Goal: Answer question/provide support: Share knowledge or assist other users

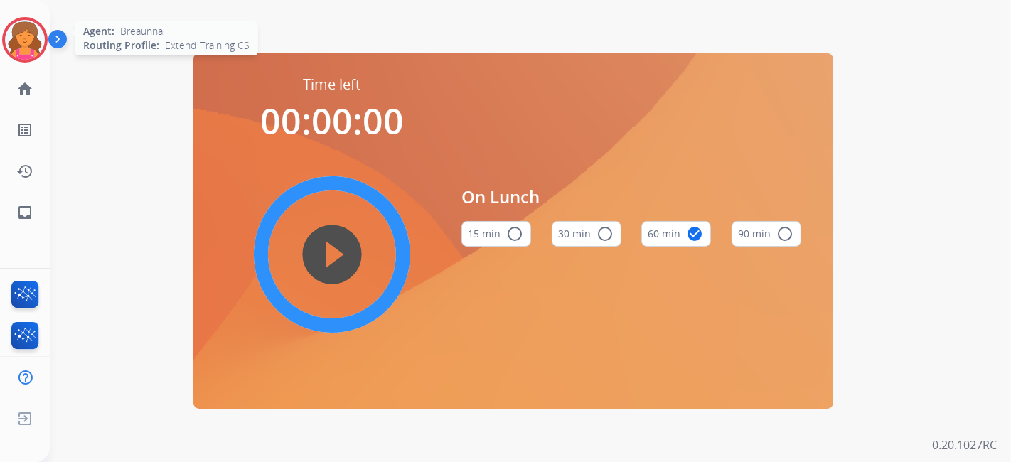
click at [46, 41] on div "Agent: [PERSON_NAME] Profile: Extend_Training CS" at bounding box center [25, 40] width 46 height 46
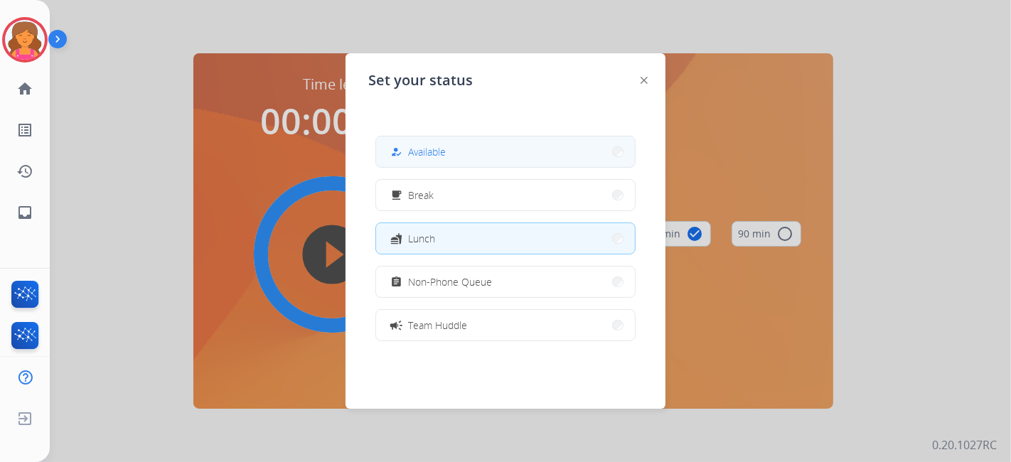
click at [467, 158] on button "how_to_reg Available" at bounding box center [505, 152] width 259 height 31
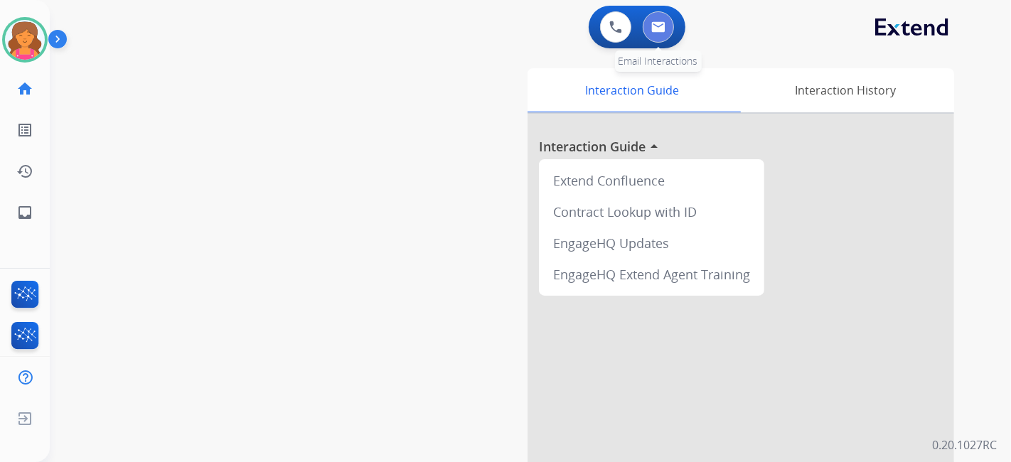
click at [662, 37] on button at bounding box center [658, 26] width 31 height 31
select select "**********"
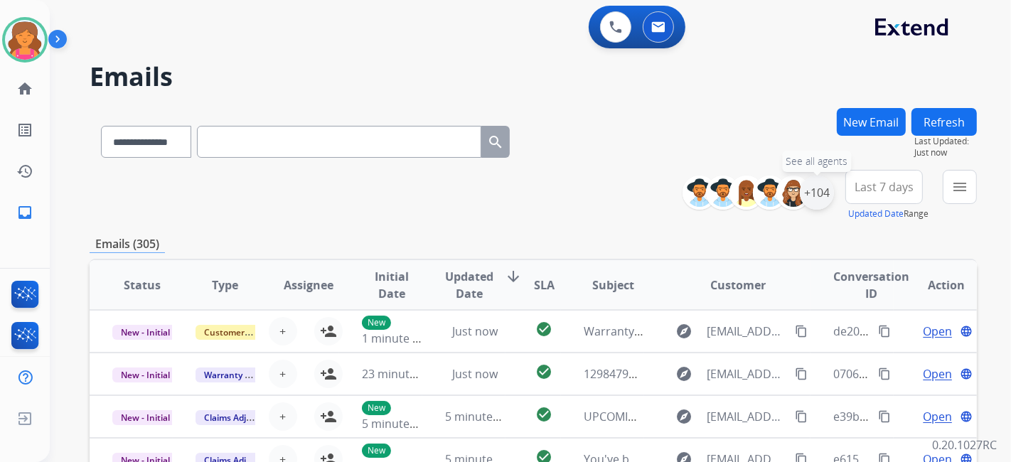
click at [816, 205] on div "+104" at bounding box center [817, 193] width 34 height 34
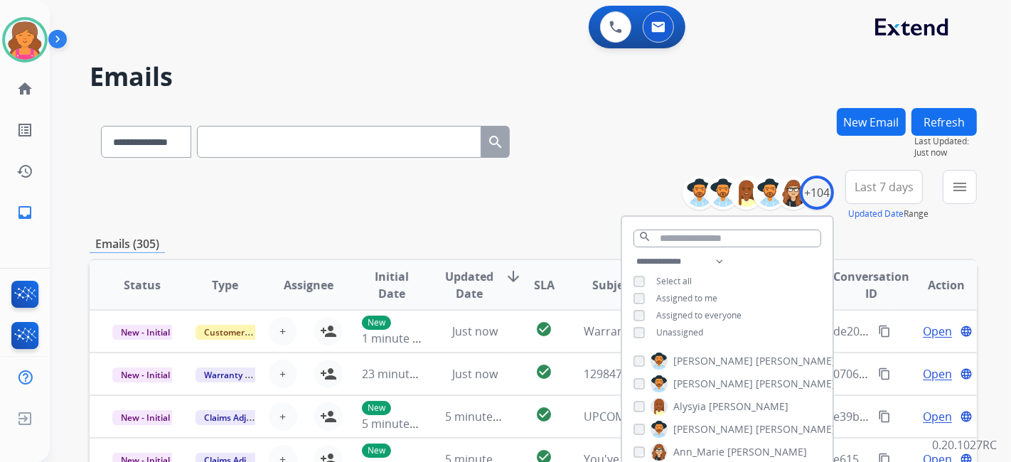
click at [642, 327] on div "Unassigned" at bounding box center [668, 332] width 70 height 11
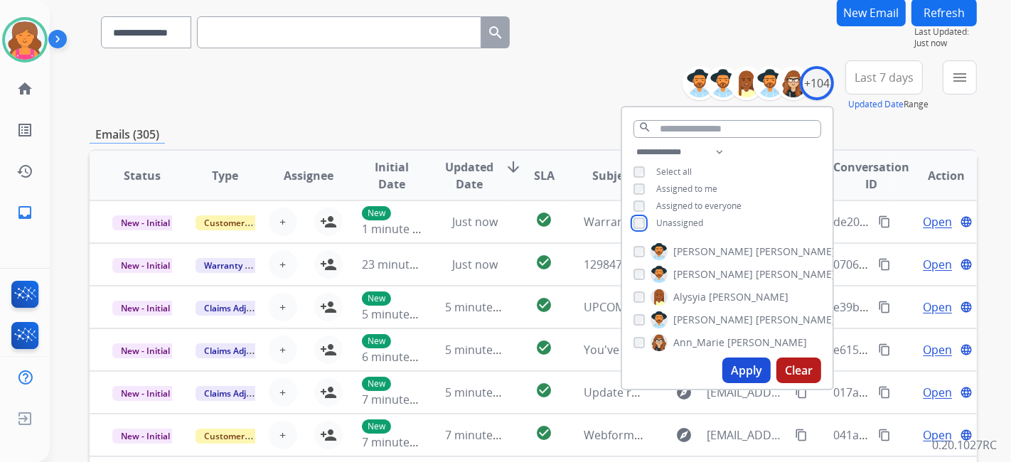
scroll to position [158, 0]
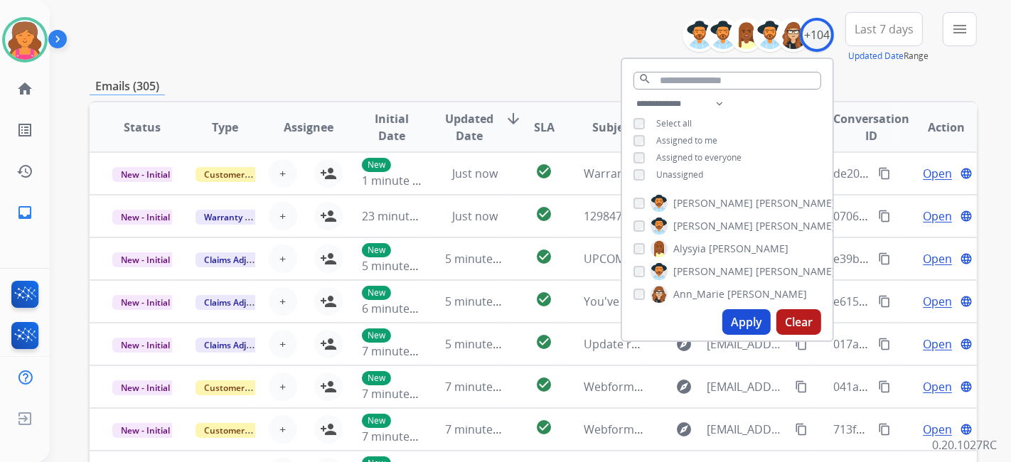
click at [728, 319] on button "Apply" at bounding box center [746, 322] width 48 height 26
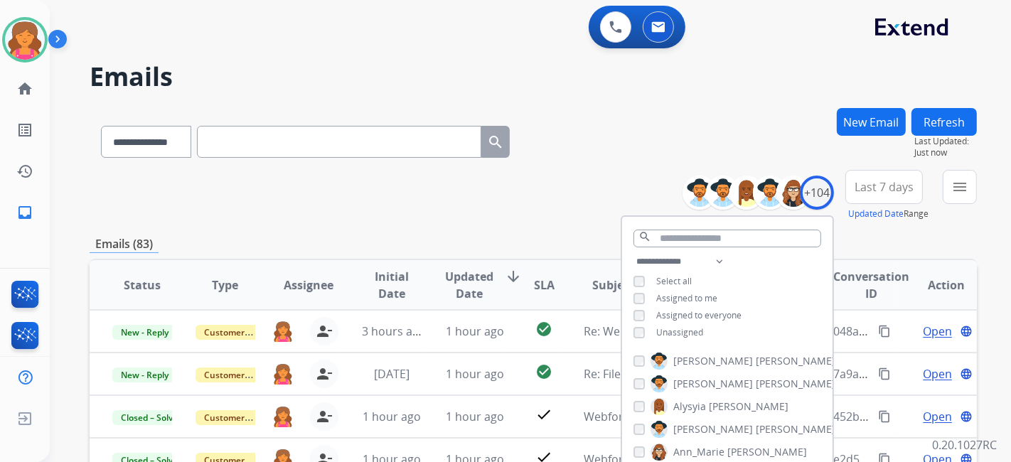
click at [868, 188] on span "Last 7 days" at bounding box center [884, 187] width 59 height 6
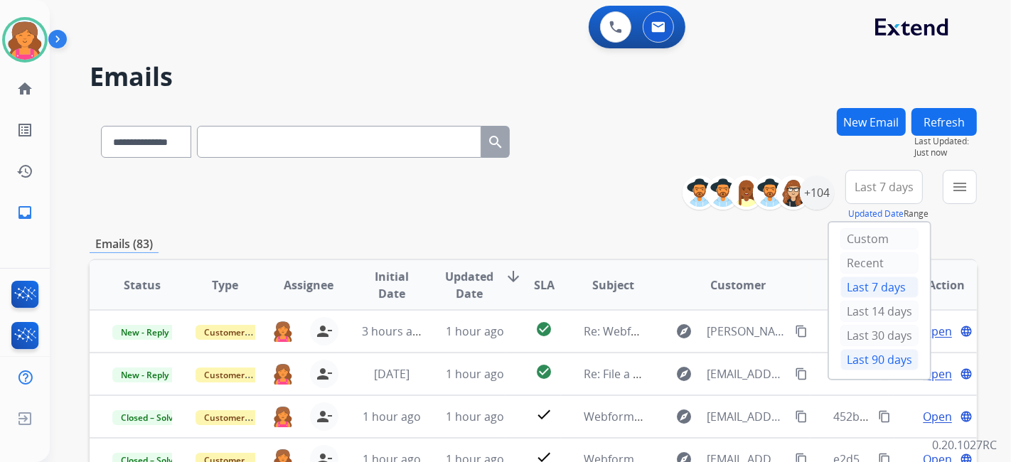
click at [853, 360] on div "Last 90 days" at bounding box center [879, 359] width 78 height 21
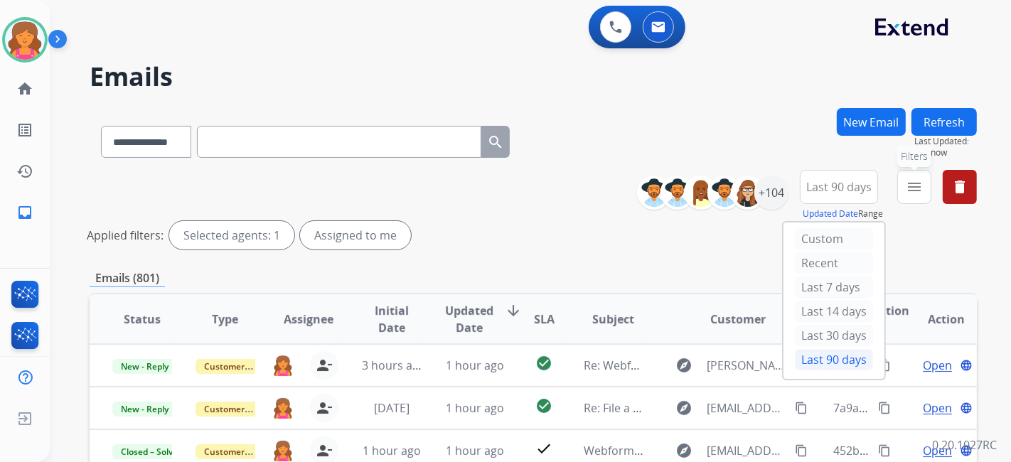
click at [910, 183] on mat-icon "menu" at bounding box center [914, 186] width 17 height 17
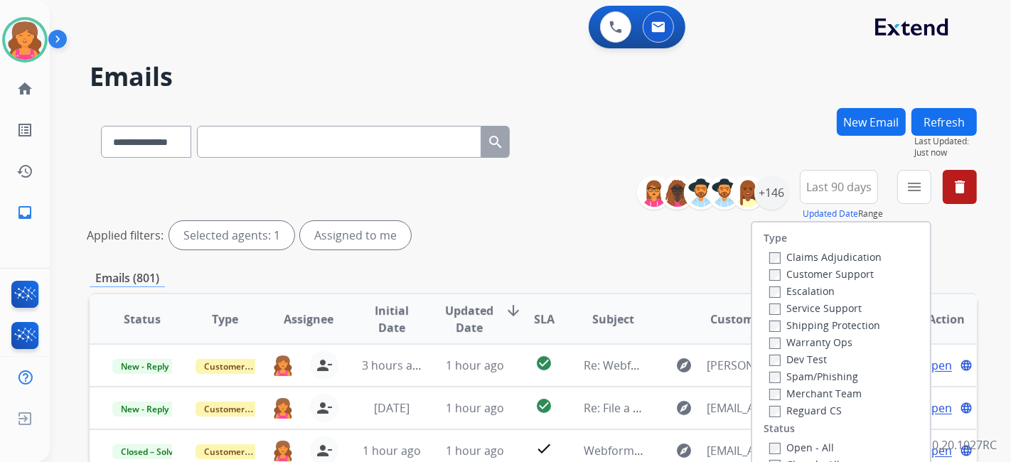
click at [813, 270] on label "Customer Support" at bounding box center [821, 274] width 105 height 14
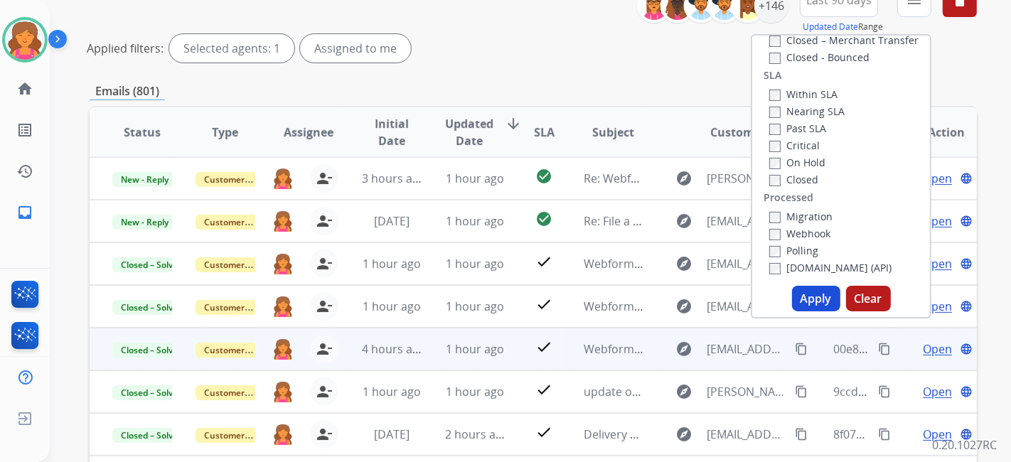
scroll to position [237, 0]
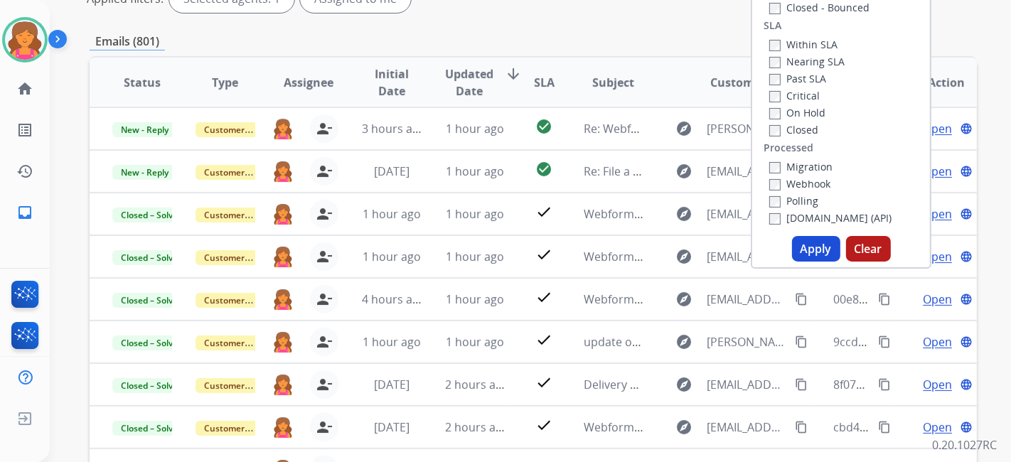
click at [816, 244] on button "Apply" at bounding box center [816, 249] width 48 height 26
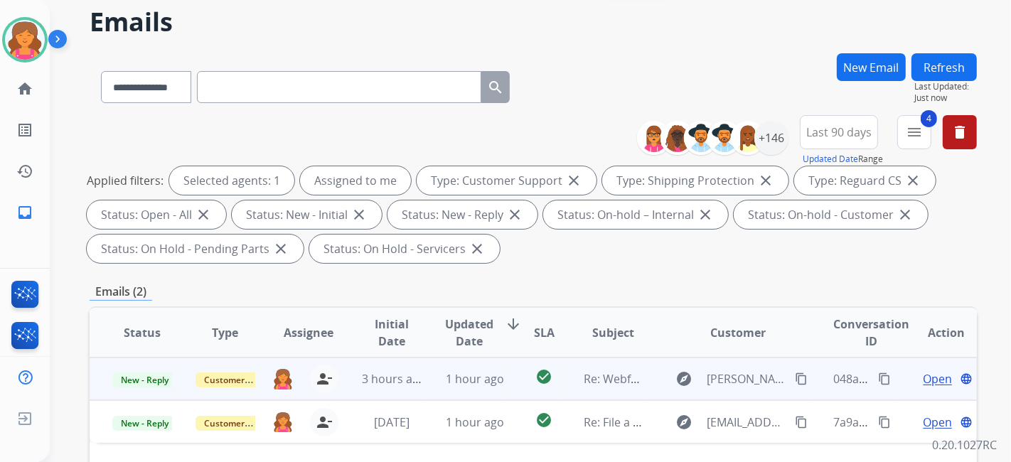
scroll to position [79, 0]
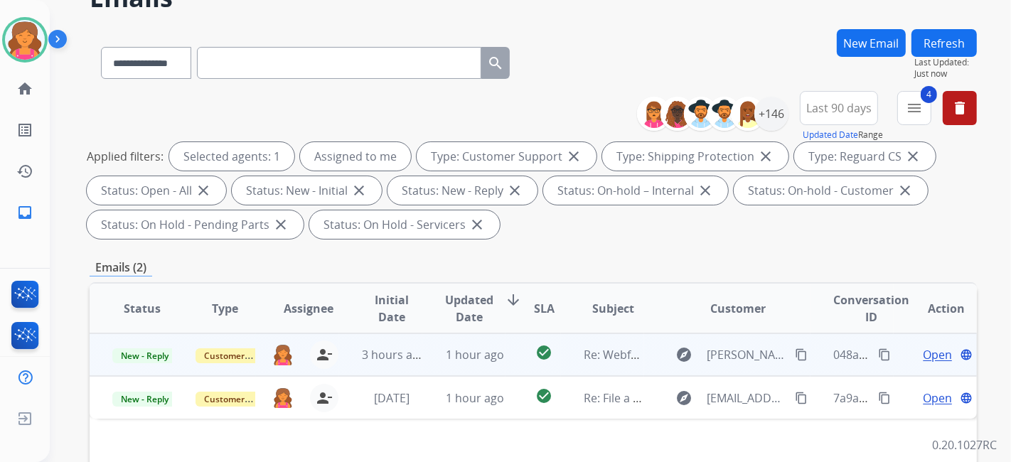
click at [929, 354] on span "Open" at bounding box center [937, 354] width 29 height 17
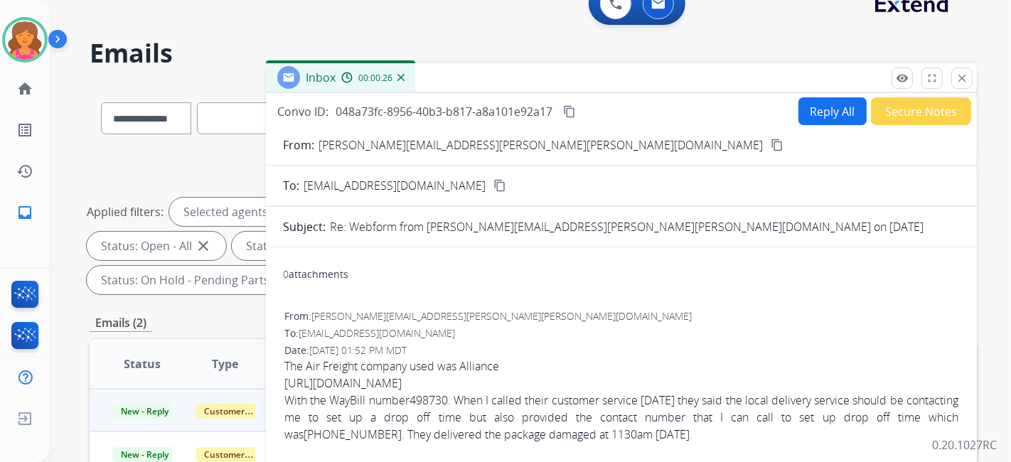
scroll to position [0, 0]
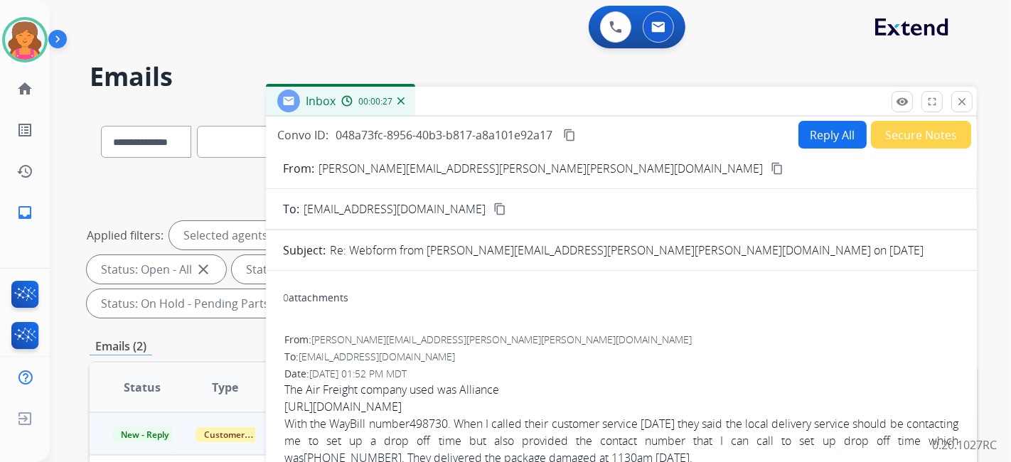
click at [798, 134] on button "Reply All" at bounding box center [832, 135] width 68 height 28
select select "**********"
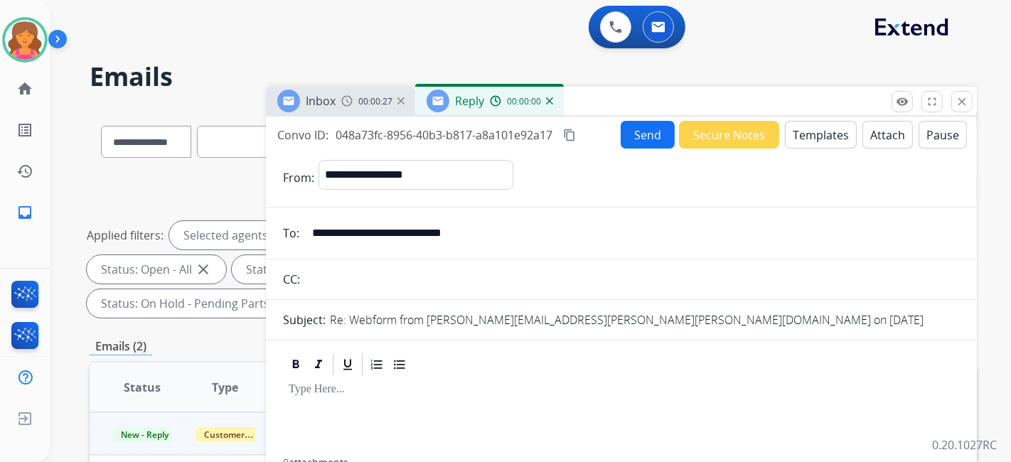
click at [796, 135] on button "Templates" at bounding box center [821, 135] width 72 height 28
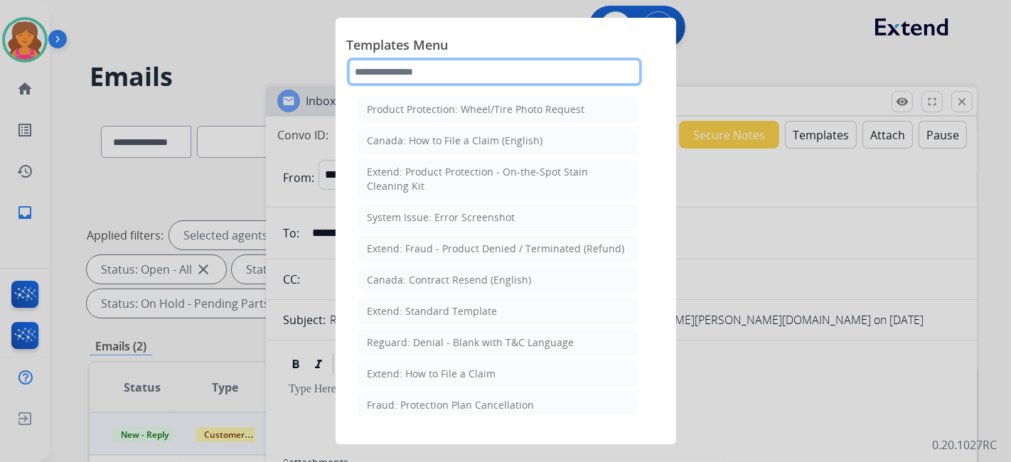
click at [427, 84] on input "text" at bounding box center [494, 72] width 295 height 28
type input "*"
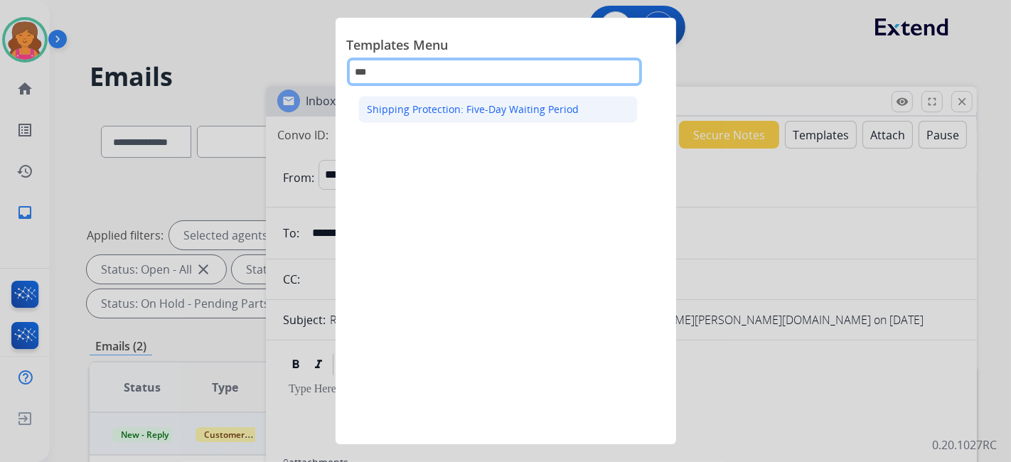
type input "***"
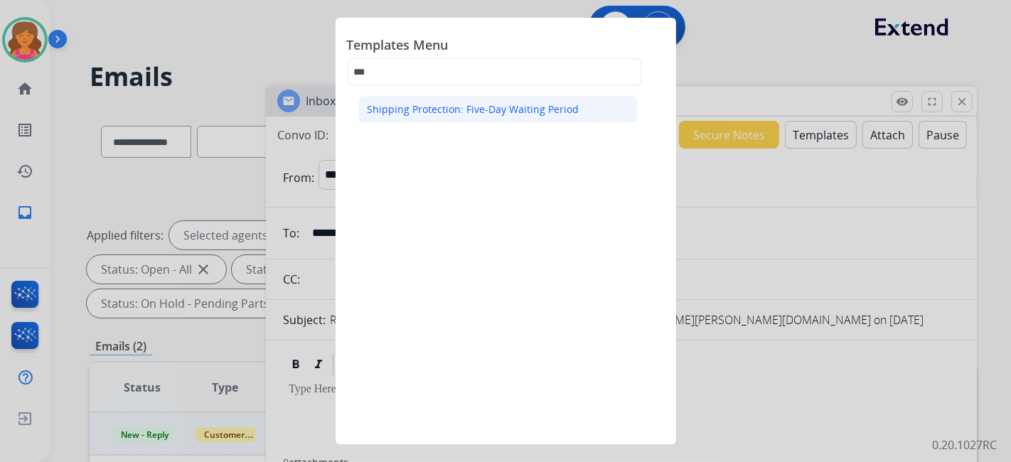
click at [442, 105] on div "Shipping Protection: Five-Day Waiting Period" at bounding box center [474, 109] width 212 height 14
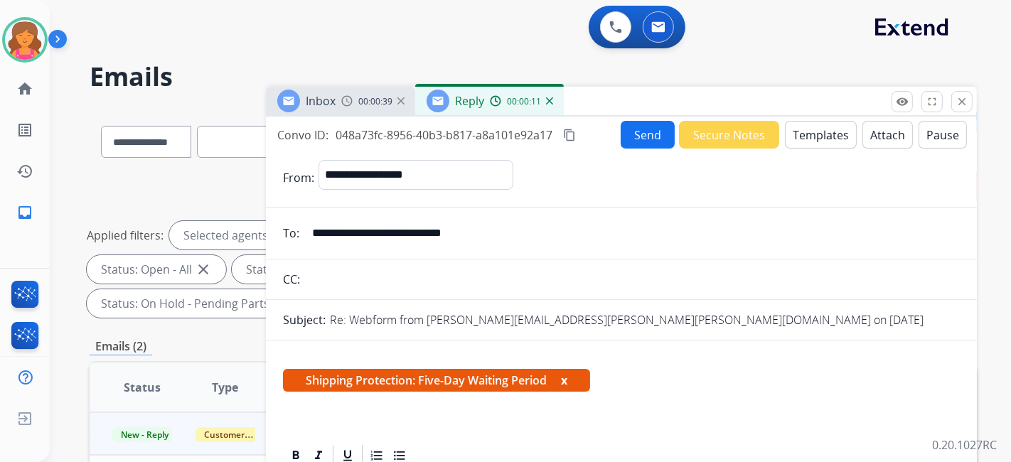
scroll to position [316, 0]
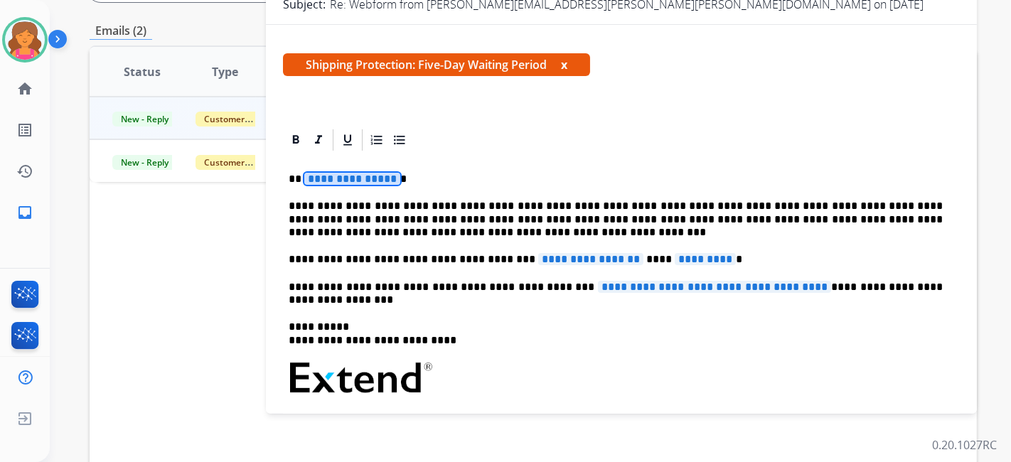
click at [343, 178] on span "**********" at bounding box center [352, 179] width 96 height 12
click at [683, 259] on span "*********" at bounding box center [705, 259] width 61 height 12
click at [583, 257] on span "**********" at bounding box center [590, 259] width 105 height 12
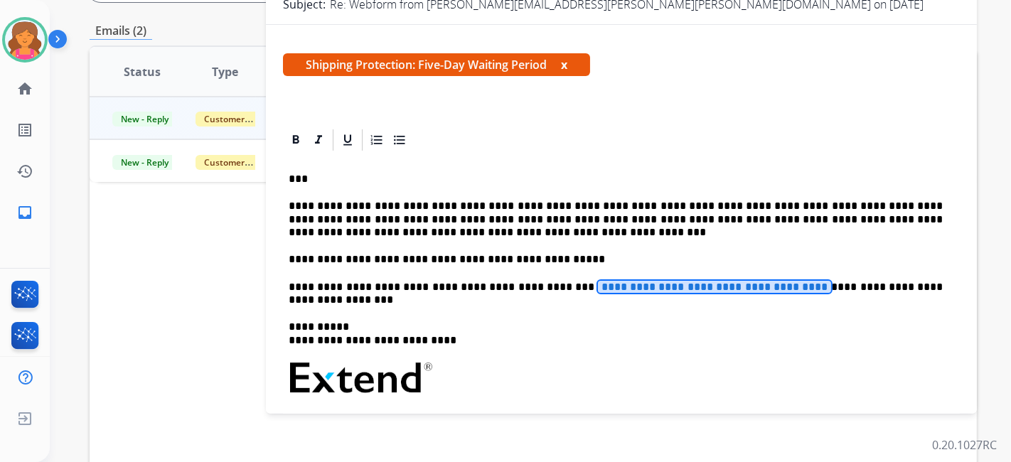
click at [601, 287] on span "**********" at bounding box center [714, 287] width 233 height 12
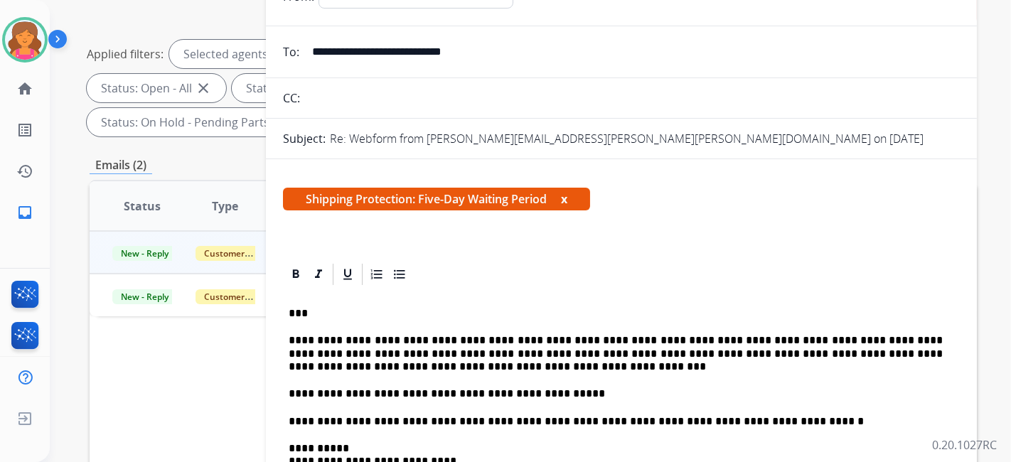
scroll to position [79, 0]
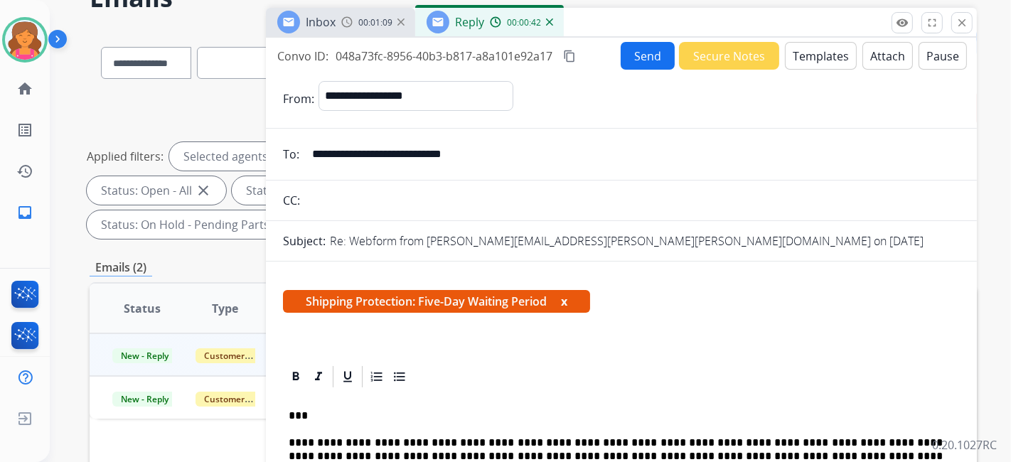
click at [633, 62] on button "Send" at bounding box center [648, 56] width 54 height 28
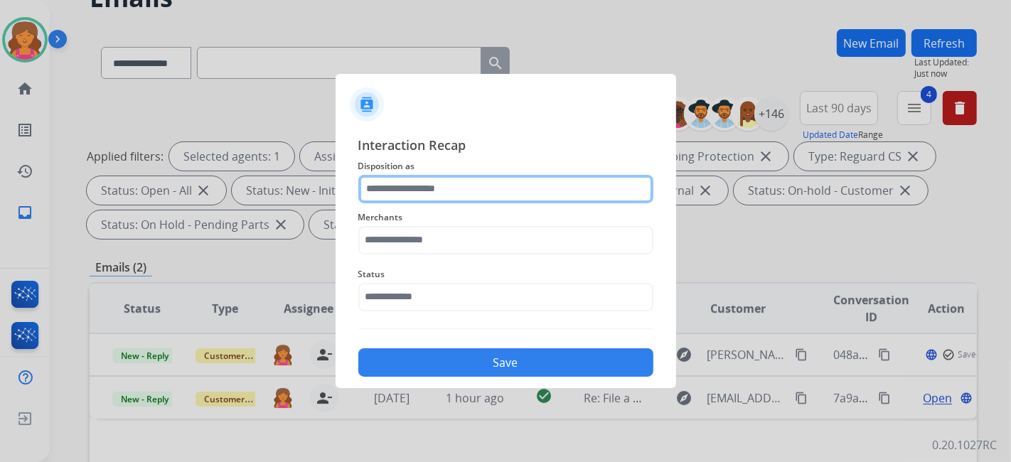
click at [387, 177] on input "text" at bounding box center [505, 189] width 295 height 28
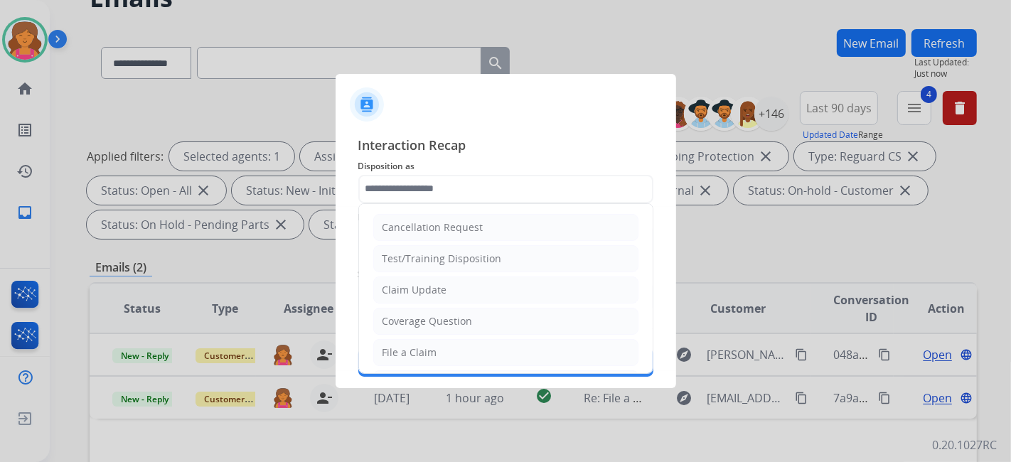
click at [412, 340] on li "File a Claim" at bounding box center [505, 352] width 265 height 27
type input "**********"
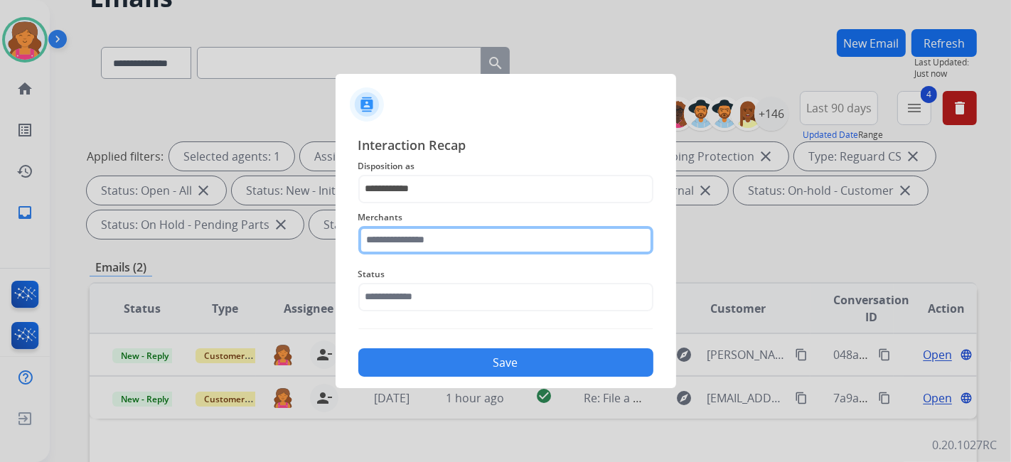
click at [408, 237] on input "text" at bounding box center [505, 240] width 295 height 28
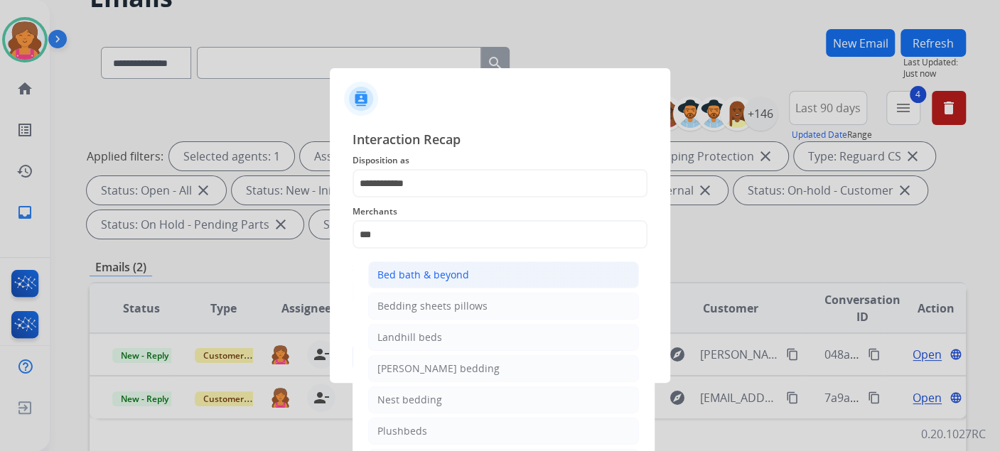
click at [420, 268] on div "Bed bath & beyond" at bounding box center [424, 275] width 92 height 14
type input "**********"
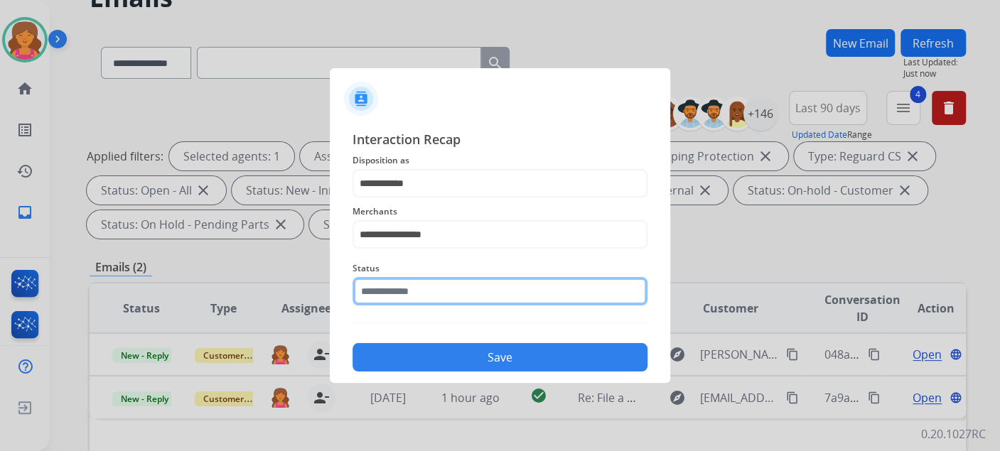
click at [412, 283] on input "text" at bounding box center [500, 291] width 295 height 28
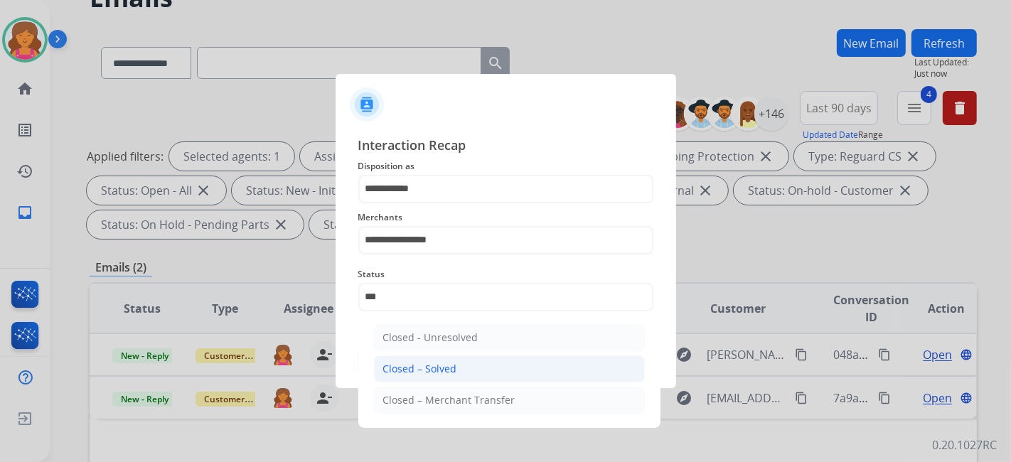
click at [427, 370] on div "Closed – Solved" at bounding box center [420, 369] width 74 height 14
type input "**********"
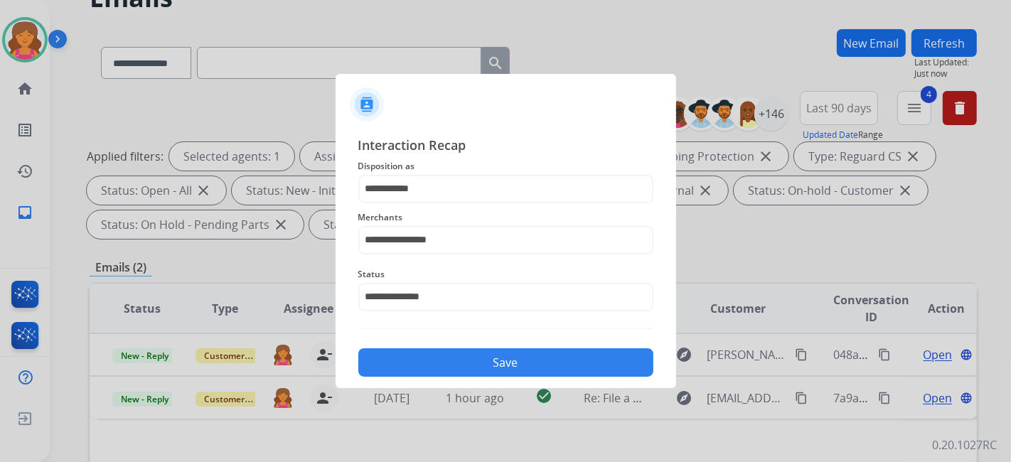
click at [427, 367] on button "Save" at bounding box center [505, 362] width 295 height 28
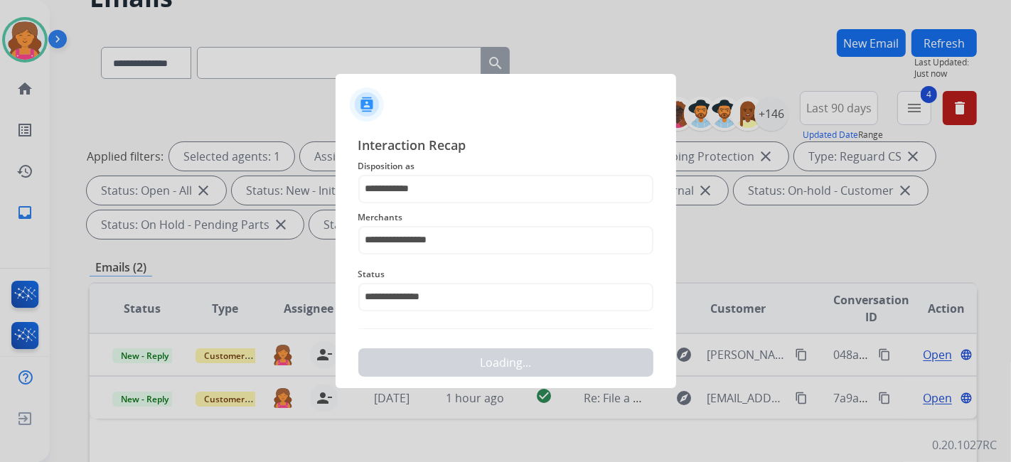
scroll to position [0, 0]
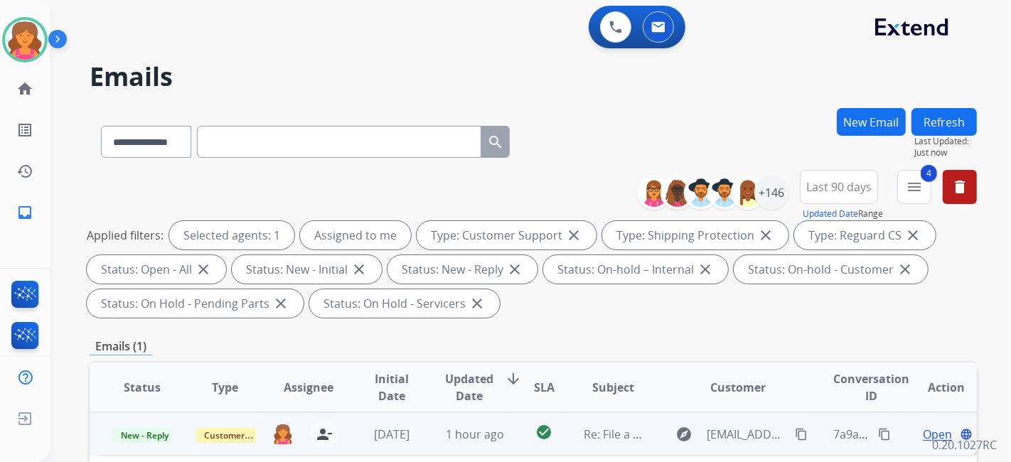
click at [925, 429] on span "Open" at bounding box center [937, 434] width 29 height 17
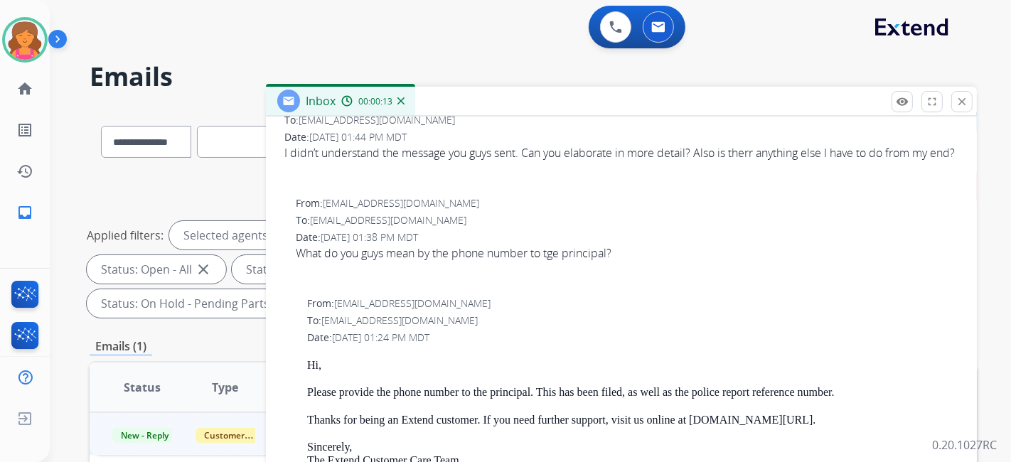
scroll to position [79, 0]
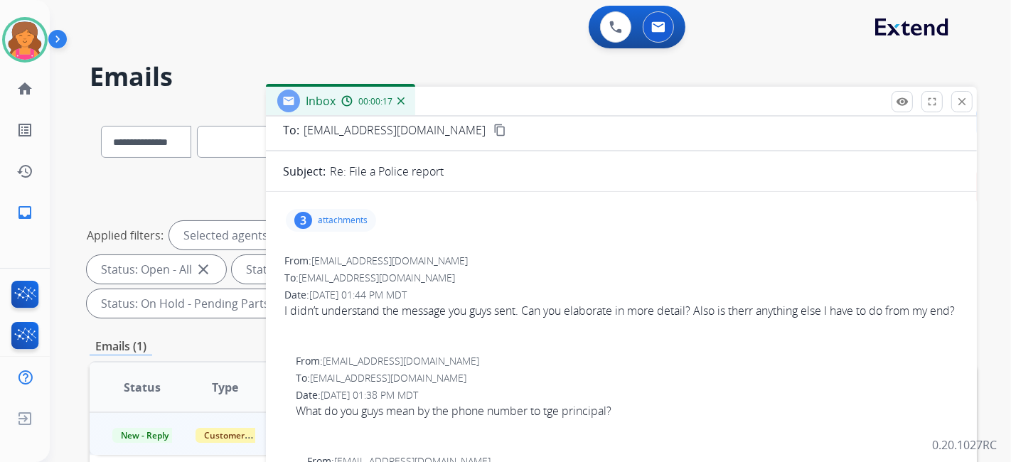
click at [308, 225] on div "3" at bounding box center [303, 220] width 18 height 17
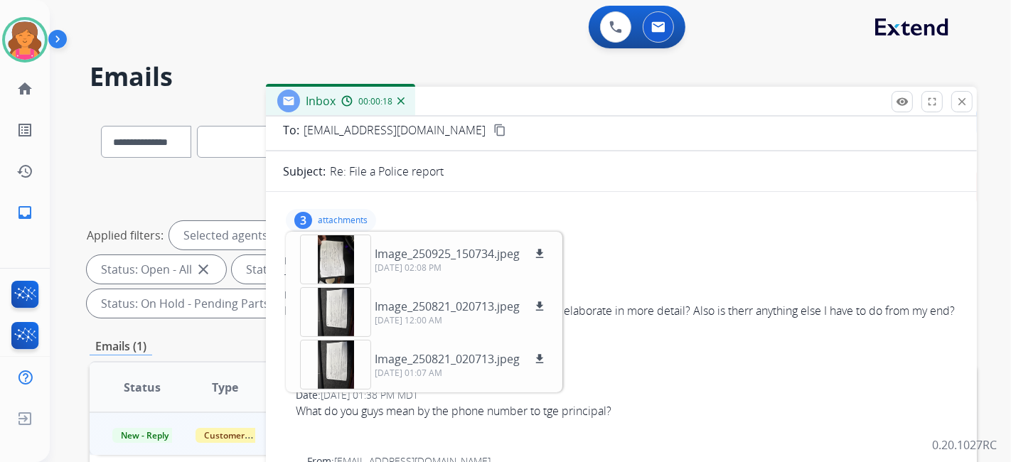
click at [643, 235] on div "3 attachments Image_250925_150734.jpeg download [DATE] 02:08 PM Image_250821_02…" at bounding box center [621, 220] width 677 height 34
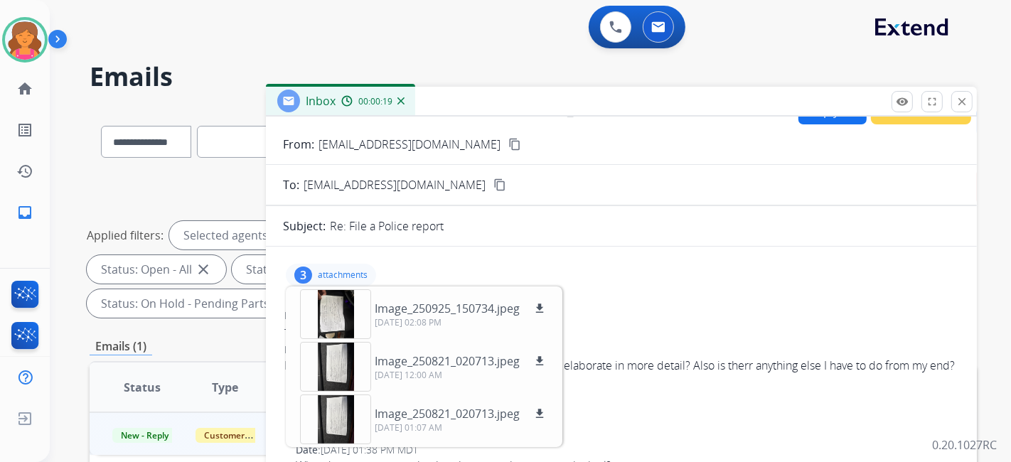
scroll to position [0, 0]
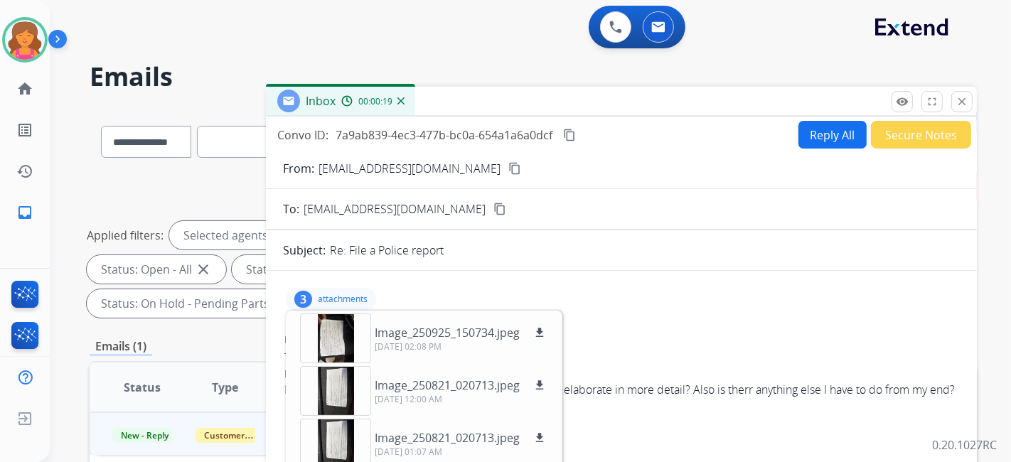
click at [818, 139] on button "Reply All" at bounding box center [832, 135] width 68 height 28
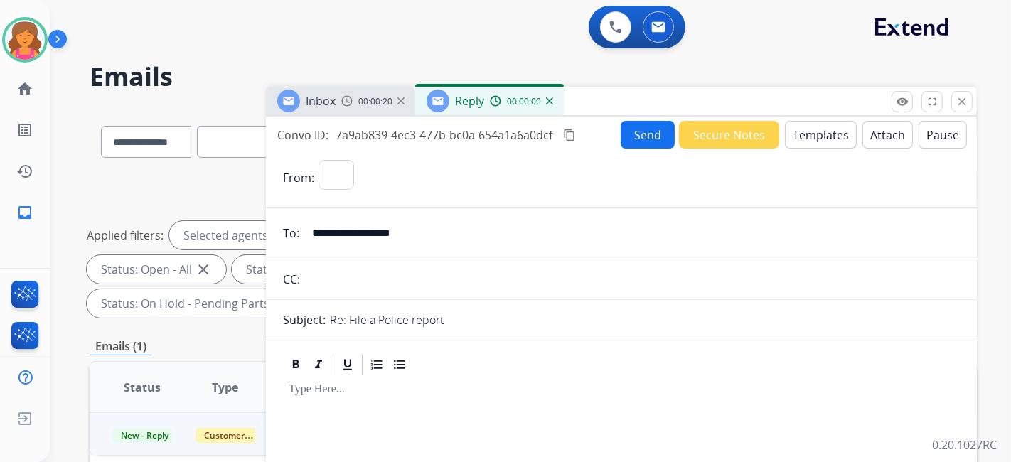
click at [816, 139] on button "Templates" at bounding box center [821, 135] width 72 height 28
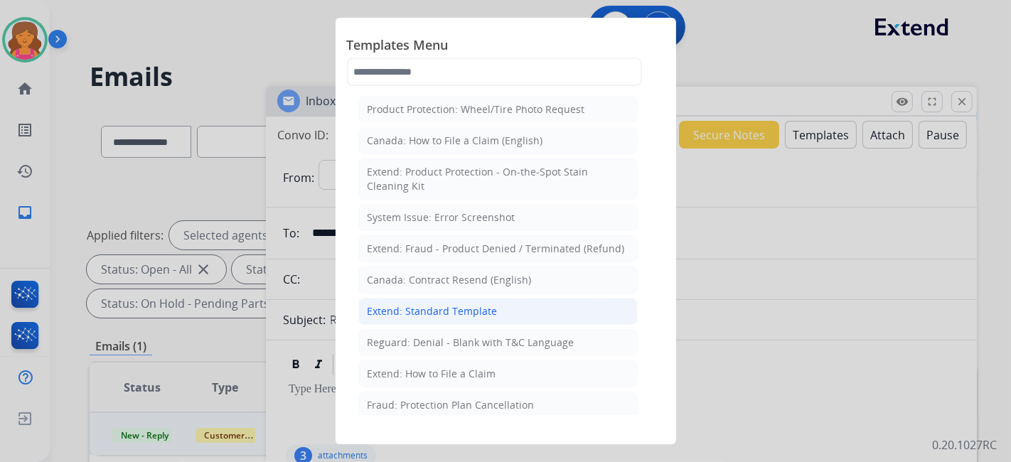
select select "**********"
click at [475, 304] on div "Extend: Standard Template" at bounding box center [433, 311] width 130 height 14
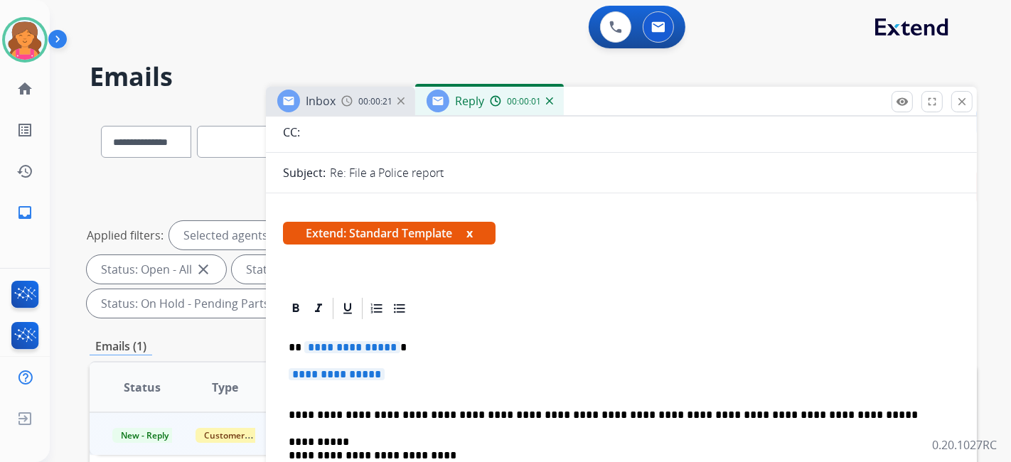
scroll to position [237, 0]
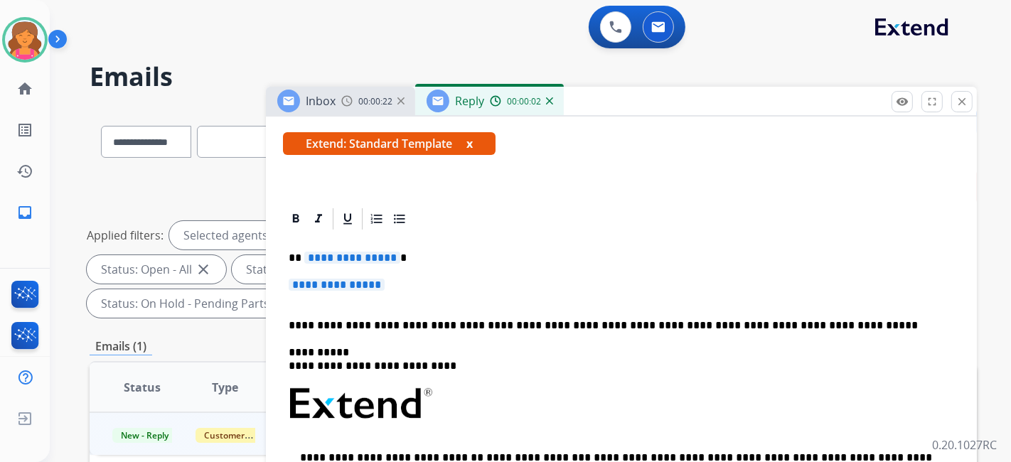
click at [322, 252] on span "**********" at bounding box center [352, 258] width 96 height 12
click at [325, 282] on span "**********" at bounding box center [337, 285] width 96 height 12
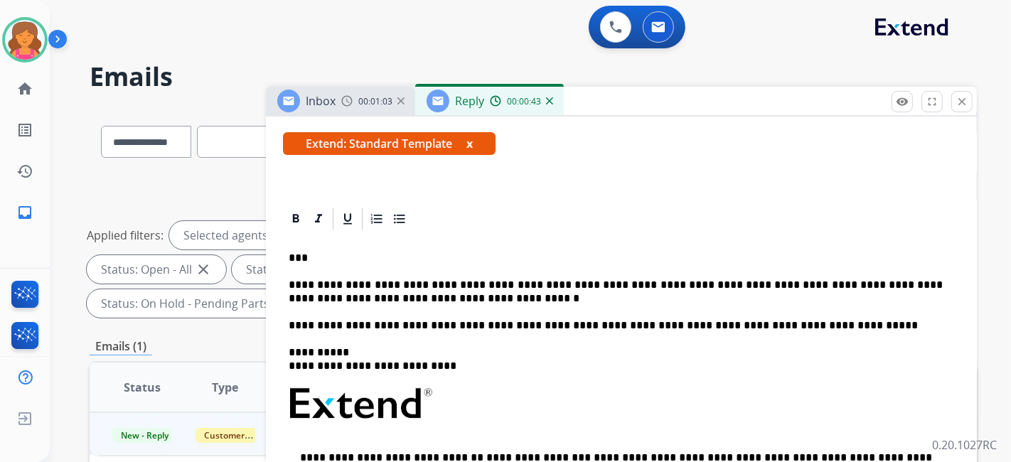
scroll to position [53, 0]
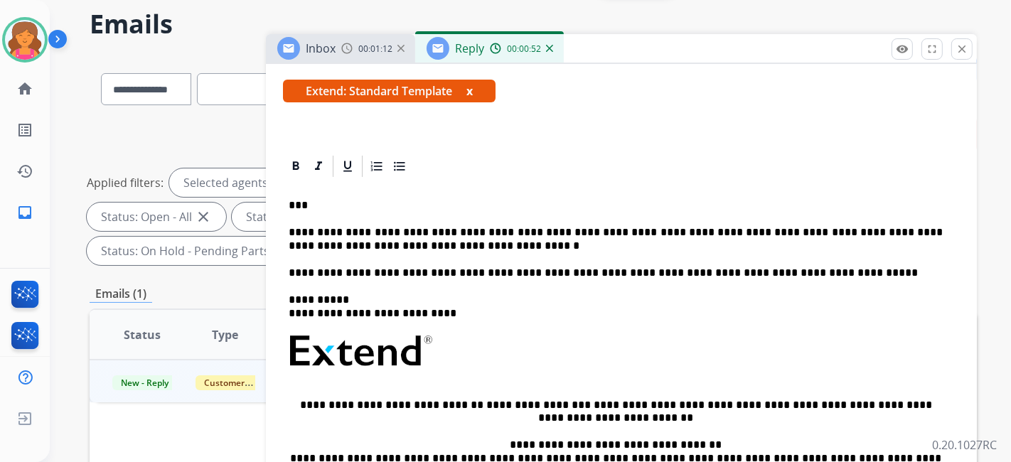
click at [422, 226] on p "**********" at bounding box center [616, 239] width 654 height 26
click at [706, 232] on p "**********" at bounding box center [616, 239] width 654 height 26
click at [684, 230] on p "**********" at bounding box center [616, 239] width 654 height 26
click at [699, 208] on p "***" at bounding box center [616, 205] width 654 height 13
click at [683, 228] on p "**********" at bounding box center [616, 239] width 654 height 26
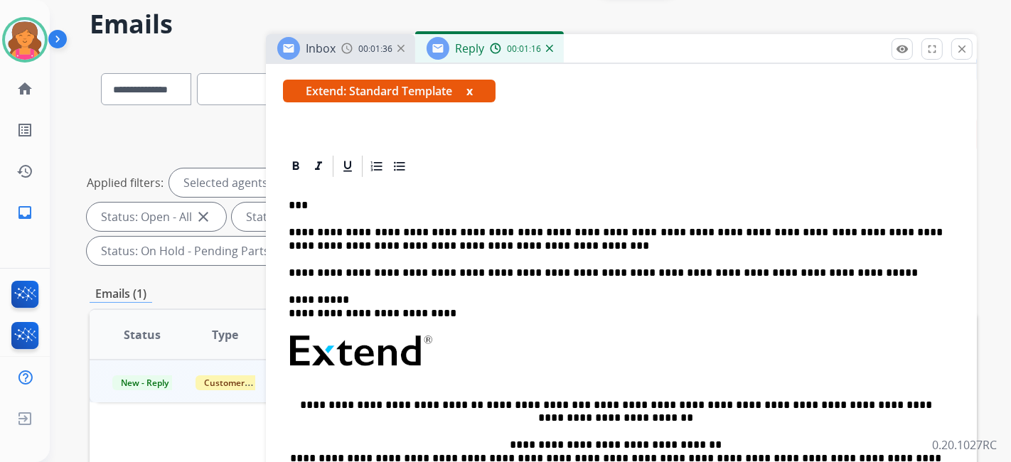
click at [689, 227] on p "**********" at bounding box center [616, 239] width 654 height 26
click at [692, 230] on p "**********" at bounding box center [616, 239] width 654 height 26
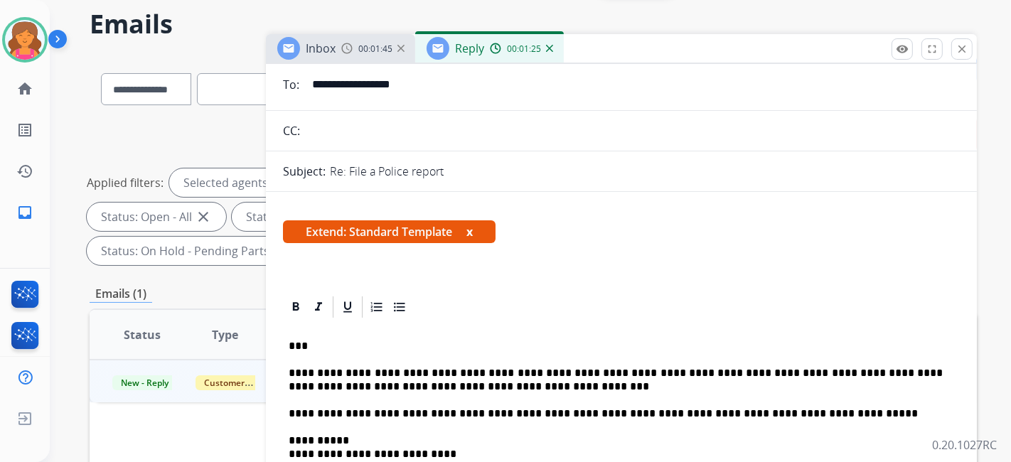
scroll to position [0, 0]
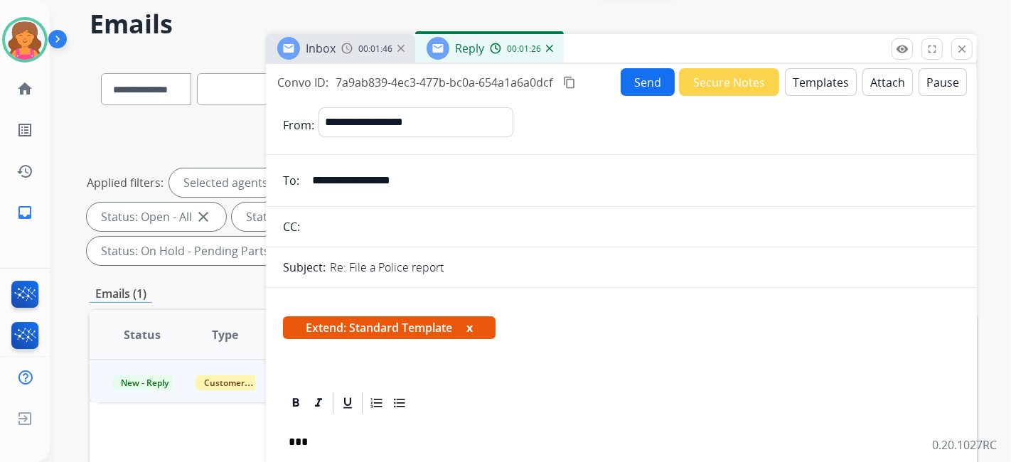
click at [624, 79] on button "Send" at bounding box center [648, 82] width 54 height 28
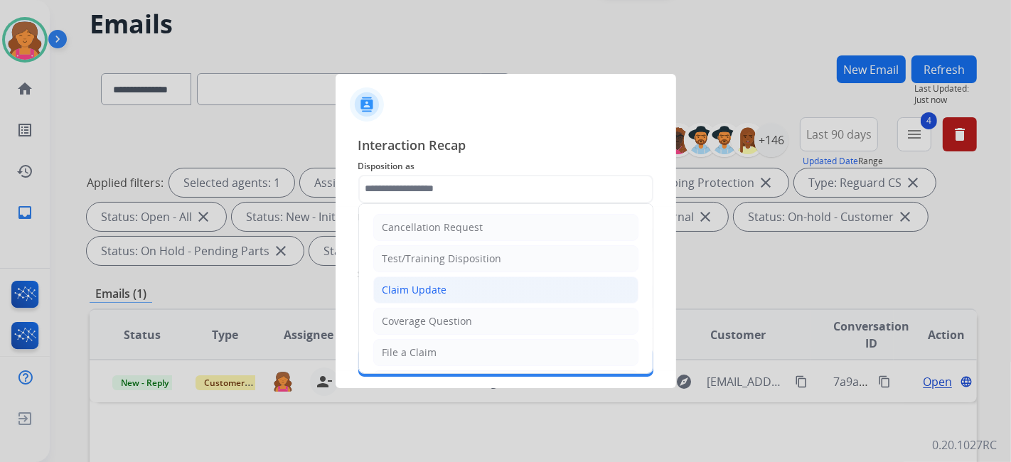
click at [413, 283] on div "Claim Update" at bounding box center [415, 290] width 65 height 14
type input "**********"
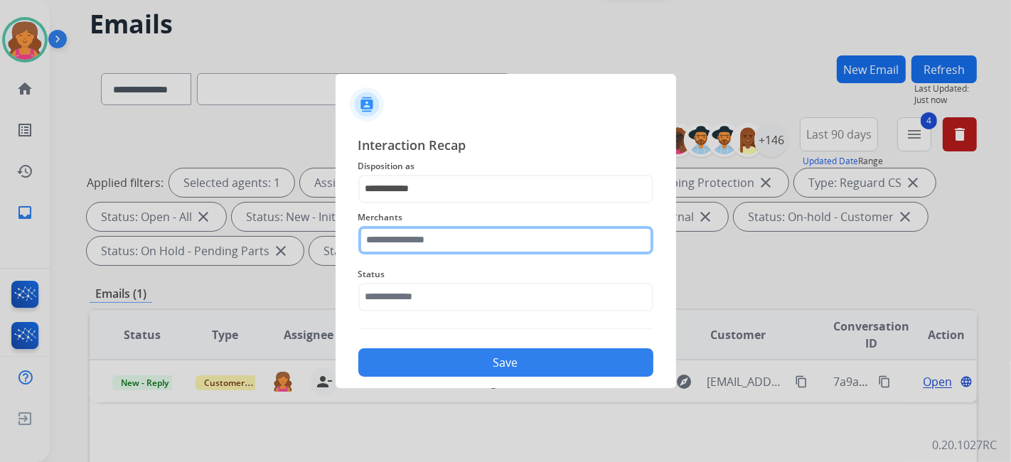
click at [444, 238] on input "text" at bounding box center [505, 240] width 295 height 28
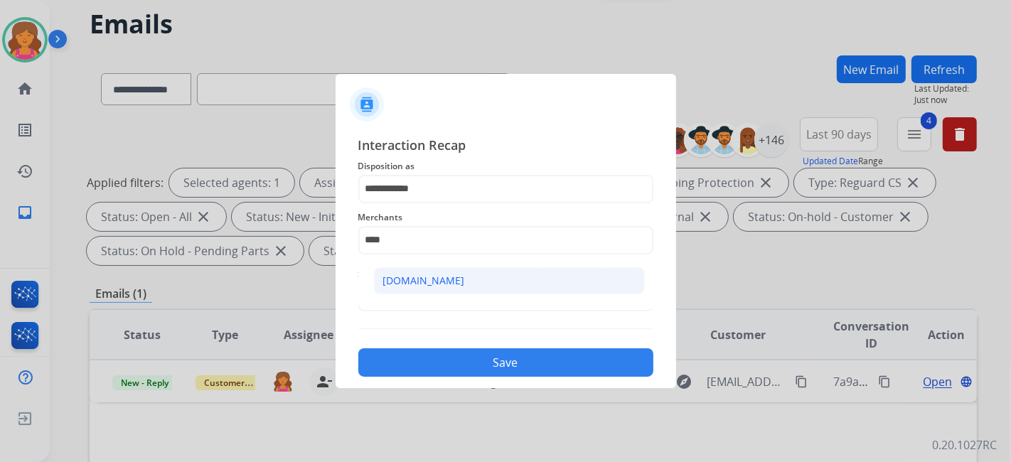
click at [448, 284] on li "[DOMAIN_NAME]" at bounding box center [509, 280] width 271 height 27
type input "**********"
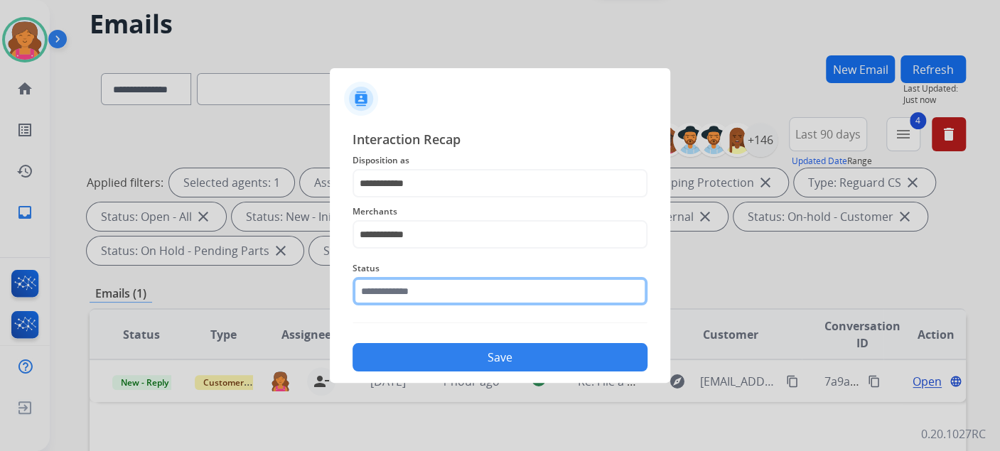
click at [446, 297] on input "text" at bounding box center [500, 291] width 295 height 28
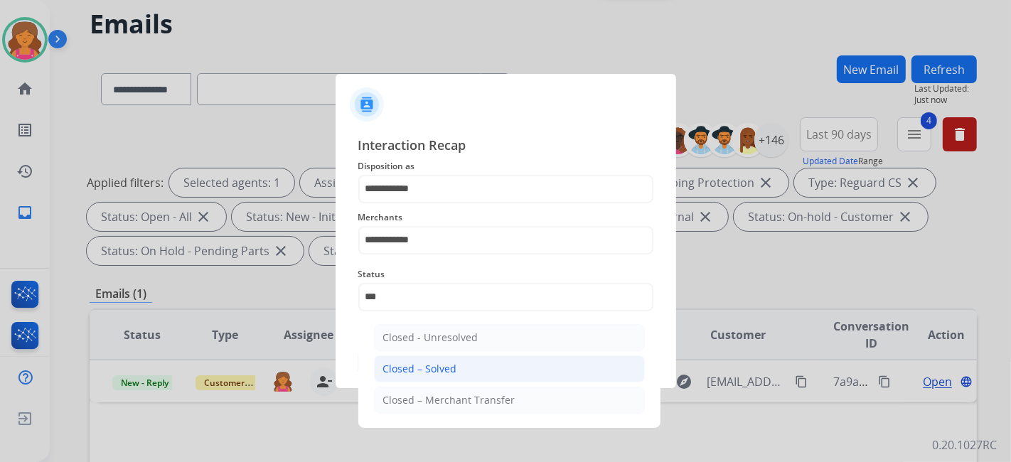
click at [429, 367] on div "Closed – Solved" at bounding box center [420, 369] width 74 height 14
type input "**********"
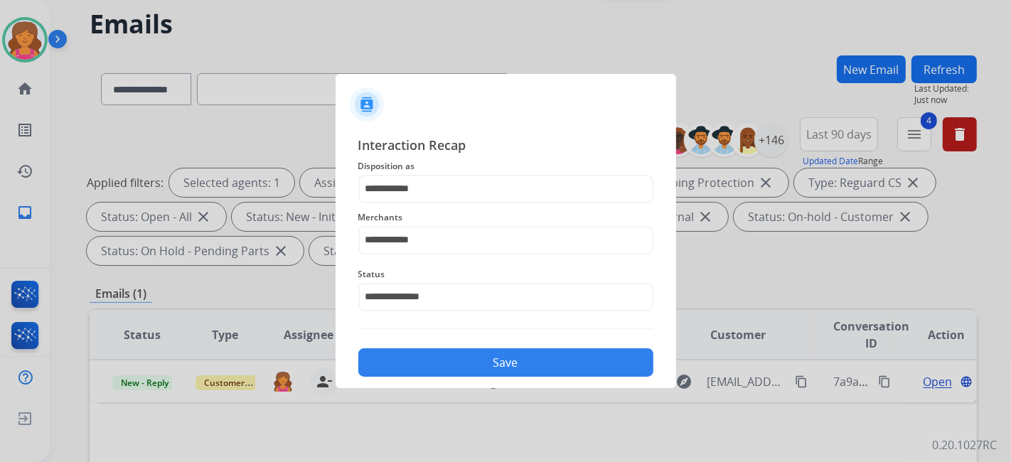
click at [429, 367] on button "Save" at bounding box center [505, 362] width 295 height 28
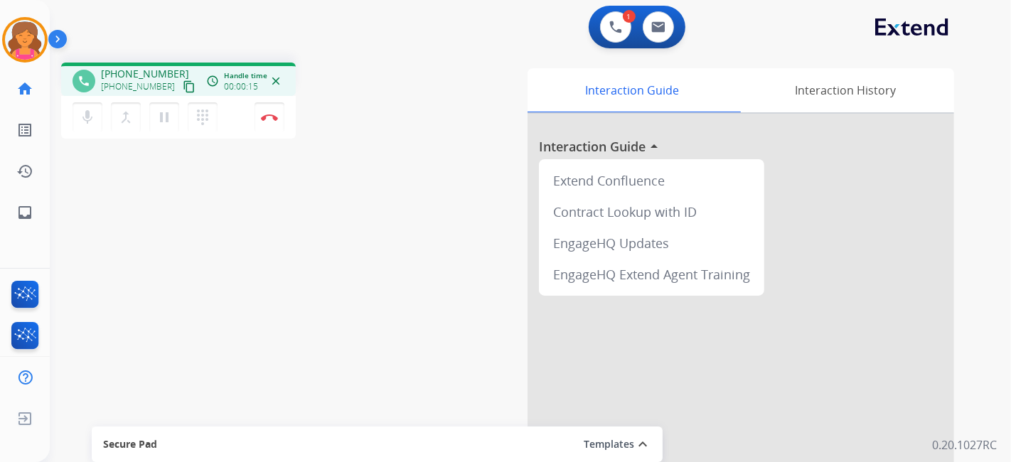
click at [183, 83] on mat-icon "content_copy" at bounding box center [189, 86] width 13 height 13
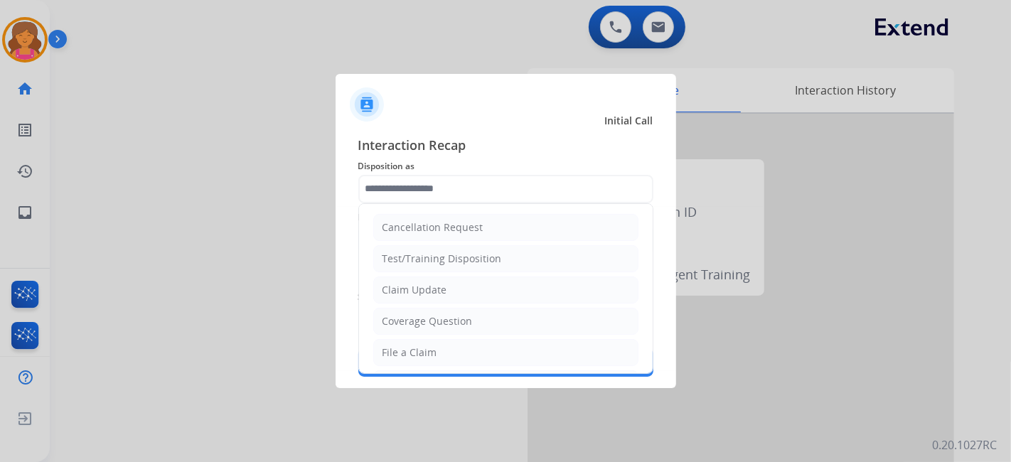
drag, startPoint x: 270, startPoint y: 116, endPoint x: 459, endPoint y: 190, distance: 202.4
click at [459, 190] on input "text" at bounding box center [505, 189] width 295 height 28
click at [454, 339] on li "File a Claim" at bounding box center [505, 352] width 265 height 27
type input "**********"
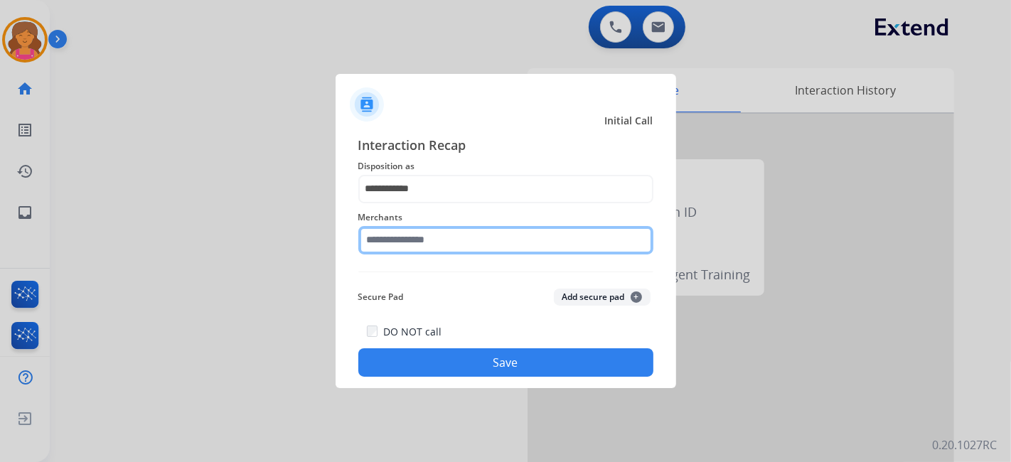
click at [448, 230] on input "text" at bounding box center [505, 240] width 295 height 28
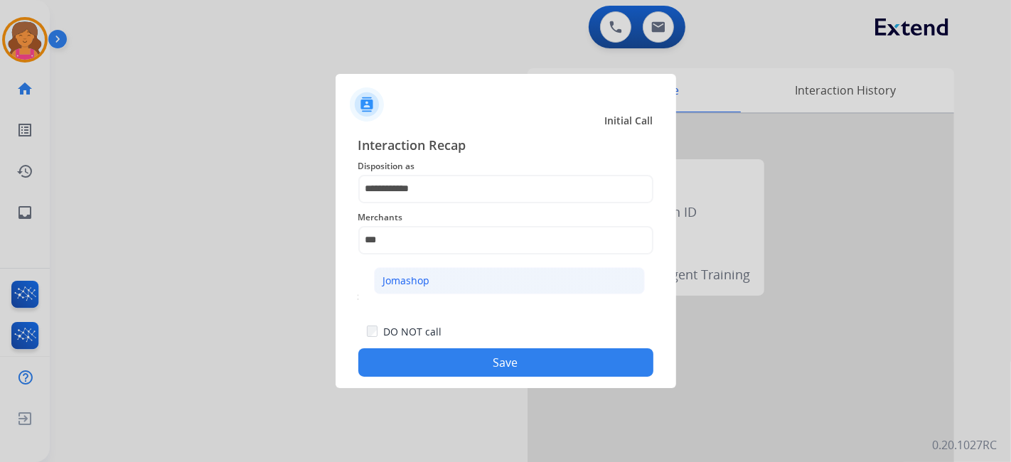
drag, startPoint x: 447, startPoint y: 279, endPoint x: 458, endPoint y: 321, distance: 44.0
click at [448, 279] on li "Jomashop" at bounding box center [509, 280] width 271 height 27
type input "********"
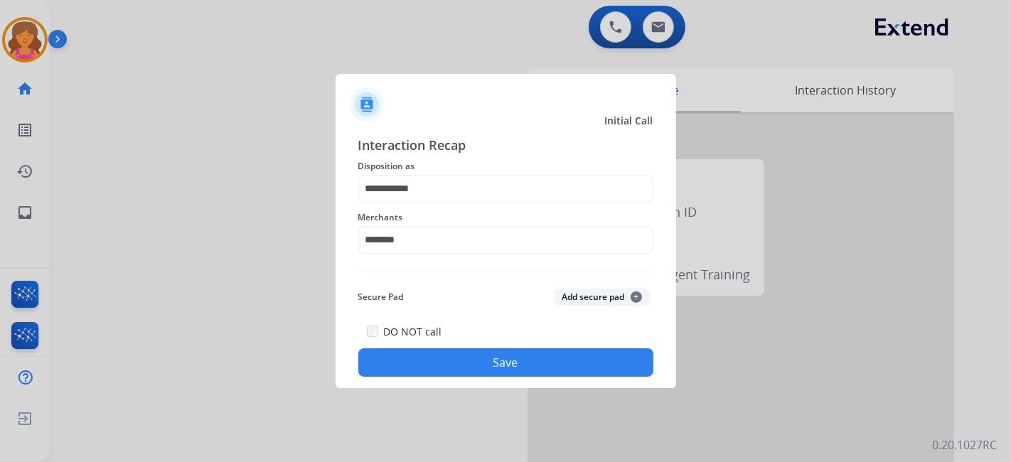
click at [453, 375] on button "Save" at bounding box center [505, 362] width 295 height 28
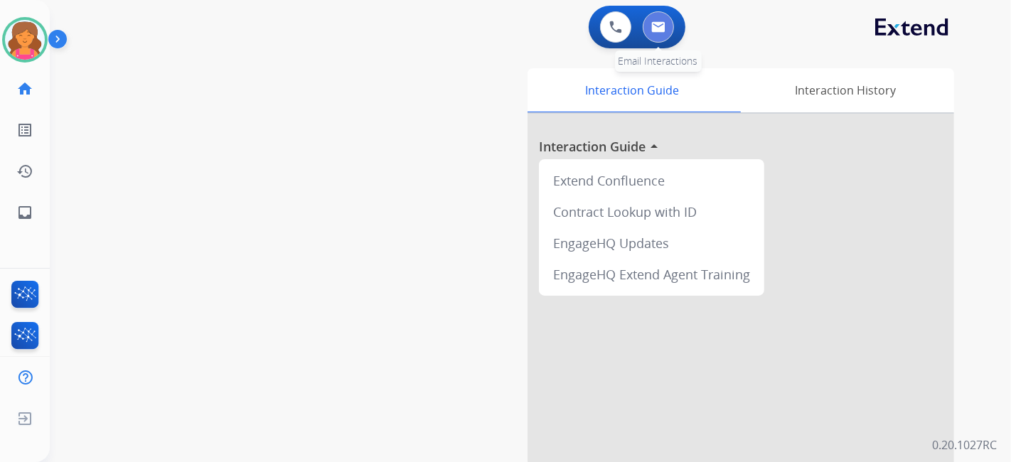
click at [654, 24] on img at bounding box center [658, 26] width 14 height 11
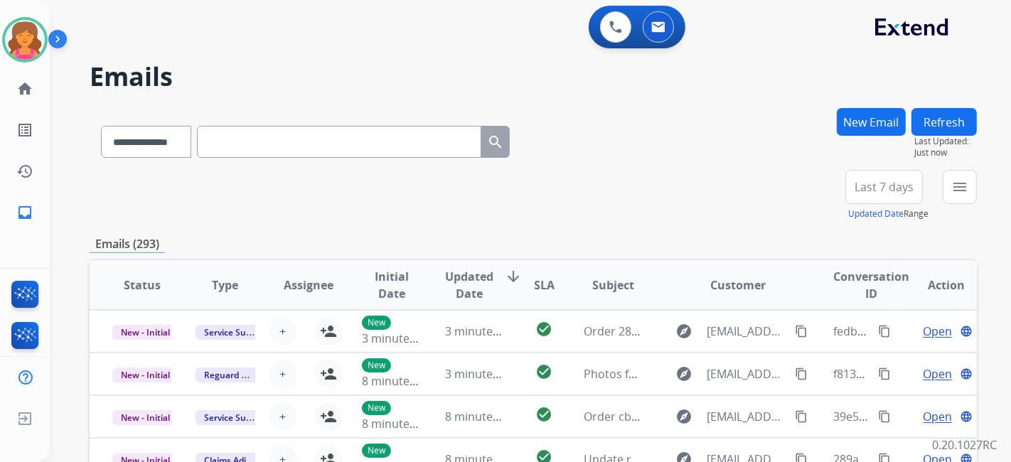
click at [884, 184] on span "Last 7 days" at bounding box center [884, 187] width 59 height 6
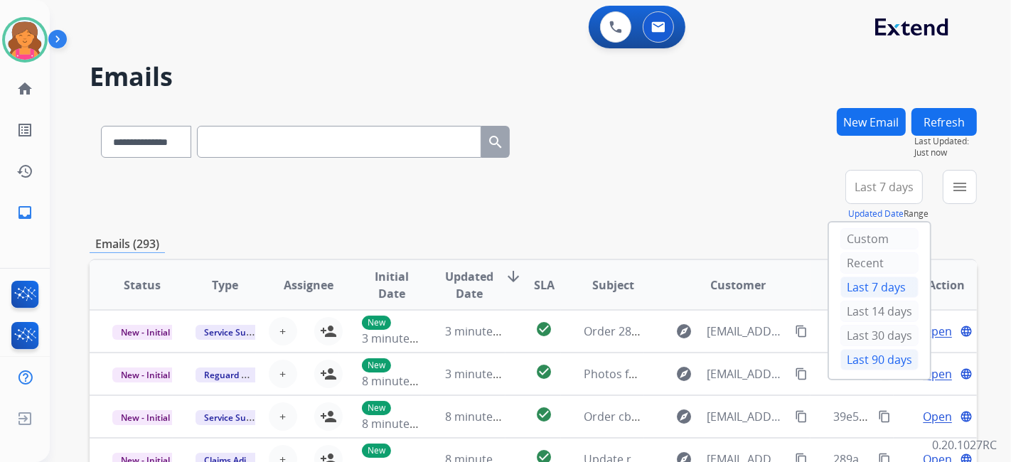
click at [870, 358] on div "Last 90 days" at bounding box center [879, 359] width 78 height 21
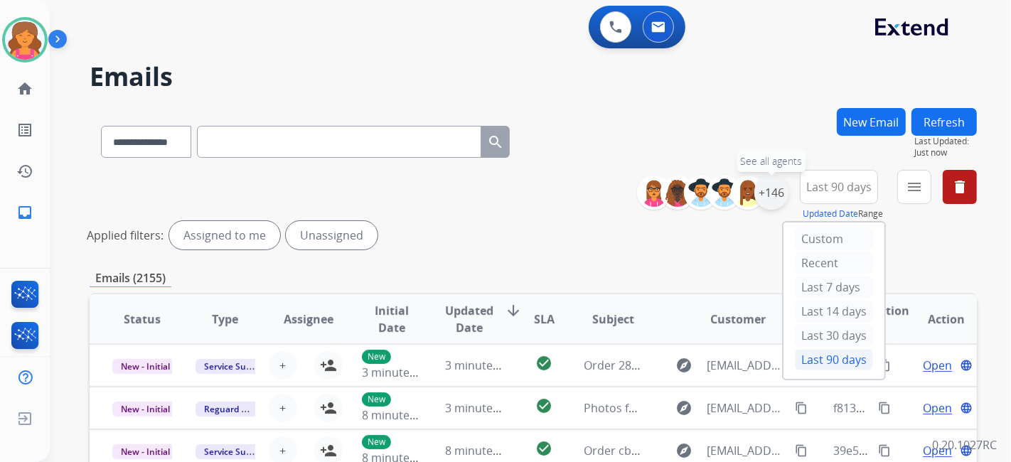
click at [774, 192] on div "+146" at bounding box center [771, 193] width 34 height 34
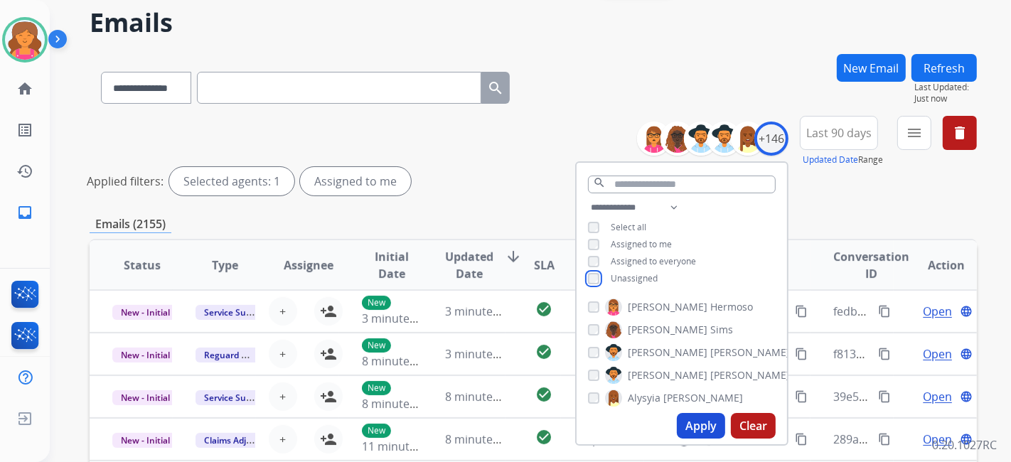
scroll to position [79, 0]
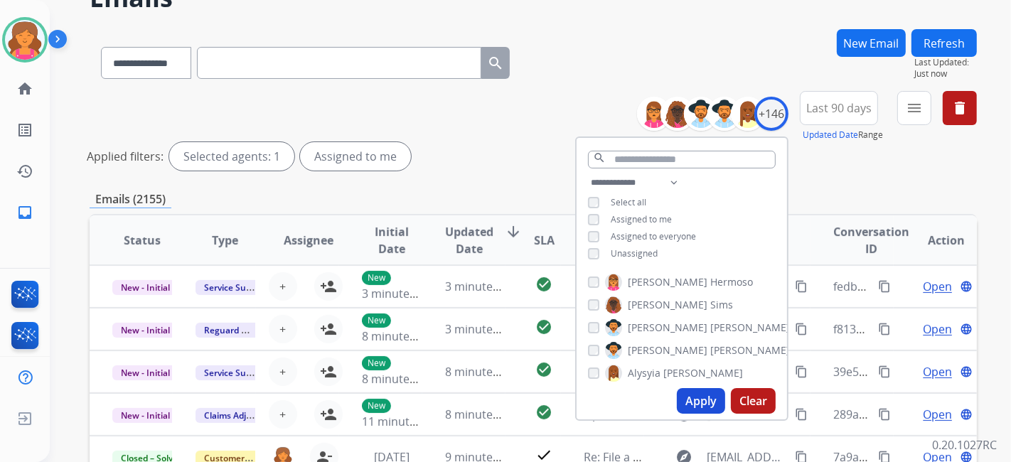
click at [706, 395] on button "Apply" at bounding box center [701, 401] width 48 height 26
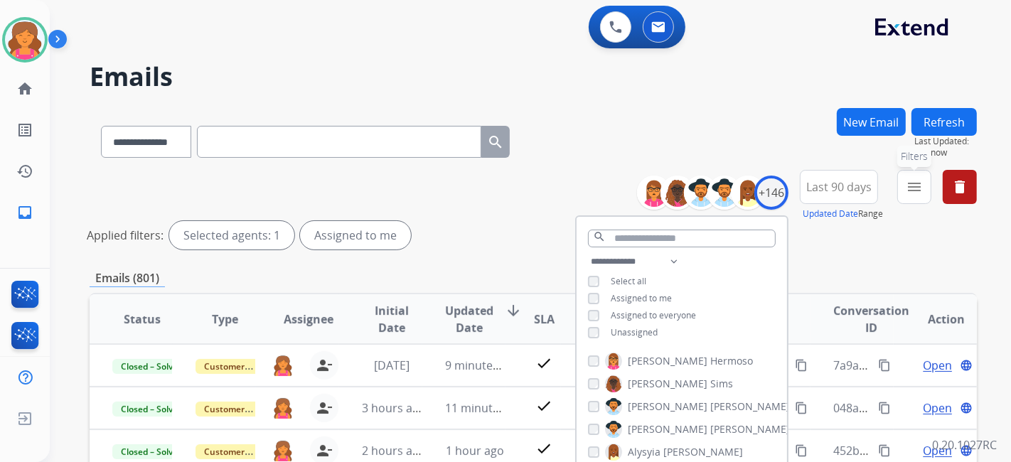
click at [910, 186] on mat-icon "menu" at bounding box center [914, 186] width 17 height 17
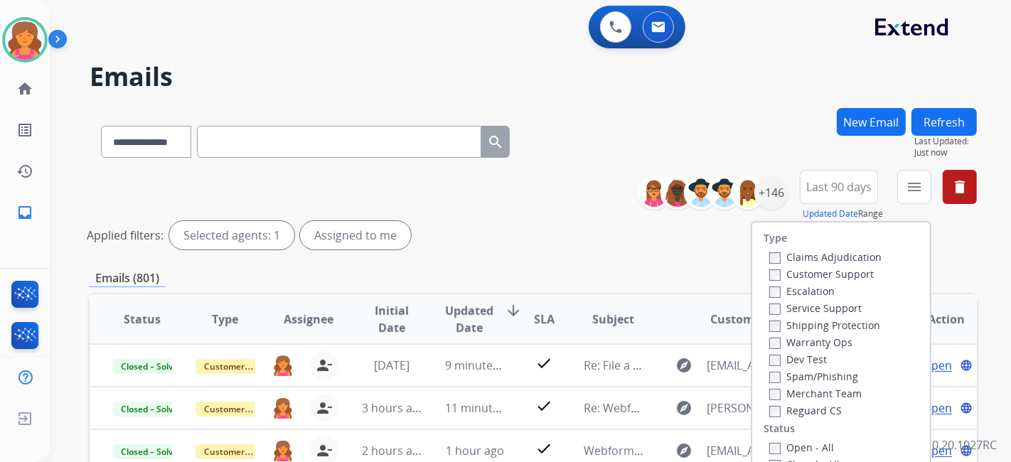
click at [818, 269] on label "Customer Support" at bounding box center [821, 274] width 105 height 14
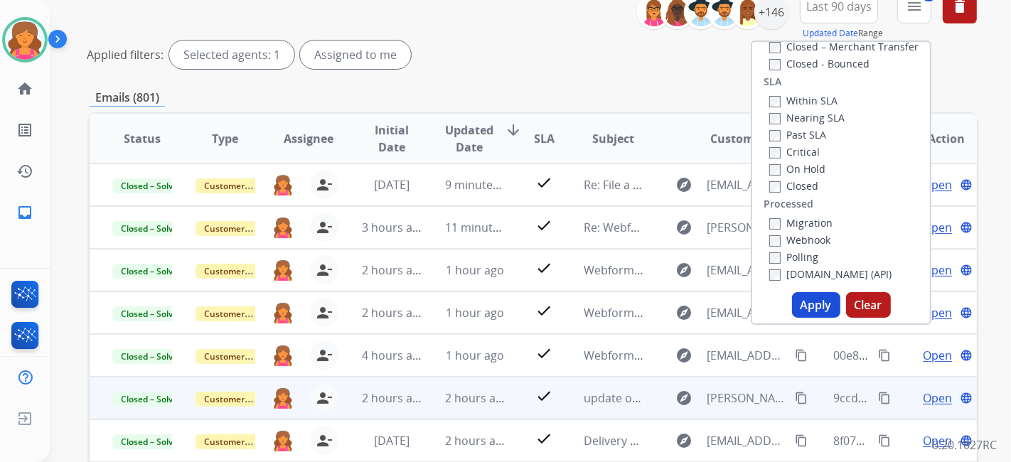
scroll to position [237, 0]
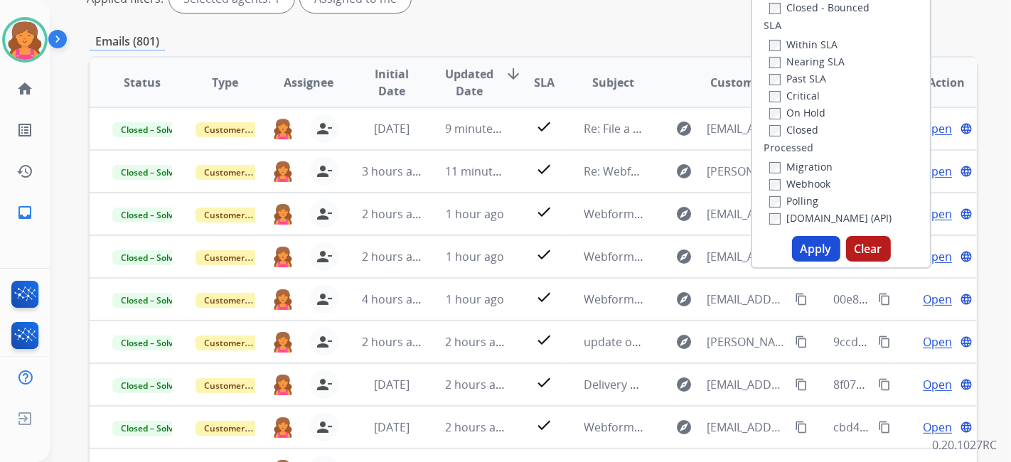
click at [807, 245] on button "Apply" at bounding box center [816, 249] width 48 height 26
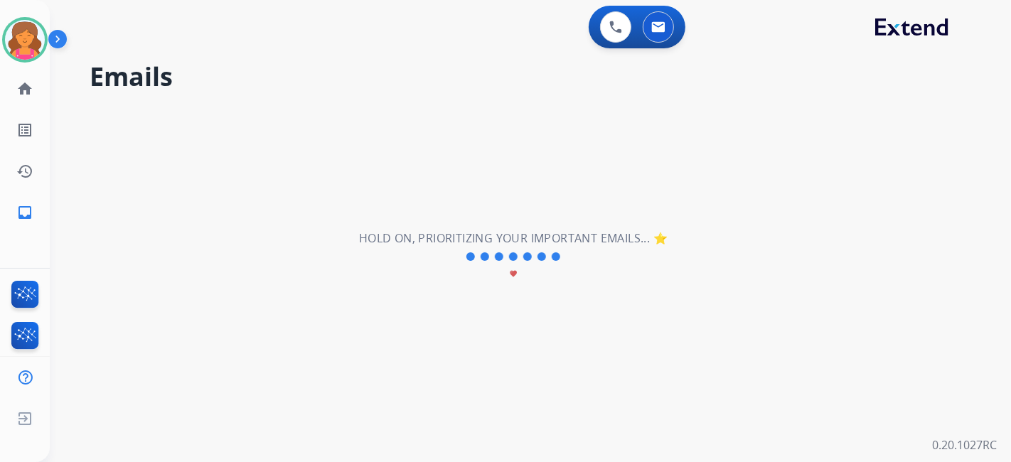
scroll to position [0, 0]
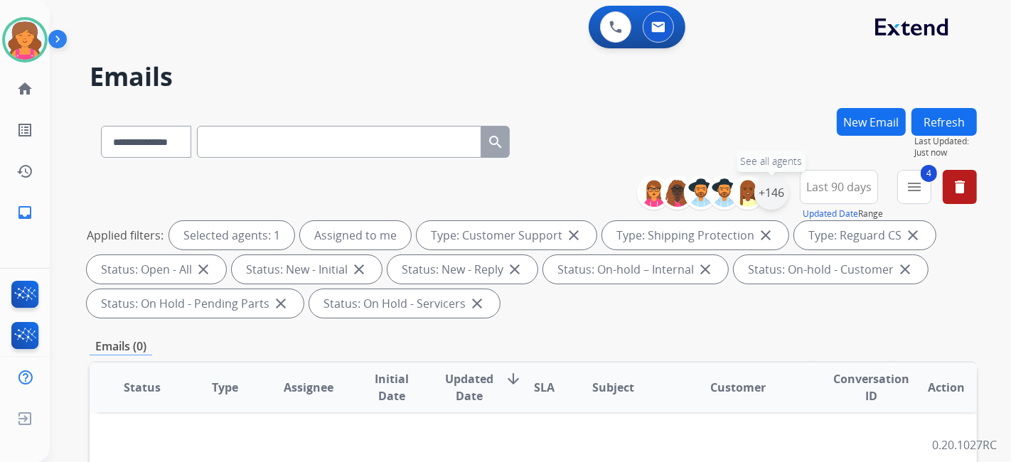
click at [776, 187] on div "+146" at bounding box center [771, 193] width 34 height 34
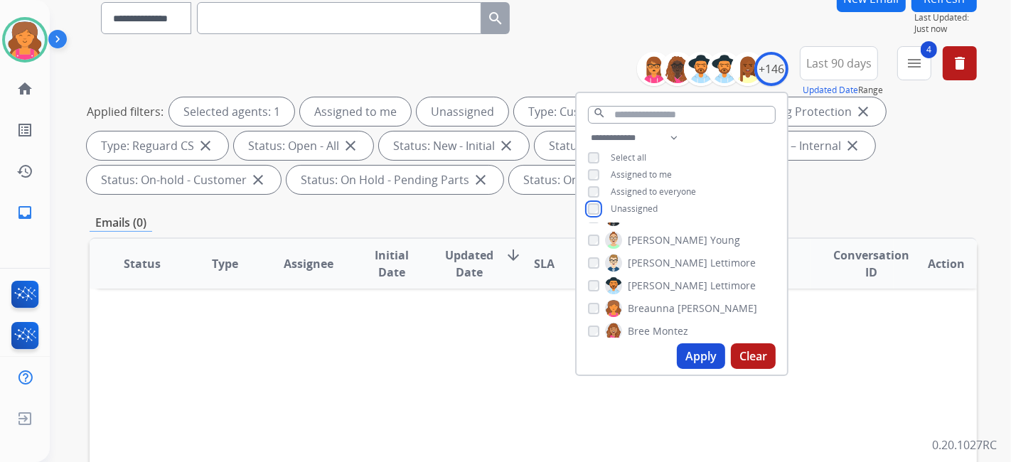
scroll to position [158, 0]
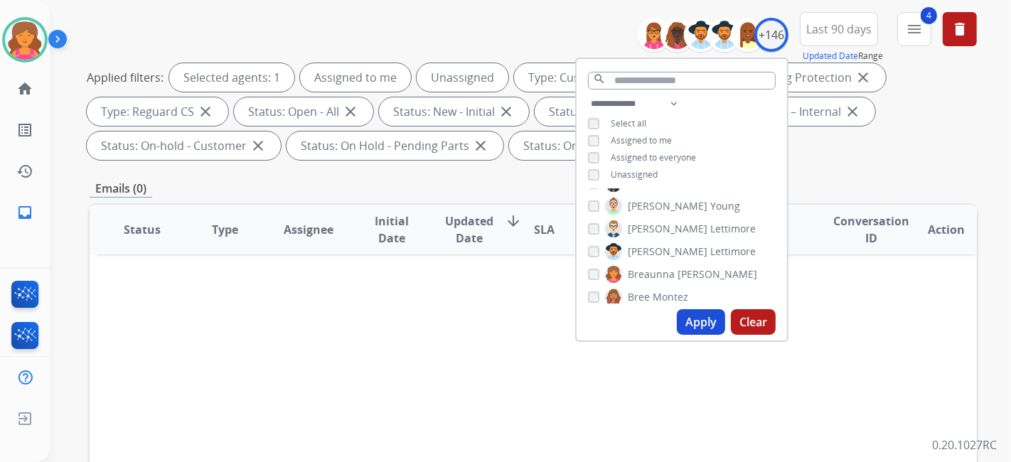
click at [699, 323] on button "Apply" at bounding box center [701, 322] width 48 height 26
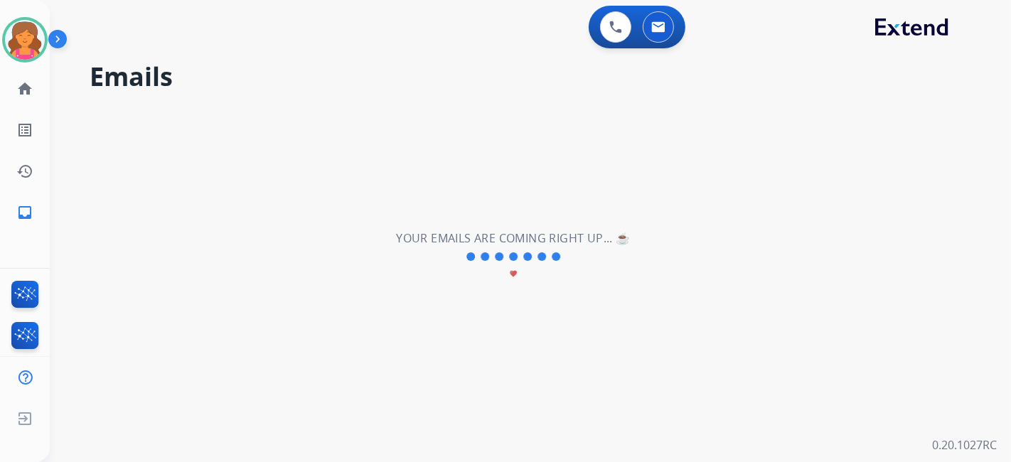
scroll to position [0, 0]
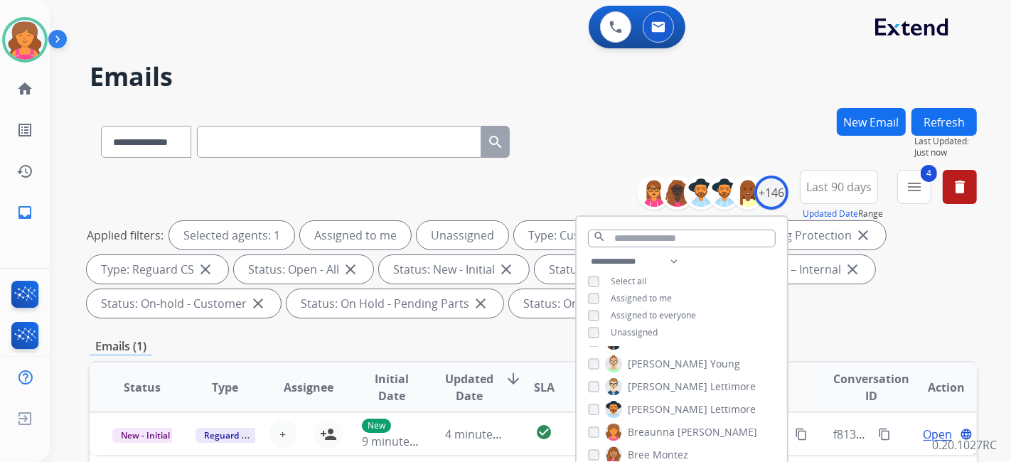
click at [550, 368] on th "SLA" at bounding box center [533, 388] width 55 height 50
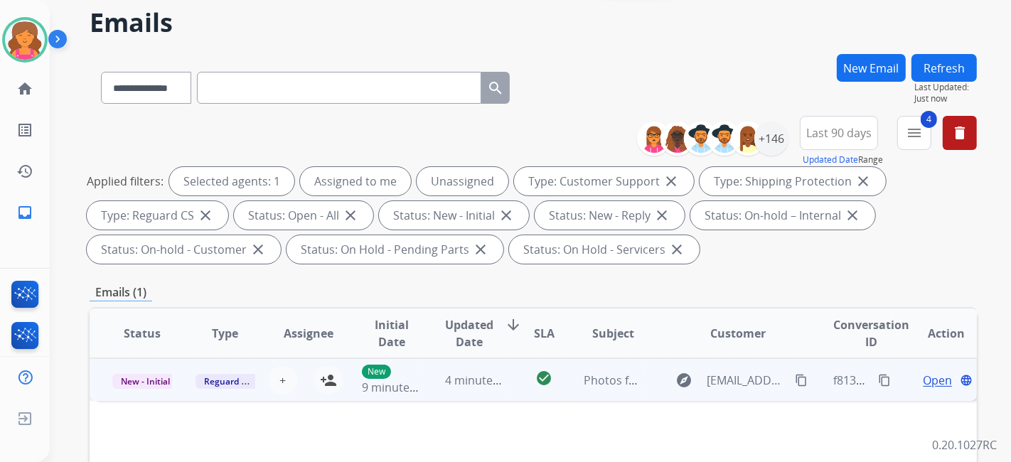
scroll to position [79, 0]
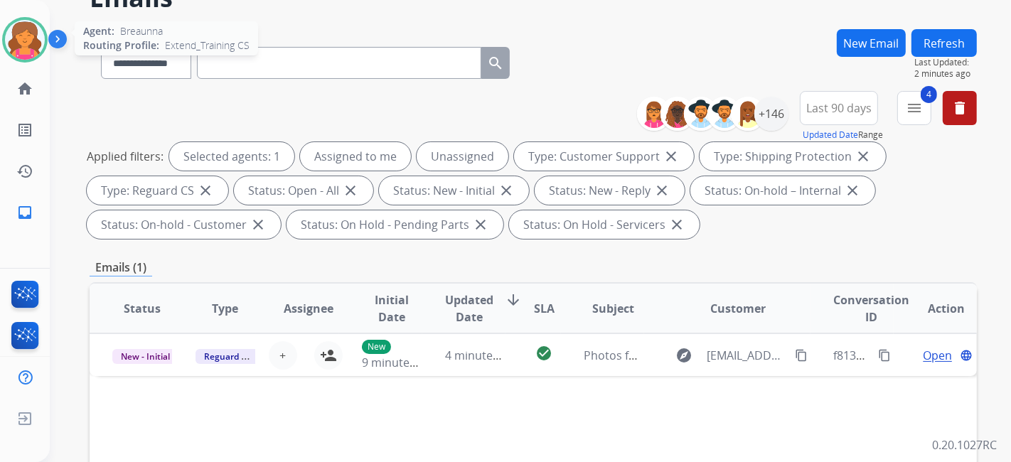
click at [23, 46] on img at bounding box center [25, 40] width 40 height 40
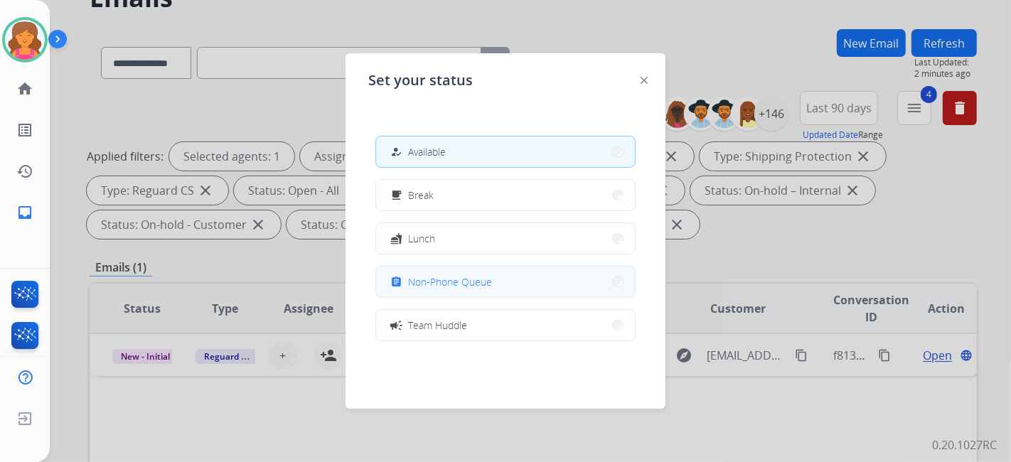
click at [513, 288] on button "assignment Non-Phone Queue" at bounding box center [505, 282] width 259 height 31
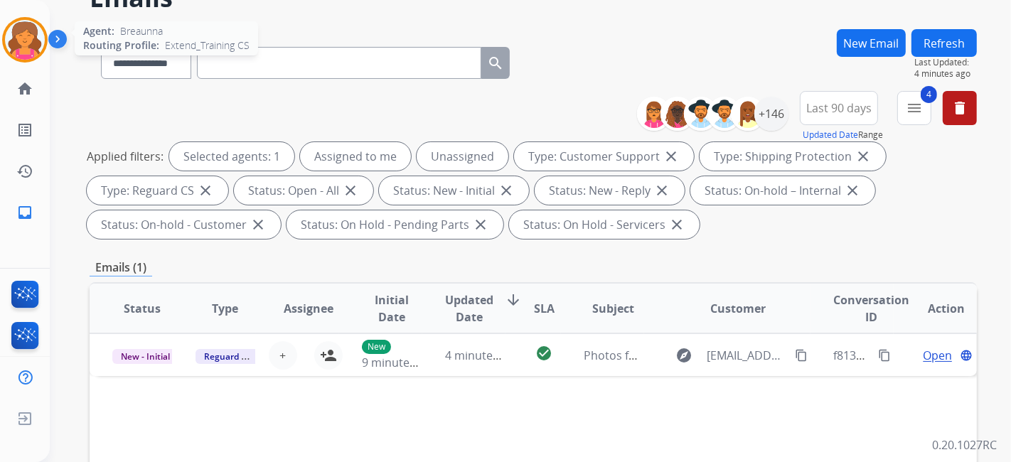
click at [43, 33] on img at bounding box center [25, 40] width 40 height 40
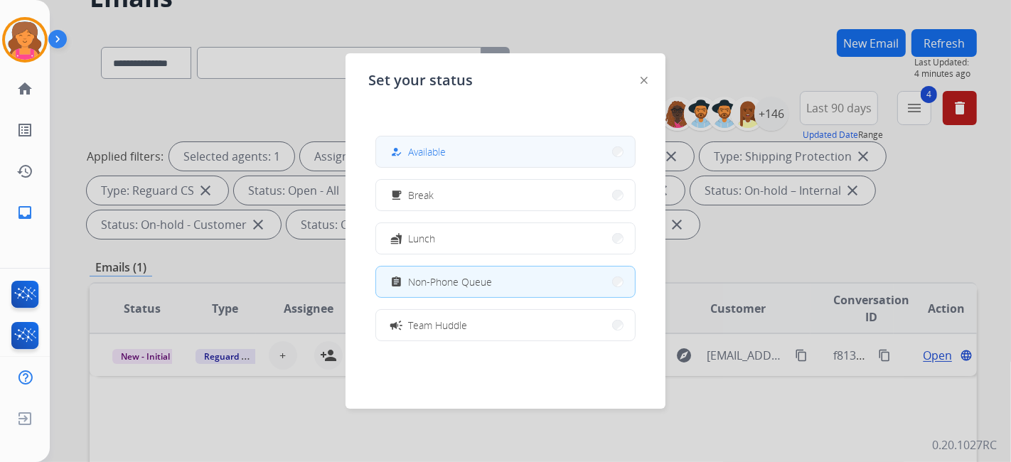
click at [466, 143] on button "how_to_reg Available" at bounding box center [505, 152] width 259 height 31
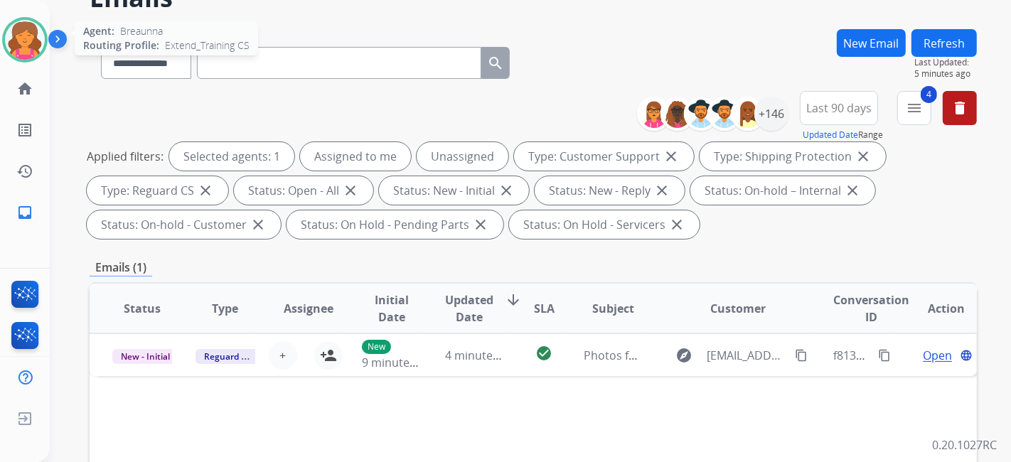
click at [23, 57] on img at bounding box center [25, 40] width 40 height 40
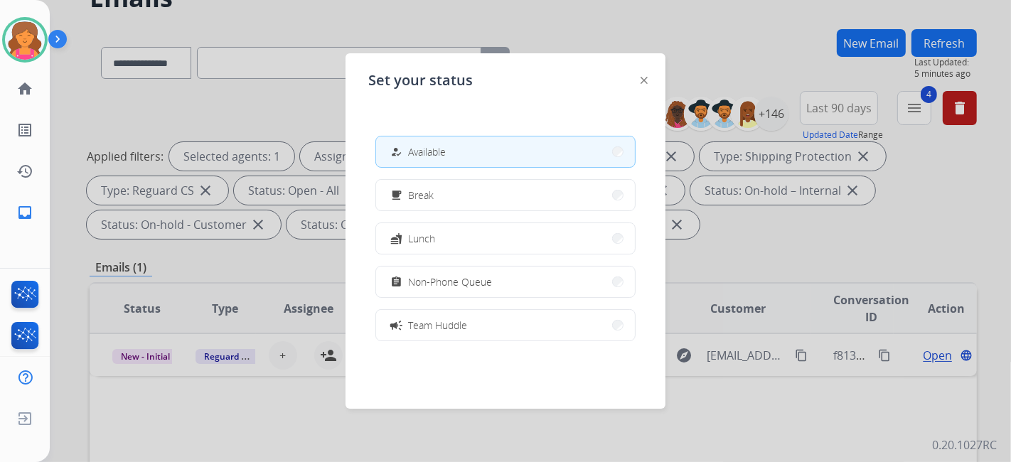
click at [418, 277] on span "Non-Phone Queue" at bounding box center [450, 281] width 84 height 15
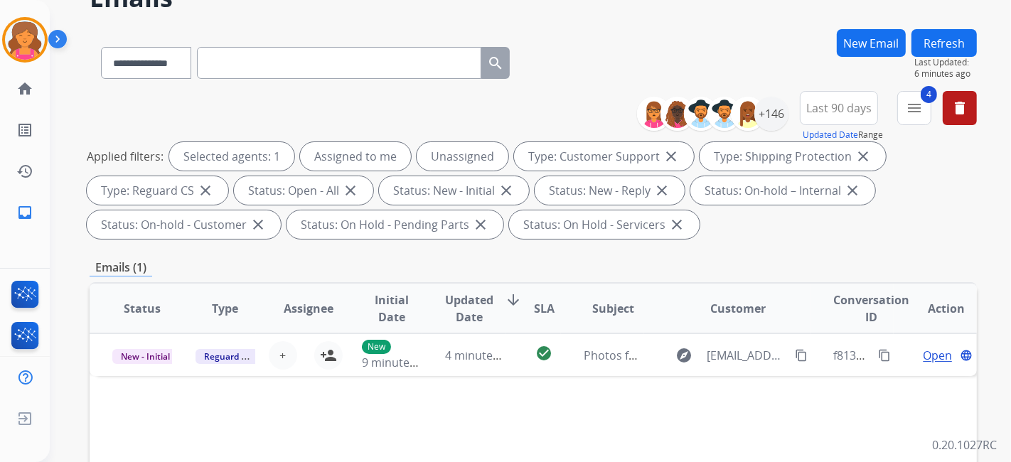
click at [55, 45] on img at bounding box center [60, 41] width 24 height 27
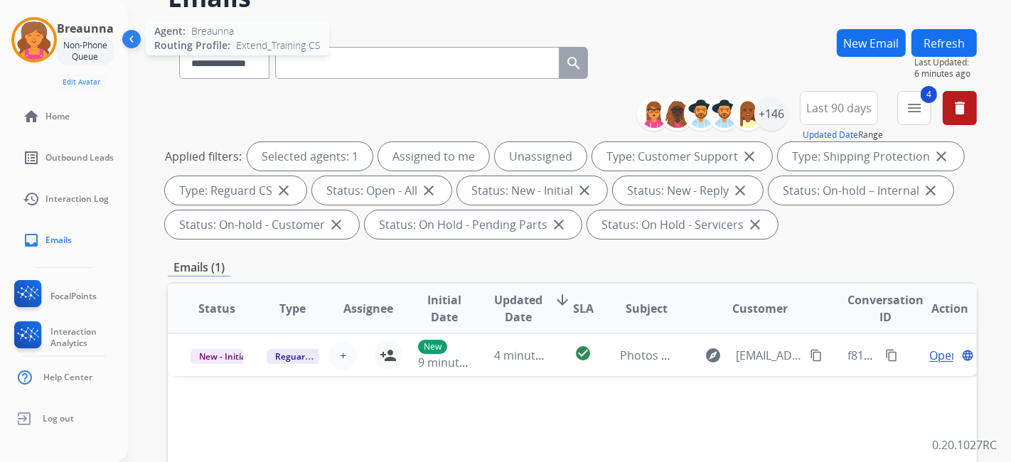
click at [43, 45] on img at bounding box center [34, 40] width 40 height 40
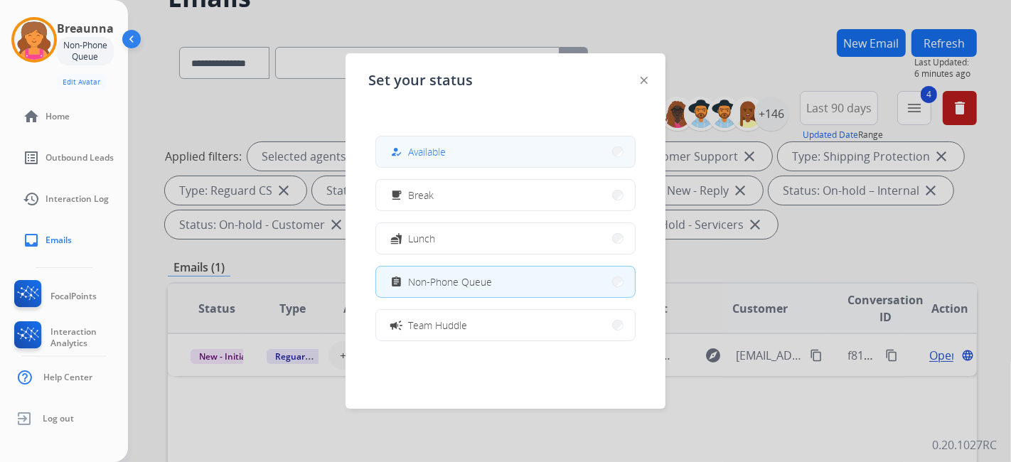
click at [566, 153] on button "how_to_reg Available" at bounding box center [505, 152] width 259 height 31
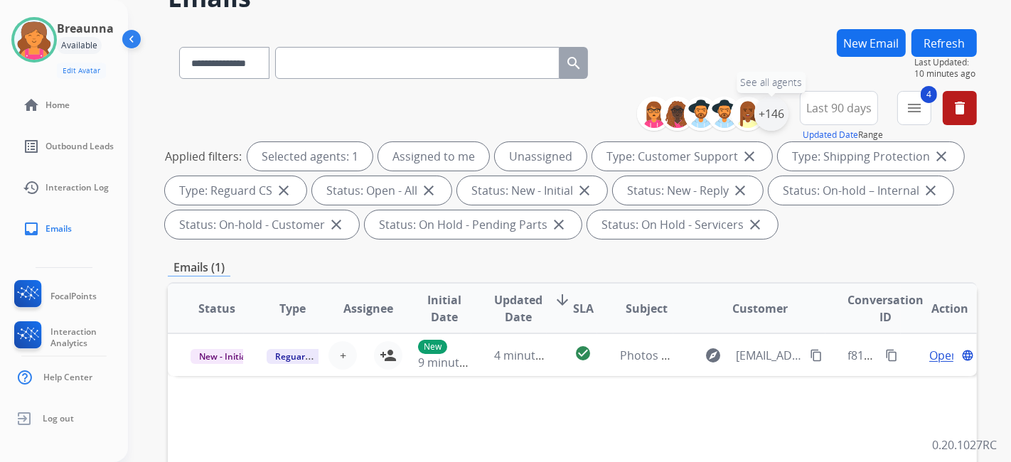
click at [764, 115] on div "+146" at bounding box center [771, 114] width 34 height 34
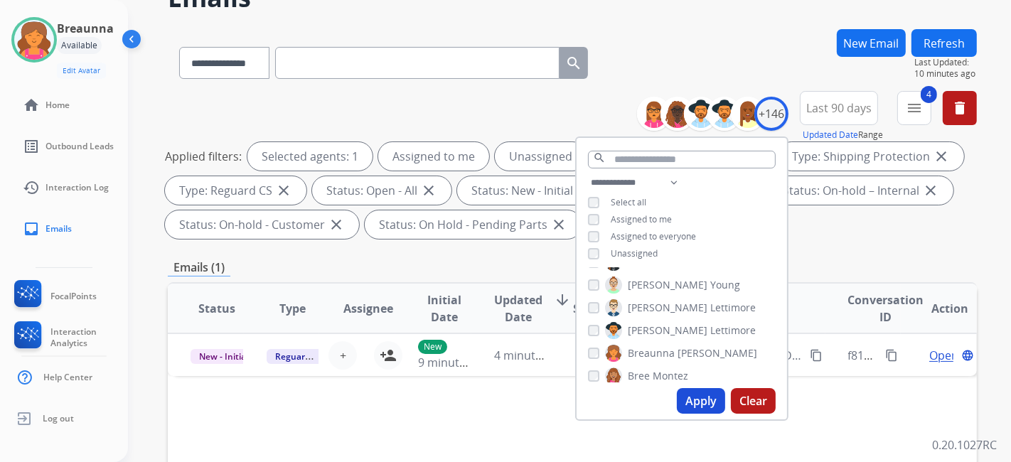
click at [697, 415] on div "Apply Clear" at bounding box center [682, 401] width 210 height 37
click at [694, 404] on button "Apply" at bounding box center [701, 401] width 48 height 26
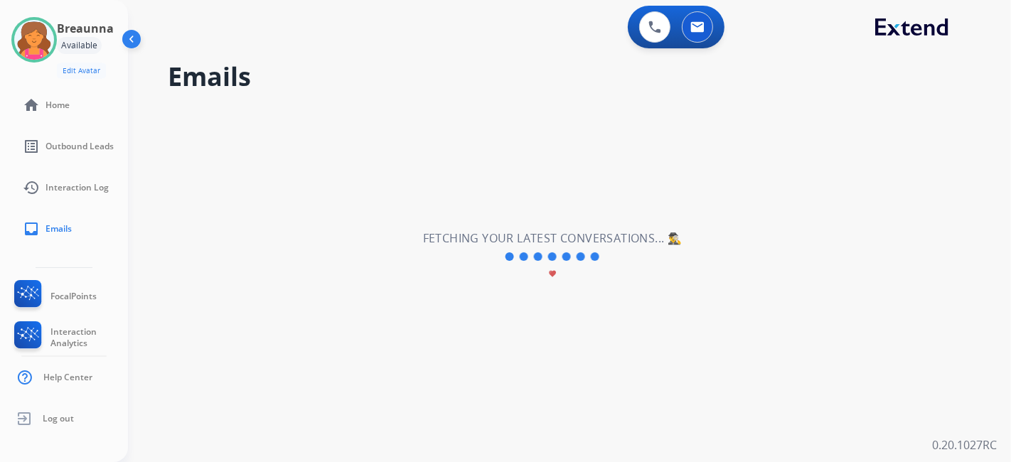
scroll to position [0, 0]
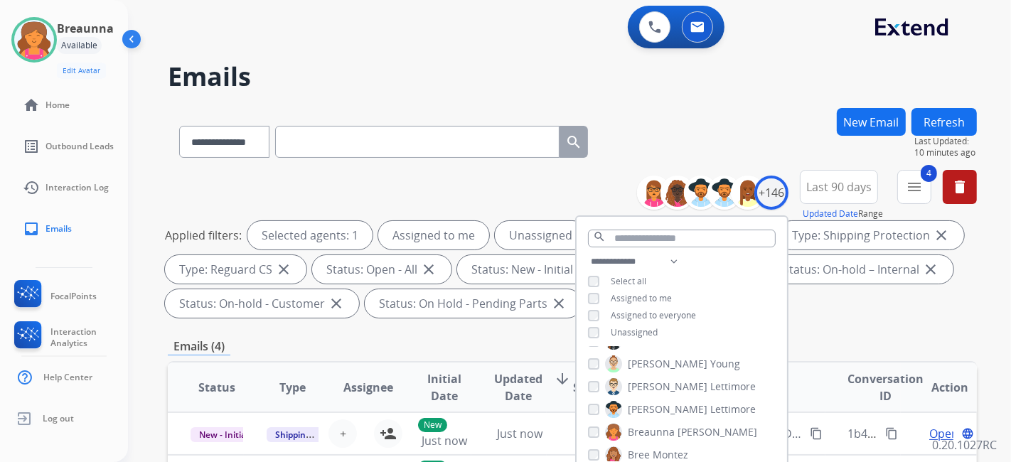
click at [779, 321] on div "**********" at bounding box center [682, 298] width 210 height 91
click at [800, 314] on div "Applied filters: Selected agents: 1 Assigned to me Unassigned Type: Customer Su…" at bounding box center [569, 269] width 809 height 97
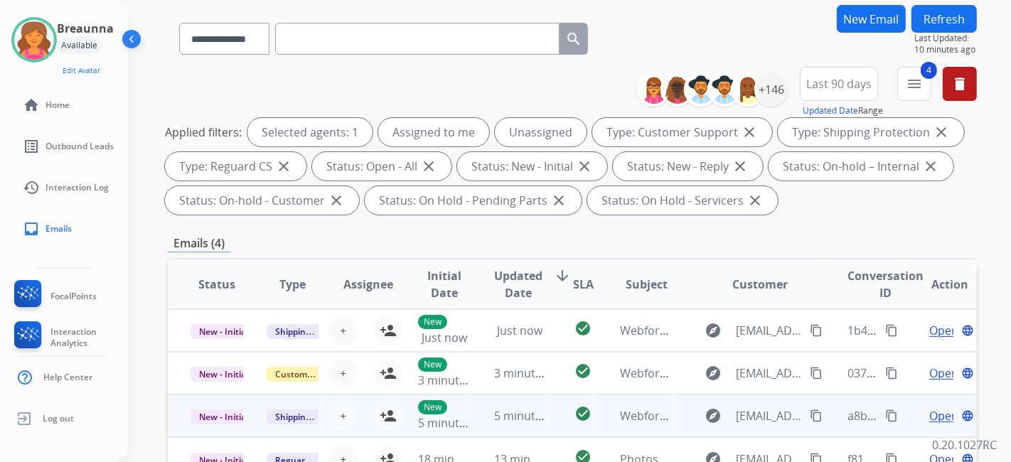
scroll to position [158, 0]
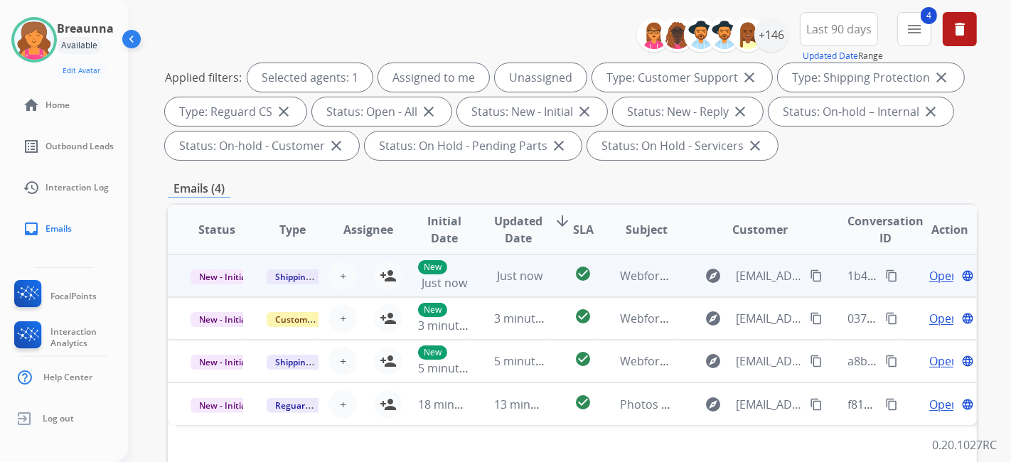
click at [395, 273] on td "New Just now" at bounding box center [433, 276] width 76 height 43
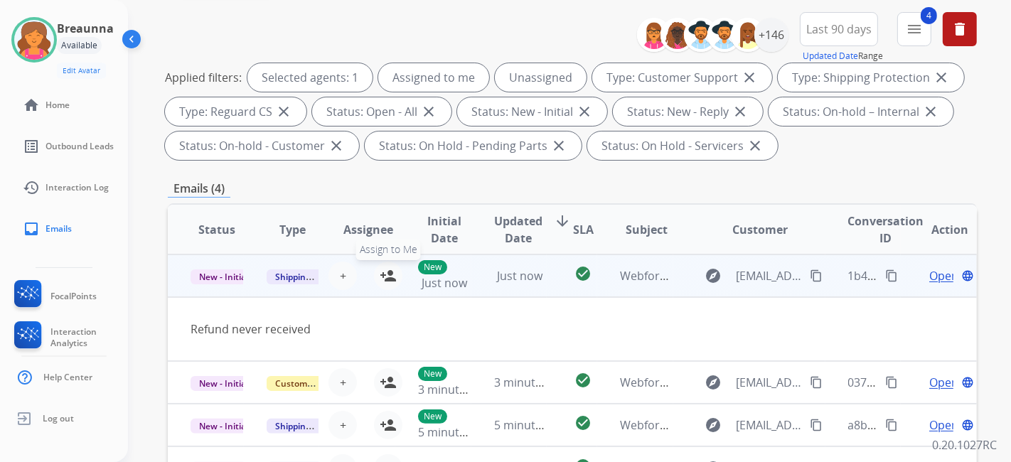
click at [384, 275] on mat-icon "person_add" at bounding box center [388, 275] width 17 height 17
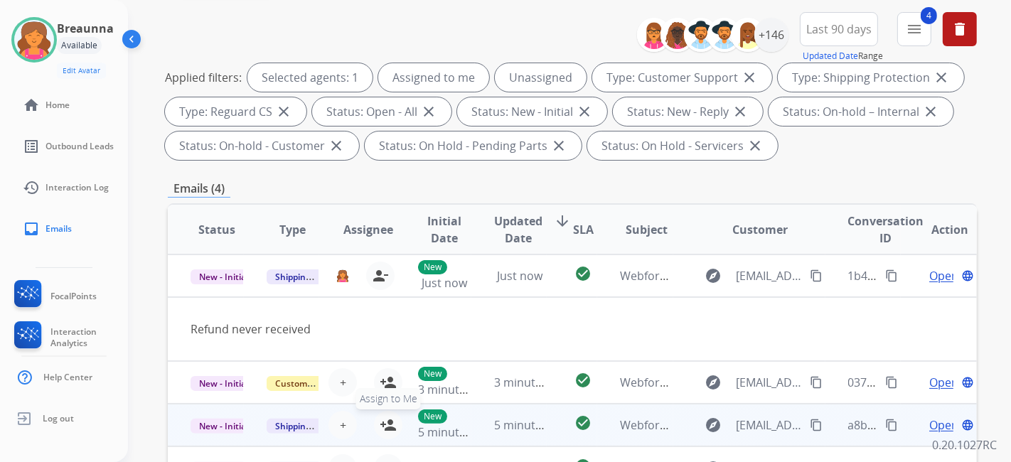
click at [386, 418] on mat-icon "person_add" at bounding box center [388, 425] width 17 height 17
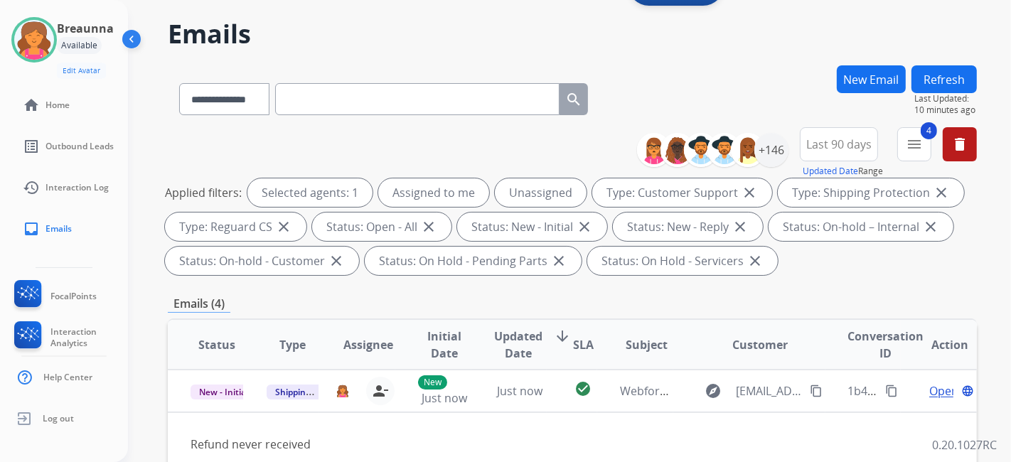
scroll to position [0, 0]
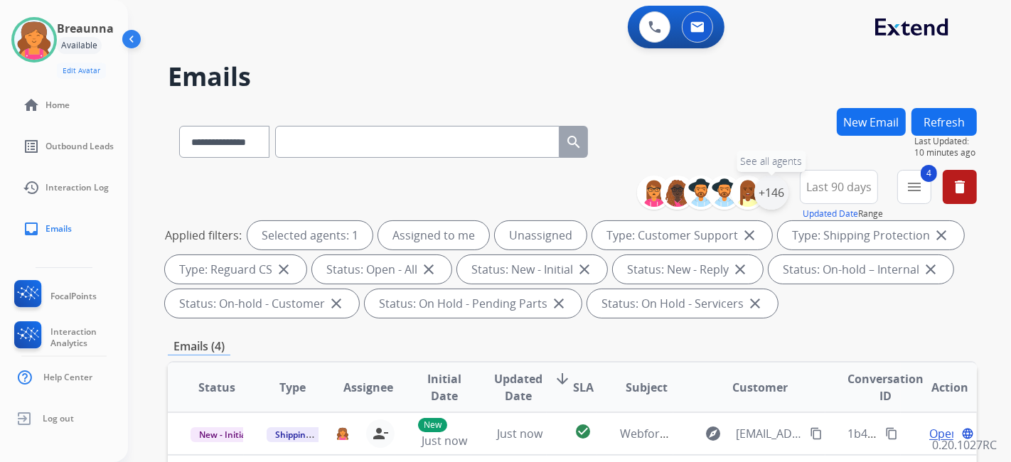
click at [779, 200] on div "+146" at bounding box center [771, 193] width 34 height 34
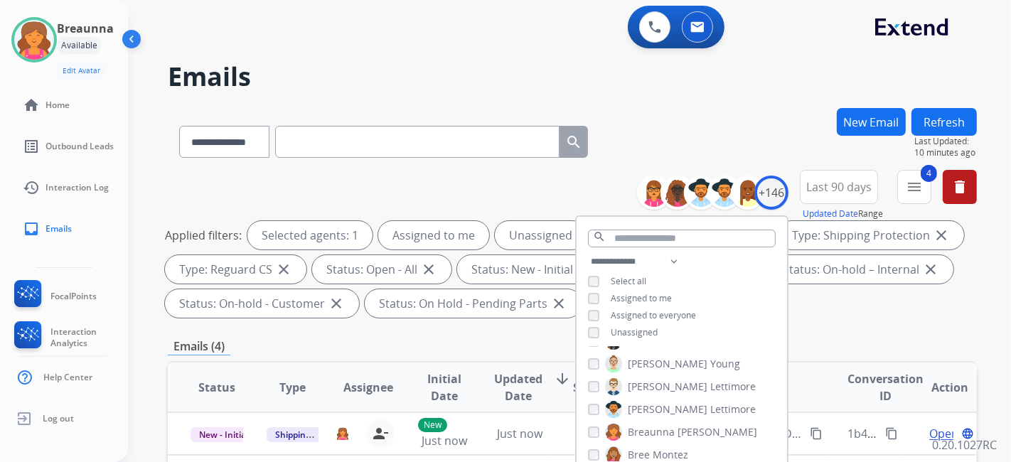
click at [597, 337] on div "**********" at bounding box center [682, 298] width 210 height 91
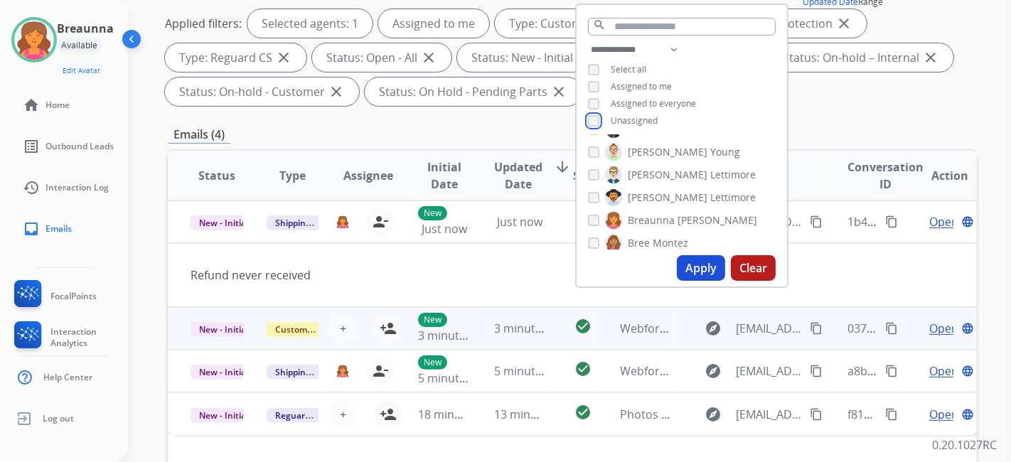
scroll to position [237, 0]
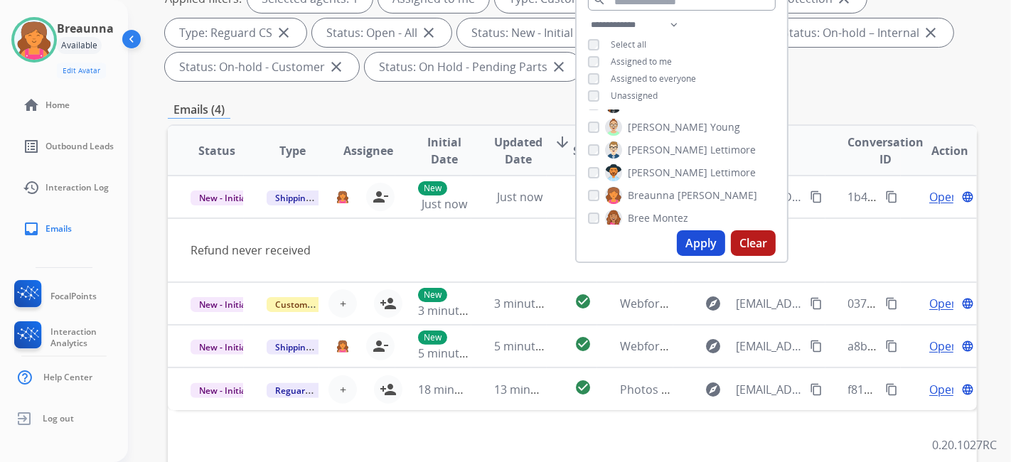
click at [708, 245] on button "Apply" at bounding box center [701, 243] width 48 height 26
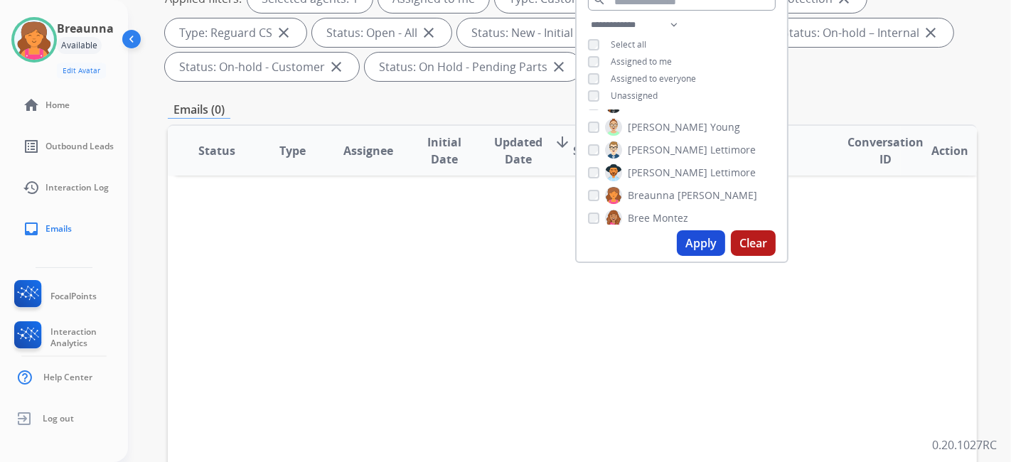
scroll to position [0, 0]
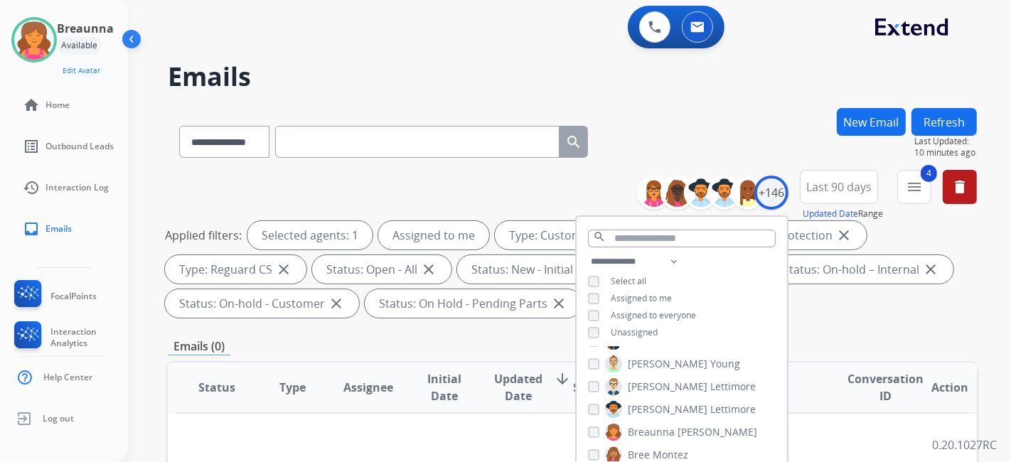
click at [589, 336] on div "**********" at bounding box center [682, 298] width 210 height 91
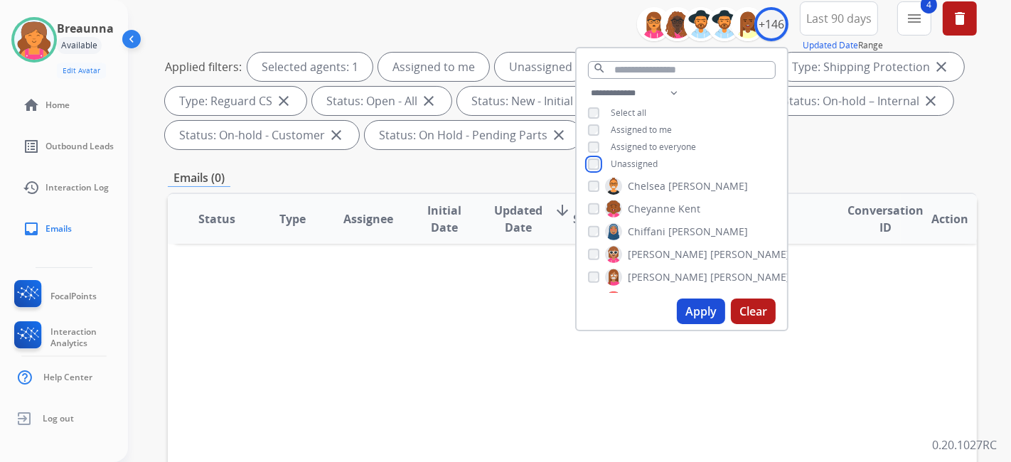
scroll to position [237, 0]
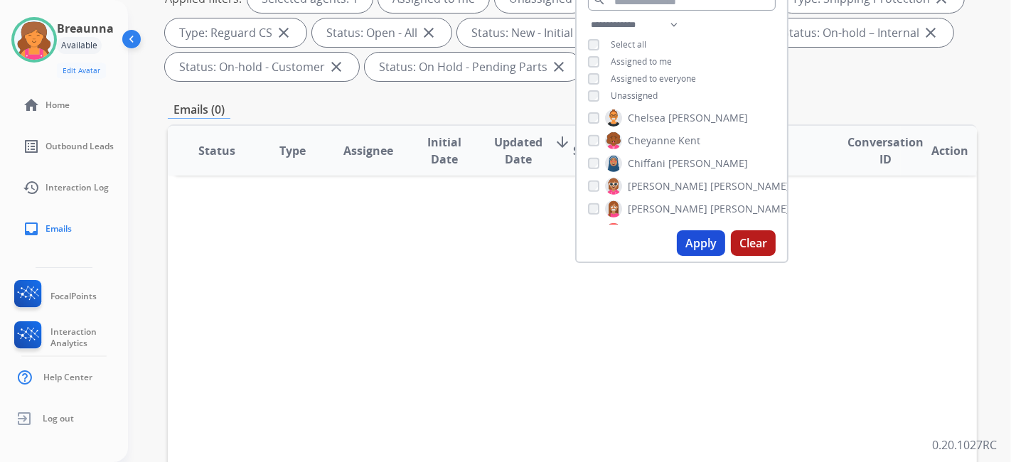
click at [697, 239] on button "Apply" at bounding box center [701, 243] width 48 height 26
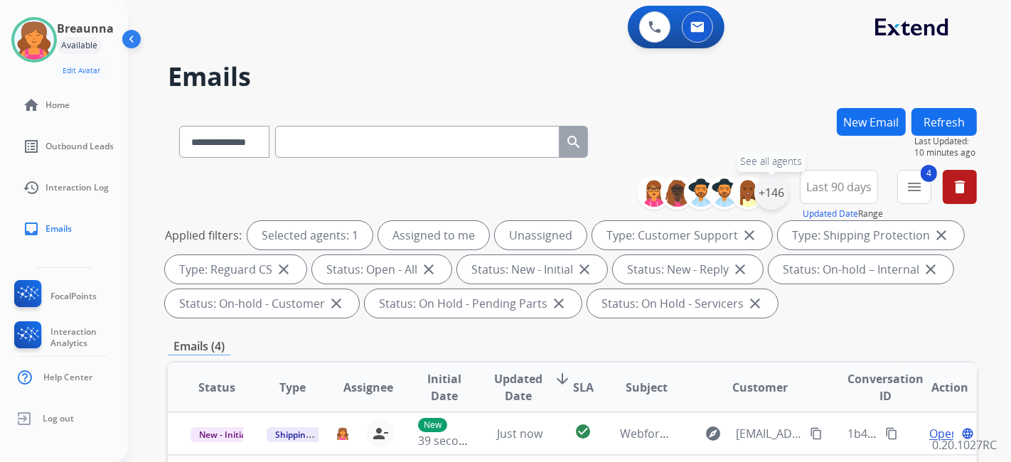
click at [778, 192] on div "+146" at bounding box center [771, 193] width 34 height 34
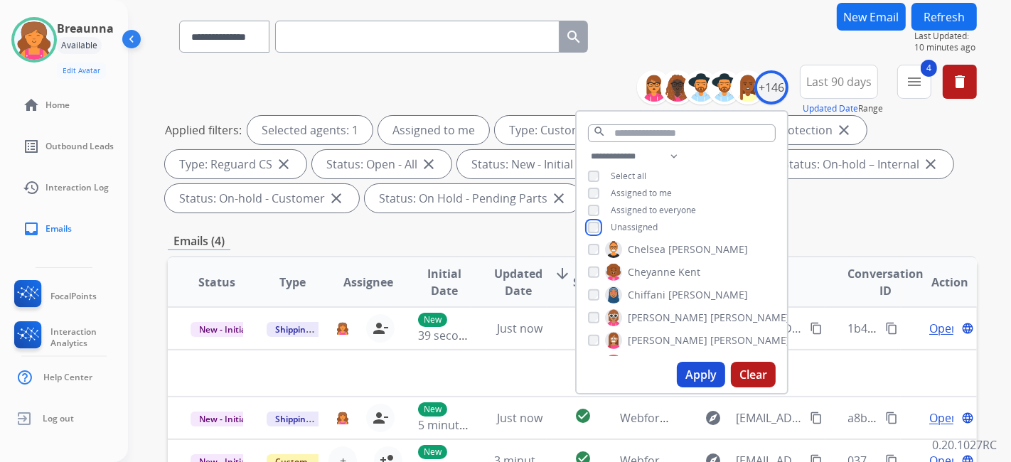
scroll to position [158, 0]
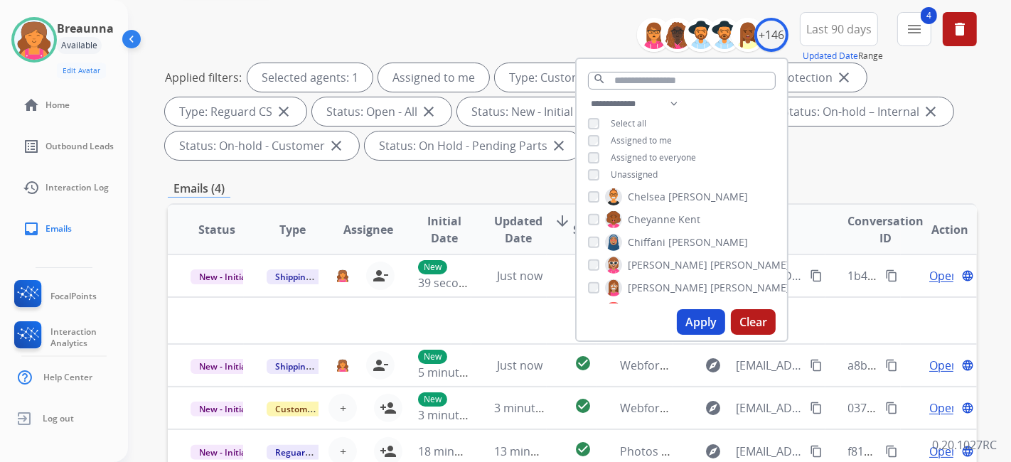
click at [686, 326] on button "Apply" at bounding box center [701, 322] width 48 height 26
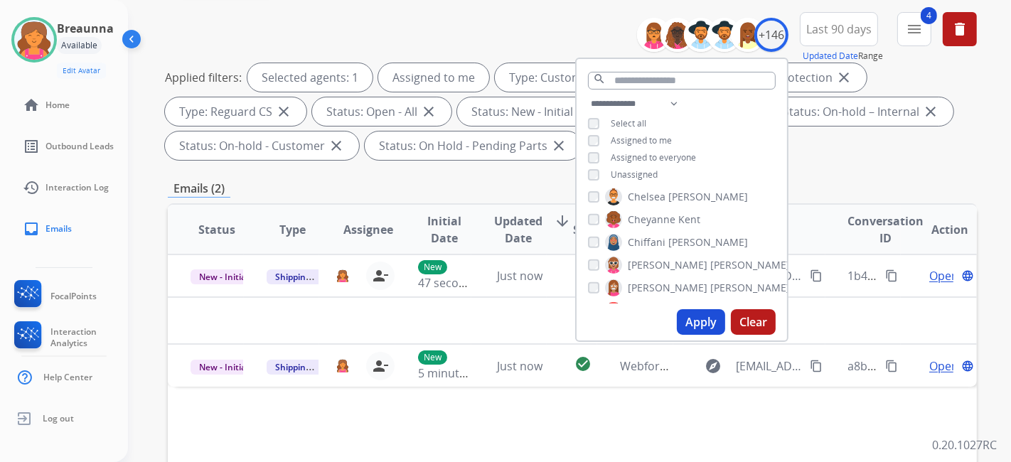
click at [546, 171] on div "**********" at bounding box center [572, 351] width 809 height 803
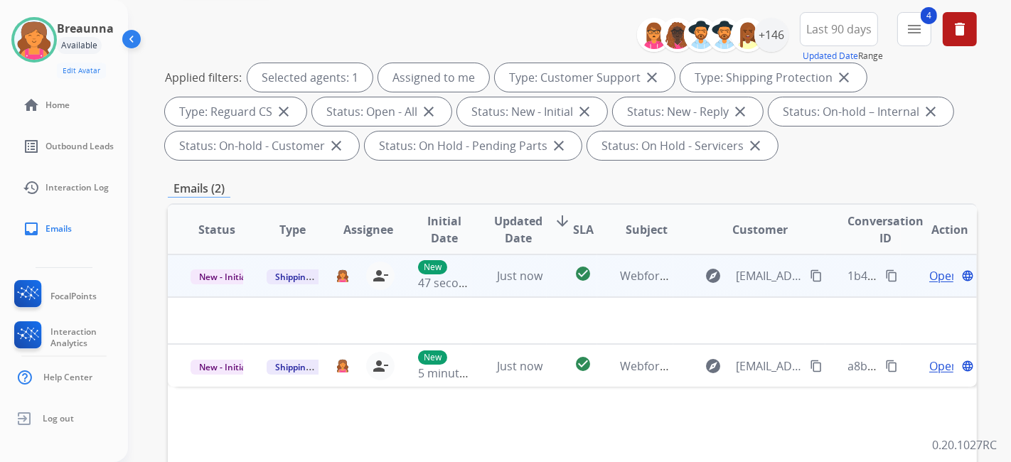
click at [934, 277] on span "Open" at bounding box center [943, 275] width 29 height 17
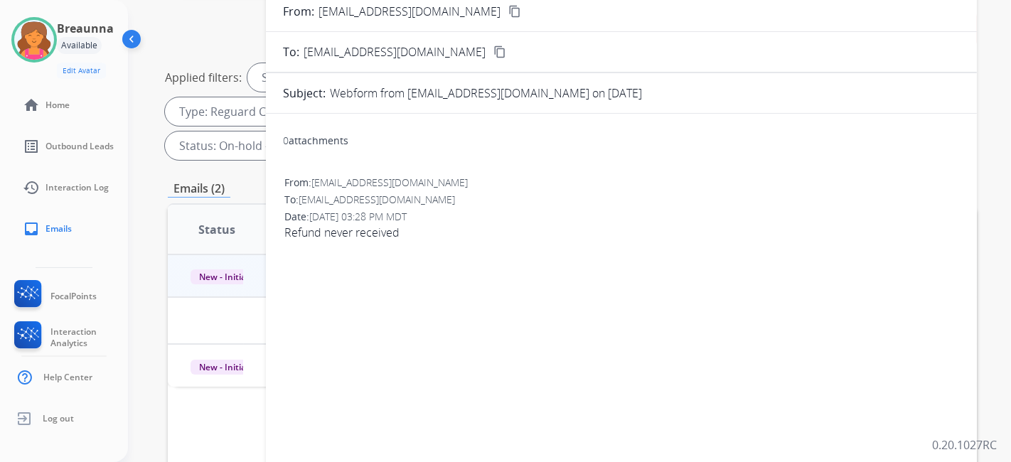
scroll to position [79, 0]
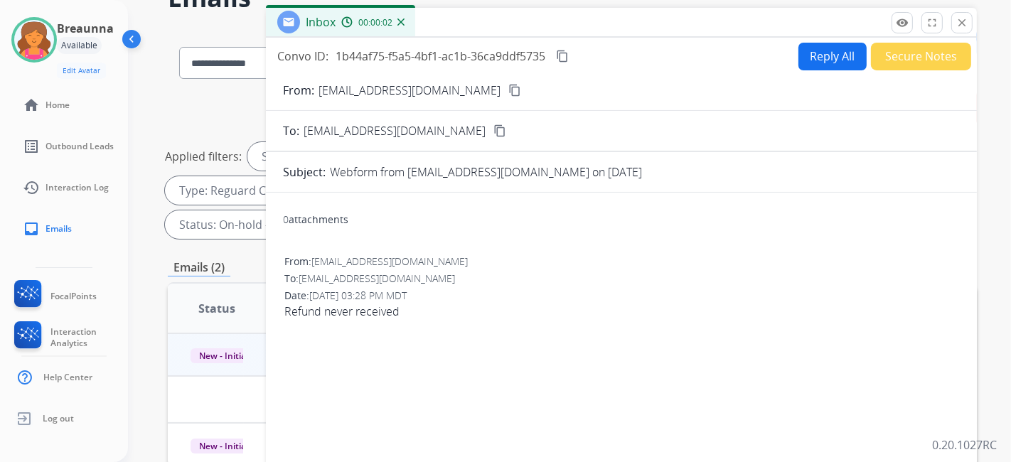
click at [506, 89] on button "content_copy" at bounding box center [514, 90] width 17 height 17
click at [825, 53] on button "Reply All" at bounding box center [832, 57] width 68 height 28
select select "**********"
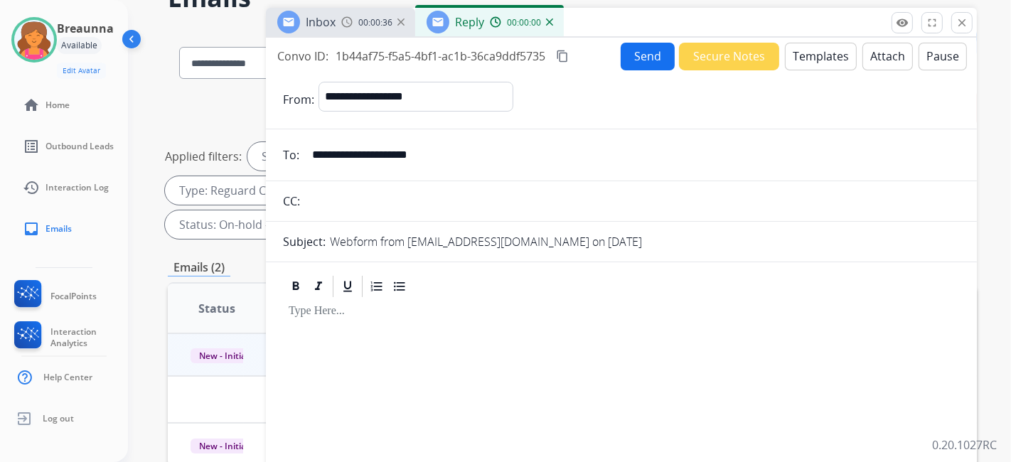
click at [825, 53] on button "Templates" at bounding box center [821, 57] width 72 height 28
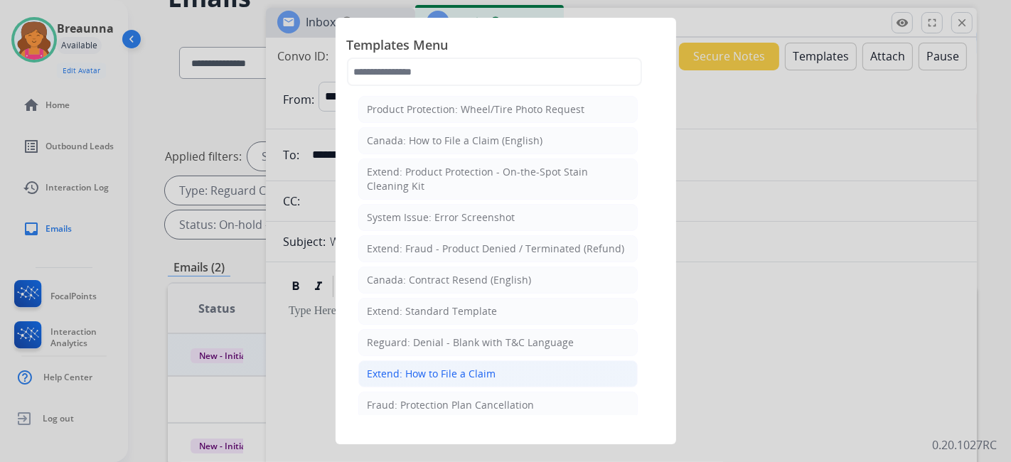
click at [481, 370] on div "Extend: How to File a Claim" at bounding box center [432, 374] width 129 height 14
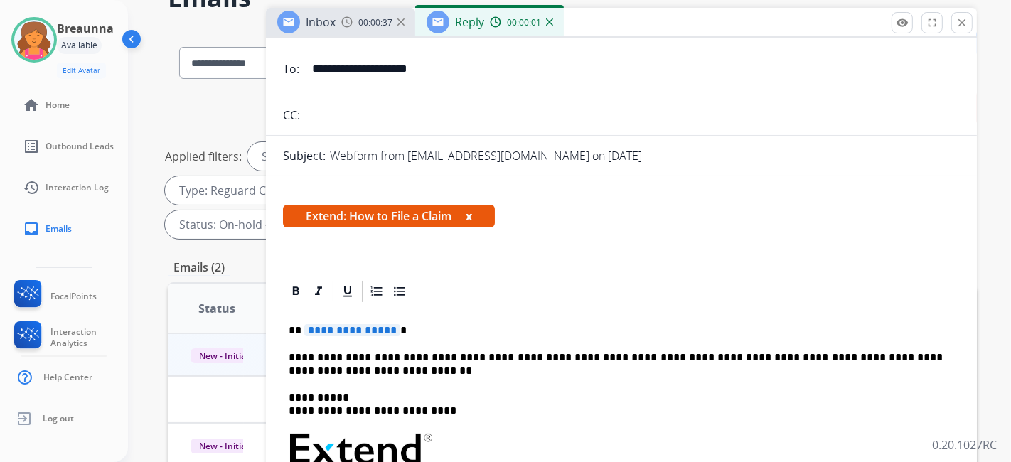
scroll to position [158, 0]
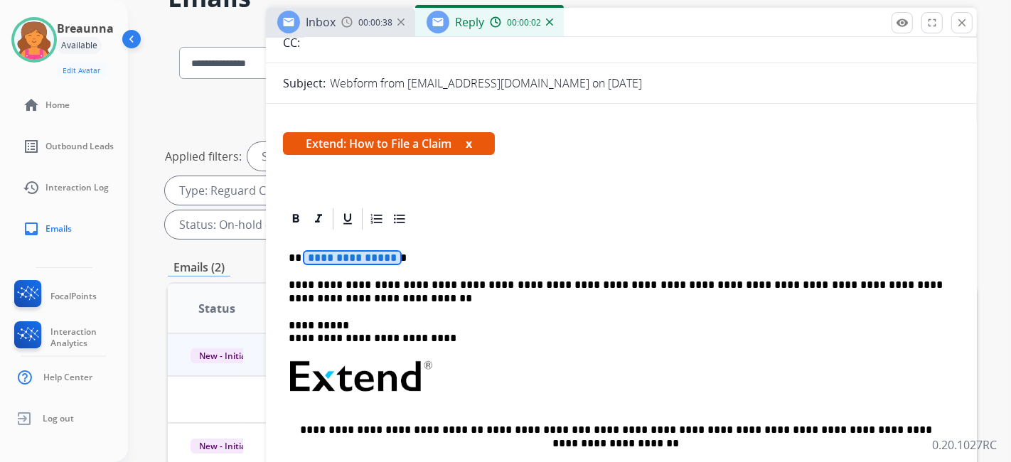
click at [347, 247] on div "**********" at bounding box center [621, 428] width 677 height 393
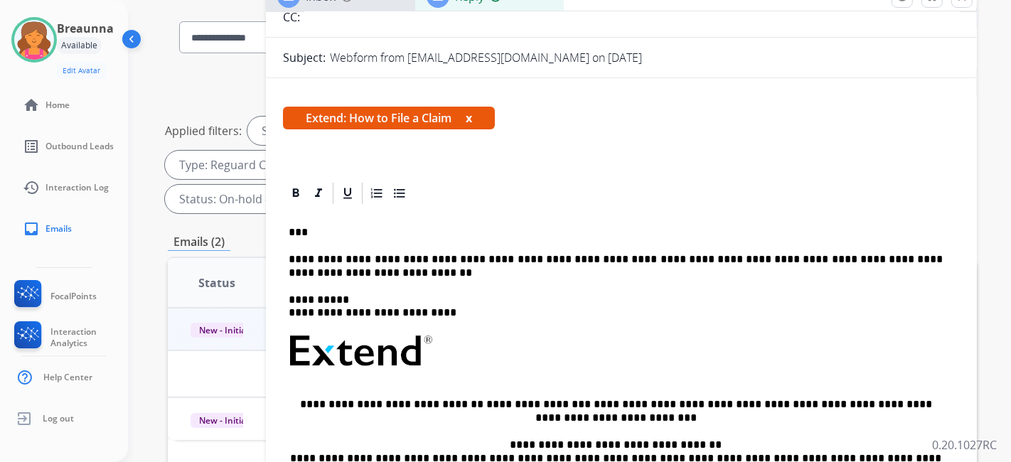
click at [693, 121] on div "Extend: How to File a Claim x" at bounding box center [621, 124] width 677 height 34
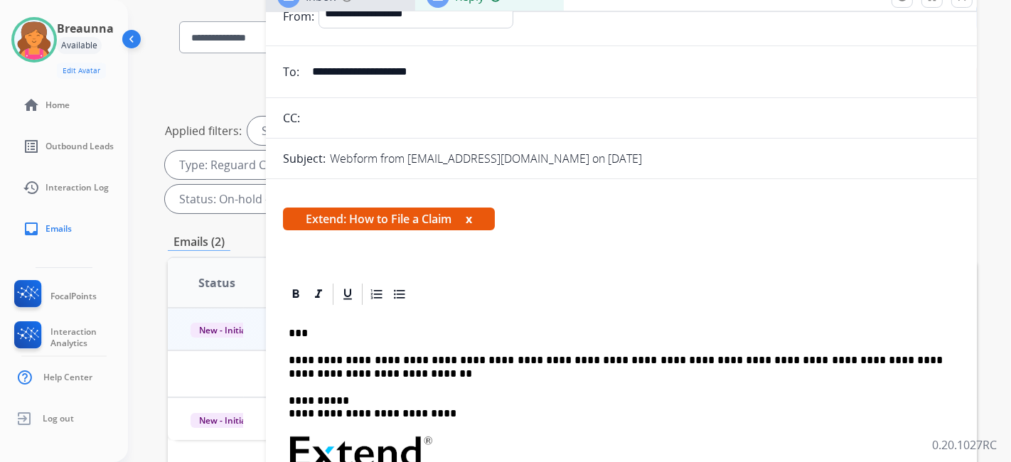
scroll to position [0, 0]
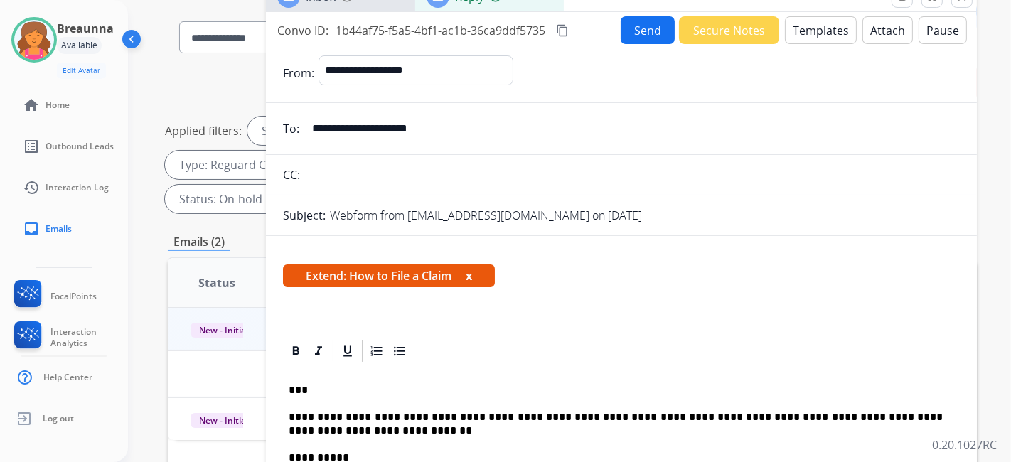
click at [615, 37] on div "Convo ID: 1b44af75-f5a5-4bf1-ac1b-36ca9ddf5735 content_copy Send Secure Notes T…" at bounding box center [621, 30] width 711 height 28
click at [621, 37] on button "Send" at bounding box center [648, 30] width 54 height 28
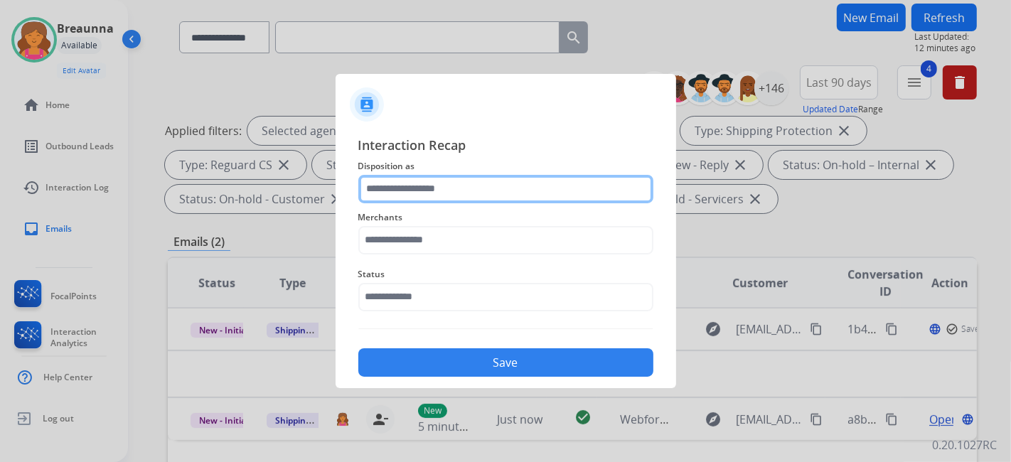
click at [475, 180] on input "text" at bounding box center [505, 189] width 295 height 28
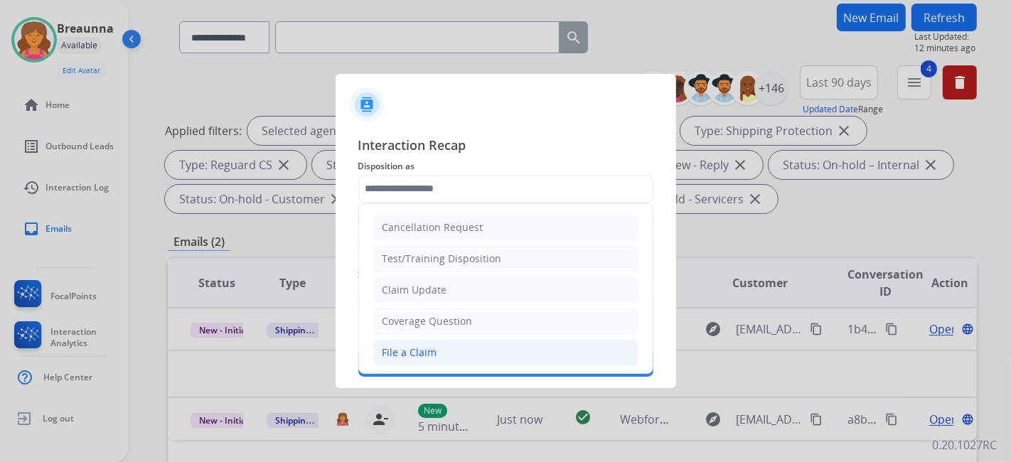
click at [406, 346] on div "File a Claim" at bounding box center [410, 353] width 55 height 14
type input "**********"
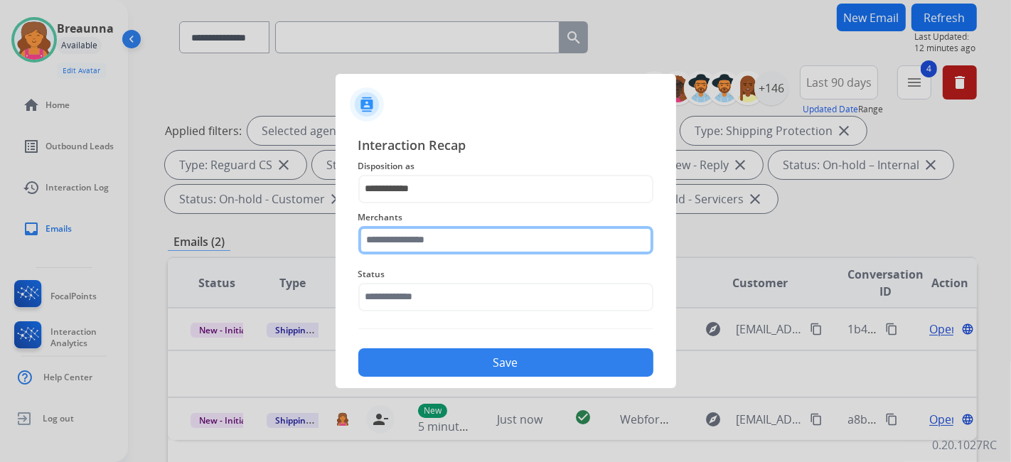
click at [395, 242] on input "text" at bounding box center [505, 240] width 295 height 28
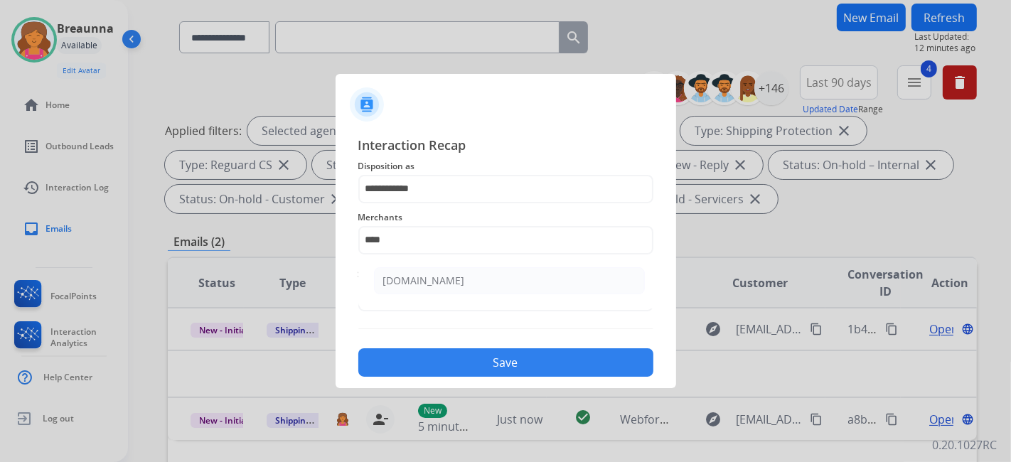
click at [378, 279] on li "[DOMAIN_NAME]" at bounding box center [509, 280] width 271 height 27
type input "**********"
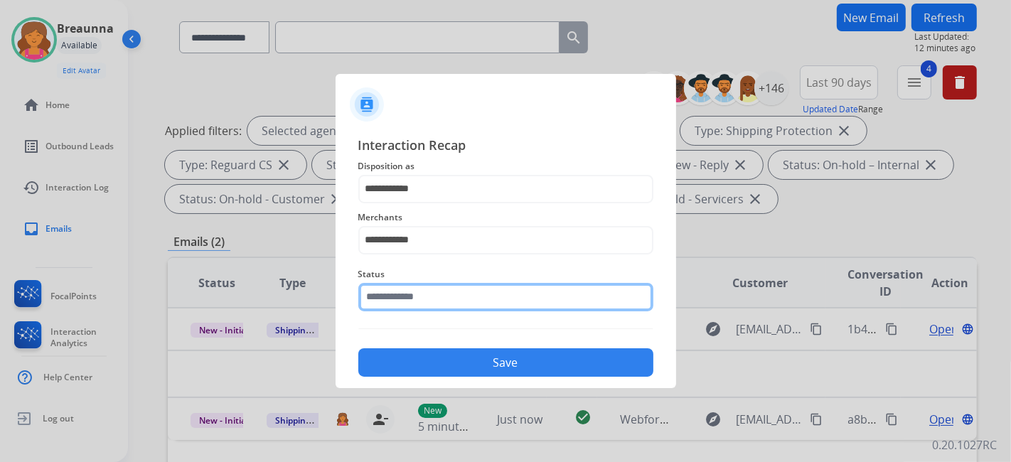
click at [393, 309] on div "Status" at bounding box center [505, 288] width 295 height 57
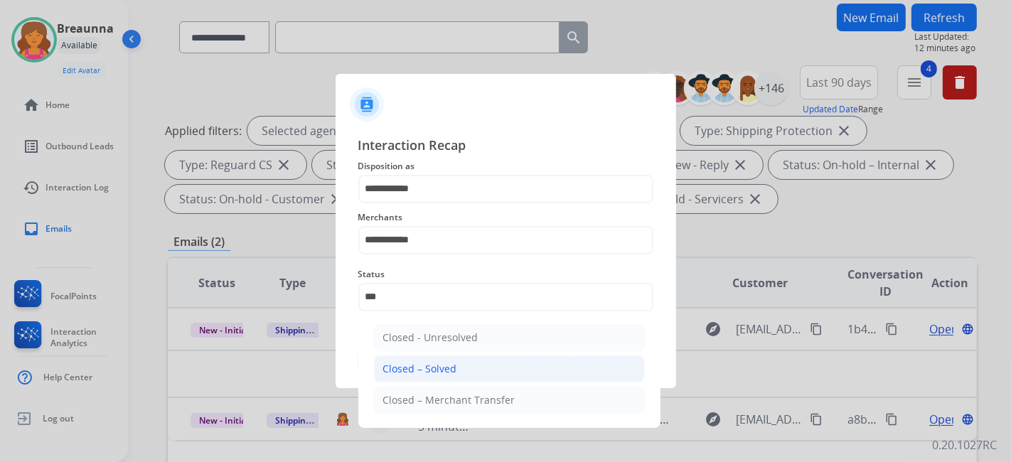
click at [418, 365] on div "Closed – Solved" at bounding box center [420, 369] width 74 height 14
type input "**********"
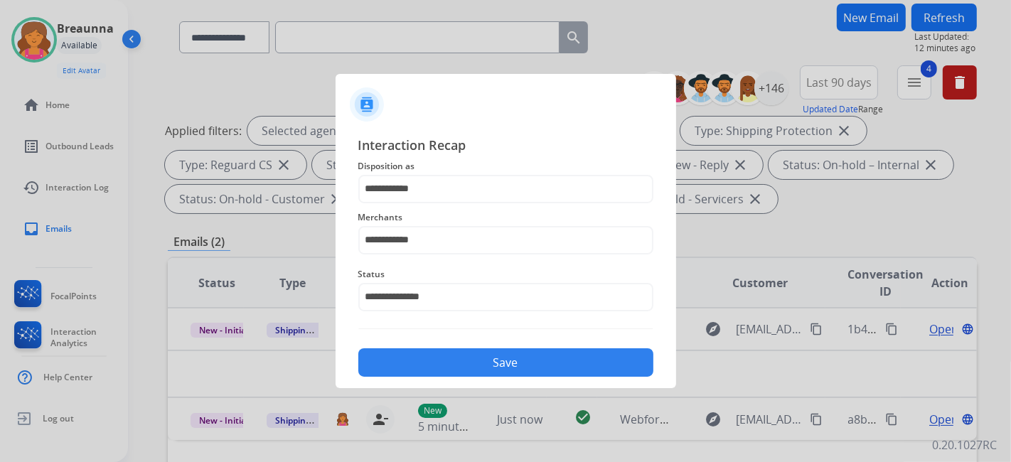
click at [418, 365] on button "Save" at bounding box center [505, 362] width 295 height 28
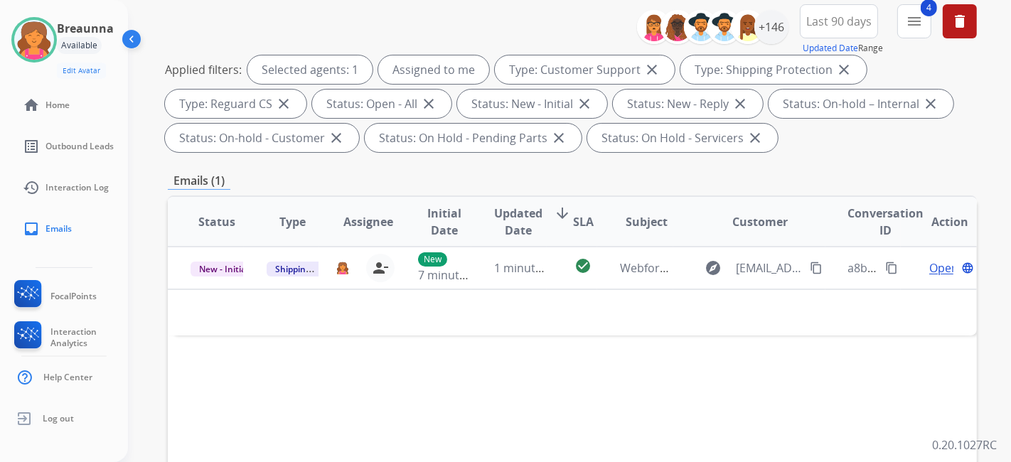
scroll to position [237, 0]
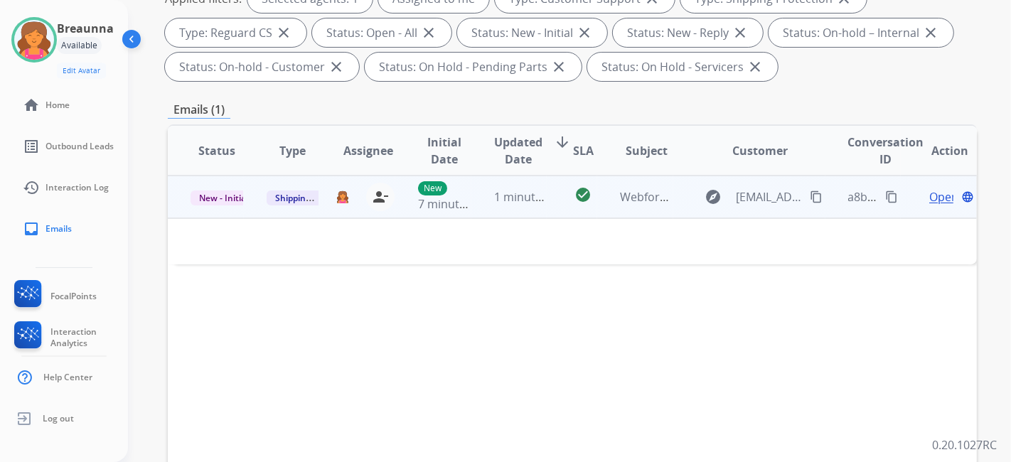
click at [929, 198] on span "Open" at bounding box center [943, 196] width 29 height 17
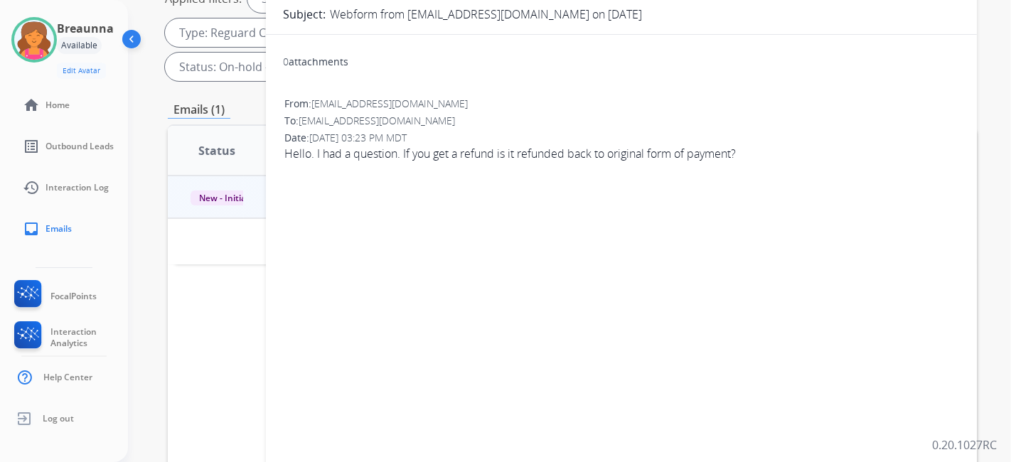
scroll to position [0, 0]
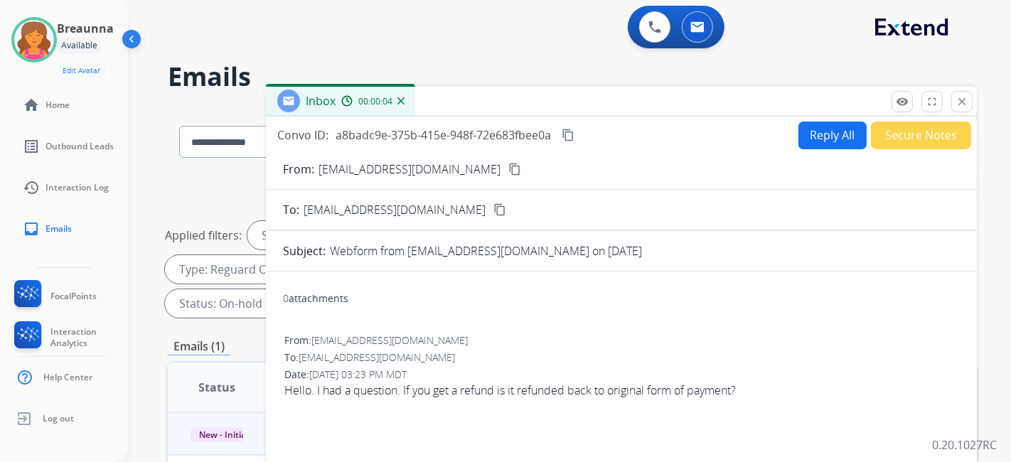
click at [508, 173] on mat-icon "content_copy" at bounding box center [514, 169] width 13 height 13
click at [803, 137] on button "Reply All" at bounding box center [832, 136] width 68 height 28
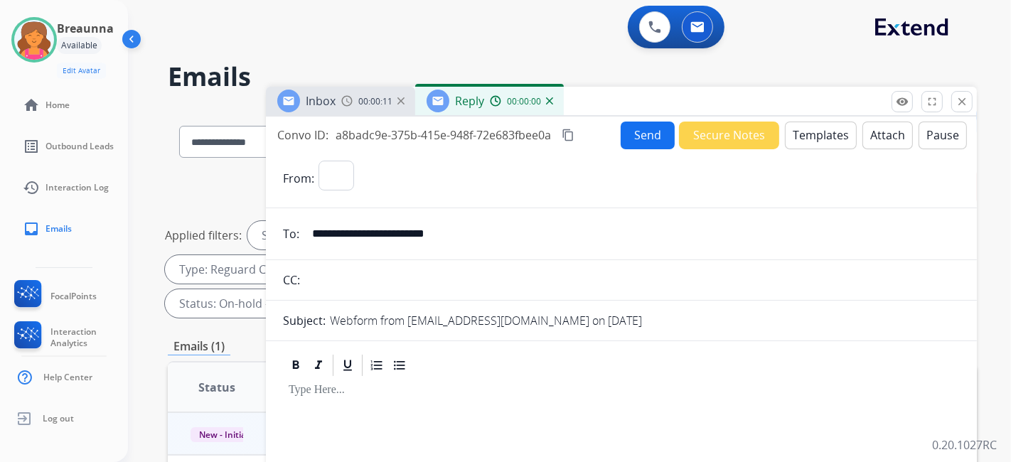
select select "**********"
click at [803, 137] on button "Templates" at bounding box center [821, 136] width 72 height 28
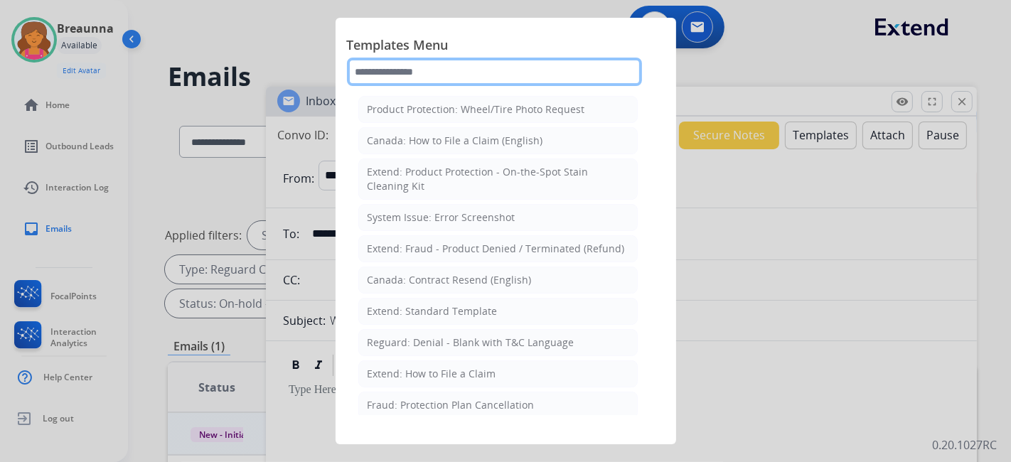
click at [469, 61] on input "text" at bounding box center [494, 72] width 295 height 28
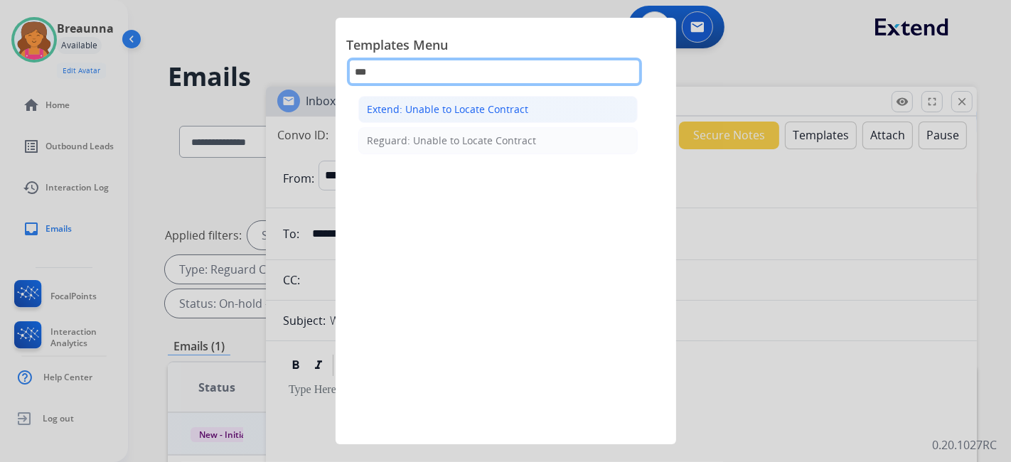
type input "***"
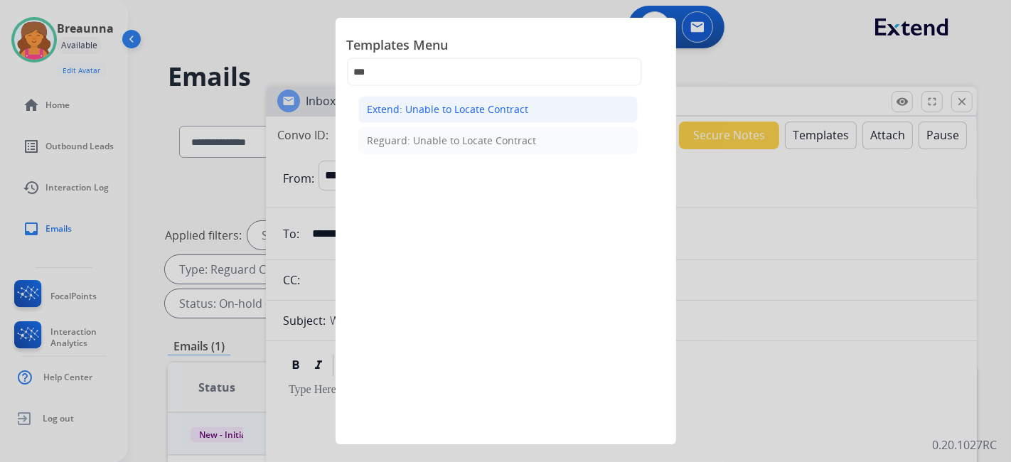
click at [488, 98] on li "Extend: Unable to Locate Contract" at bounding box center [497, 109] width 279 height 27
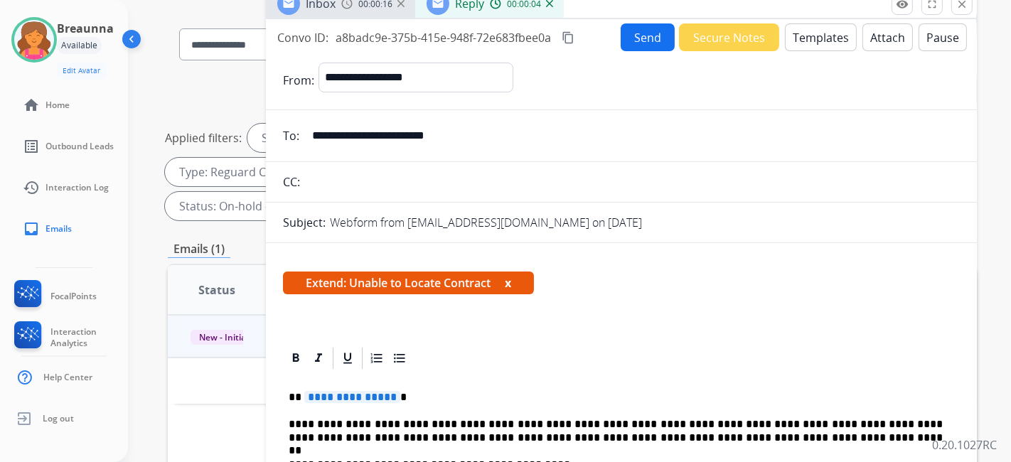
scroll to position [158, 0]
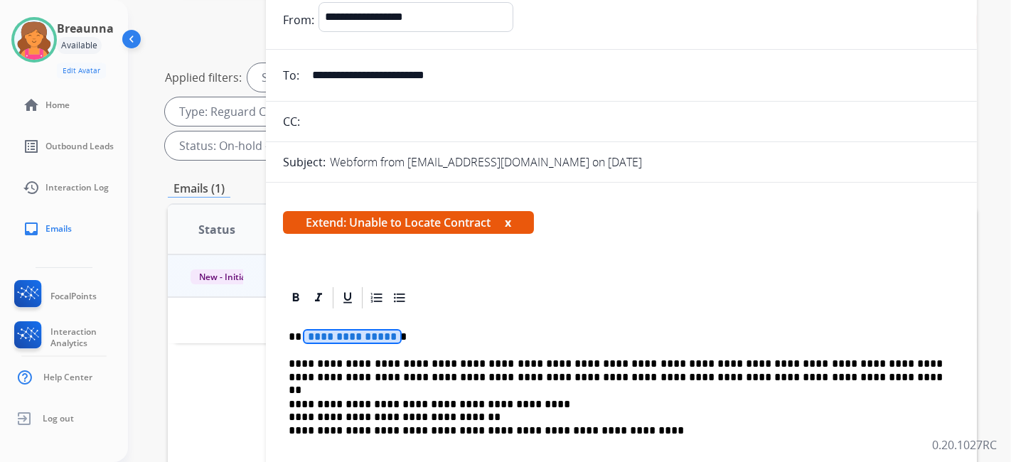
click at [353, 332] on span "**********" at bounding box center [352, 337] width 96 height 12
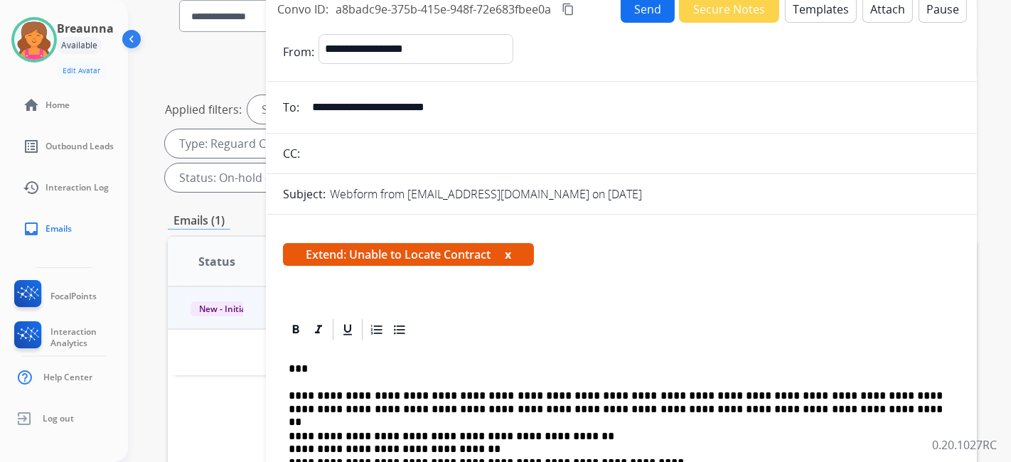
scroll to position [30, 0]
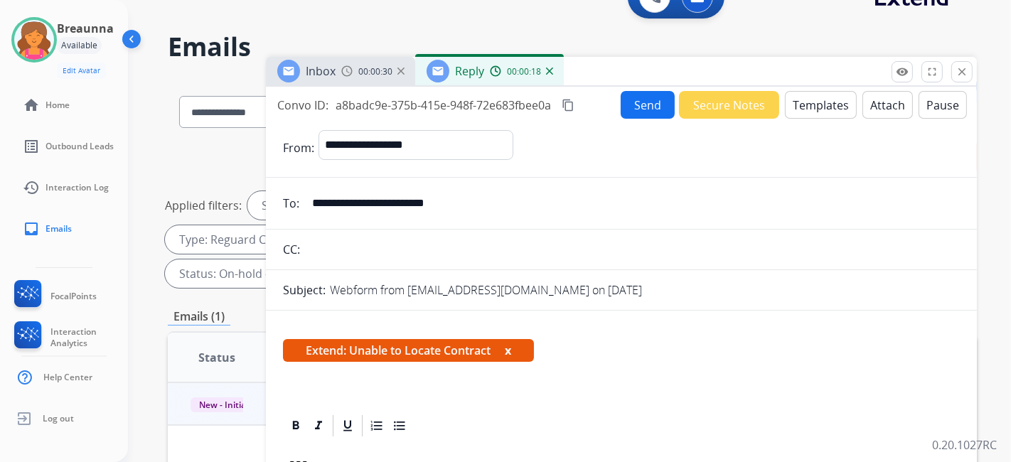
click at [631, 111] on button "Send" at bounding box center [648, 105] width 54 height 28
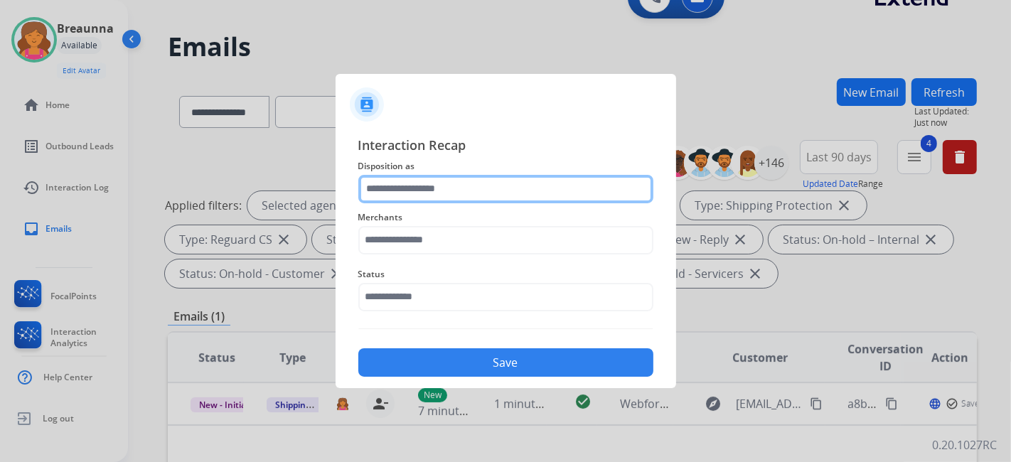
click at [455, 182] on input "text" at bounding box center [505, 189] width 295 height 28
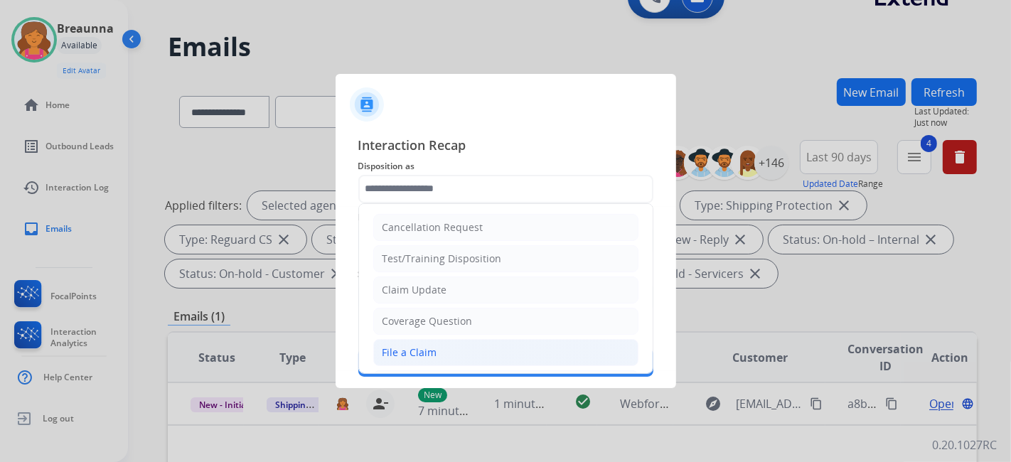
click at [400, 339] on li "File a Claim" at bounding box center [505, 352] width 265 height 27
type input "**********"
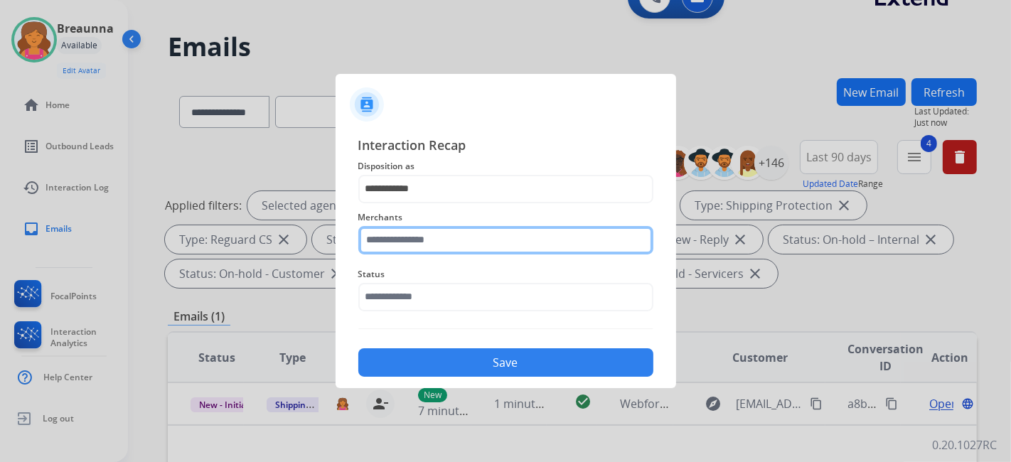
click at [388, 244] on input "text" at bounding box center [505, 240] width 295 height 28
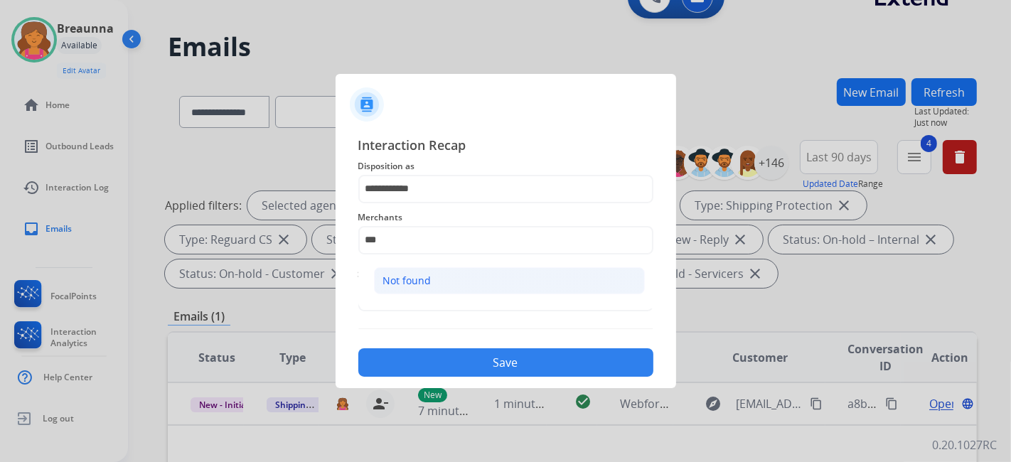
click at [491, 270] on li "Not found" at bounding box center [509, 280] width 271 height 27
type input "*********"
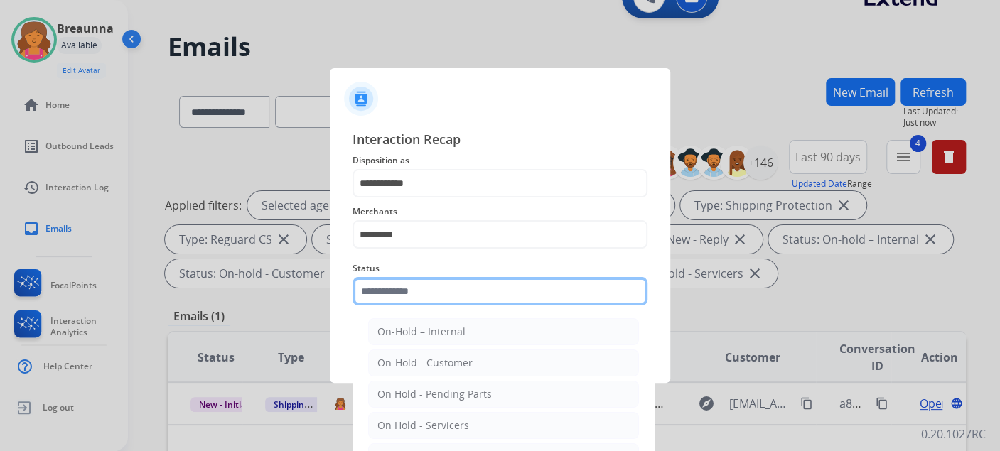
click at [429, 295] on input "text" at bounding box center [500, 291] width 295 height 28
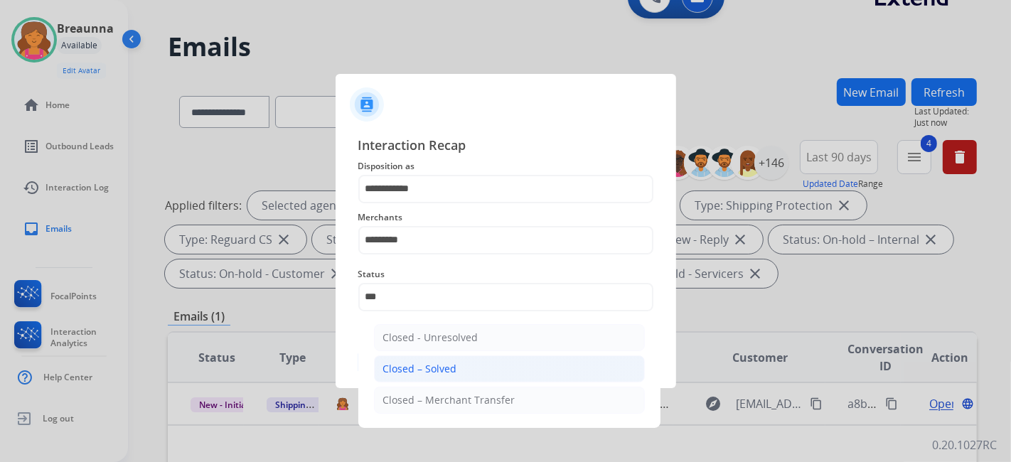
click at [431, 363] on div "Closed – Solved" at bounding box center [420, 369] width 74 height 14
type input "**********"
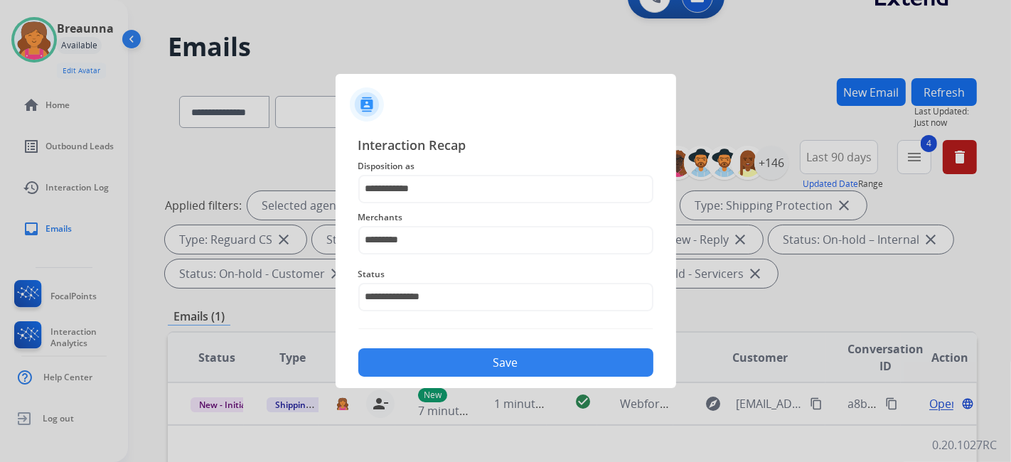
click at [431, 362] on button "Save" at bounding box center [505, 362] width 295 height 28
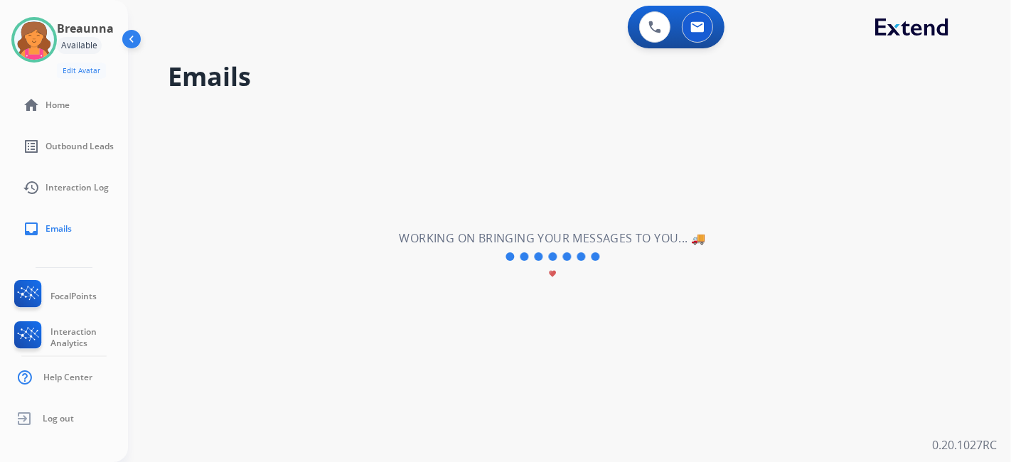
scroll to position [0, 0]
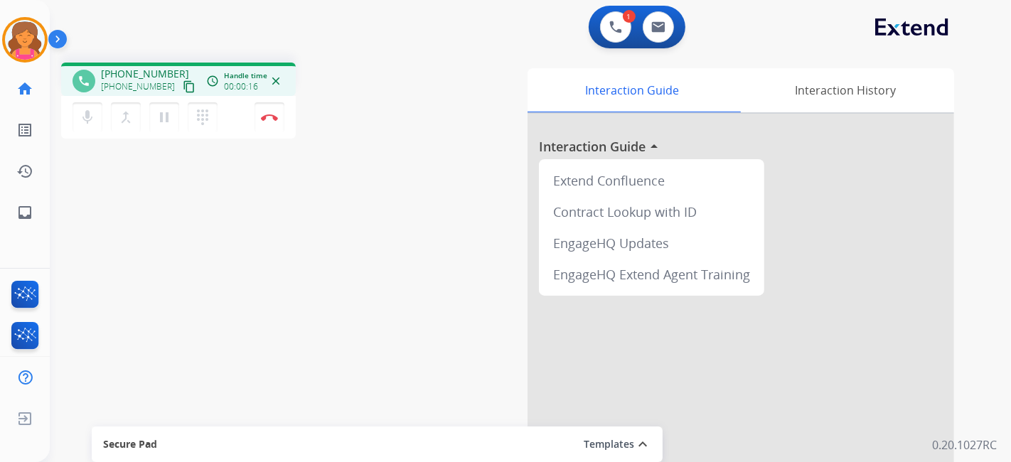
click at [183, 84] on mat-icon "content_copy" at bounding box center [189, 86] width 13 height 13
click at [164, 114] on mat-icon "pause" at bounding box center [164, 117] width 17 height 17
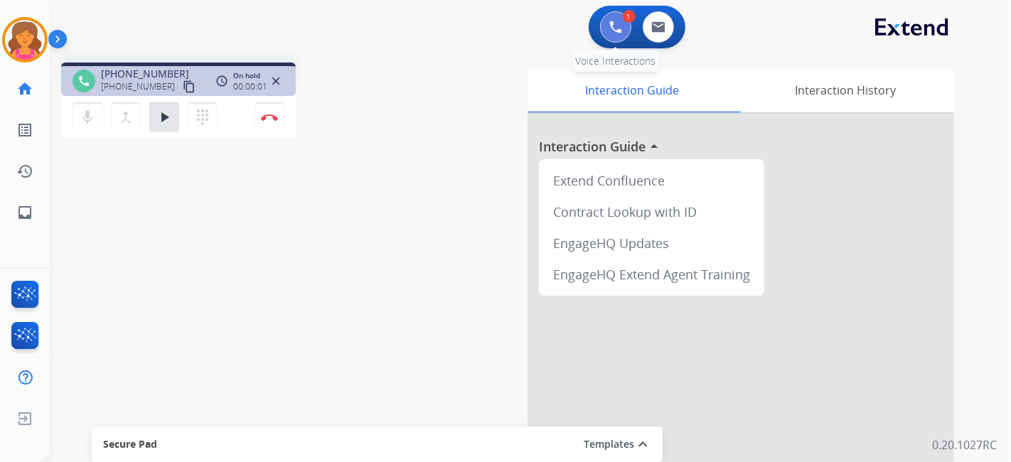
click at [609, 33] on button at bounding box center [615, 26] width 31 height 31
click at [611, 27] on img at bounding box center [615, 27] width 13 height 13
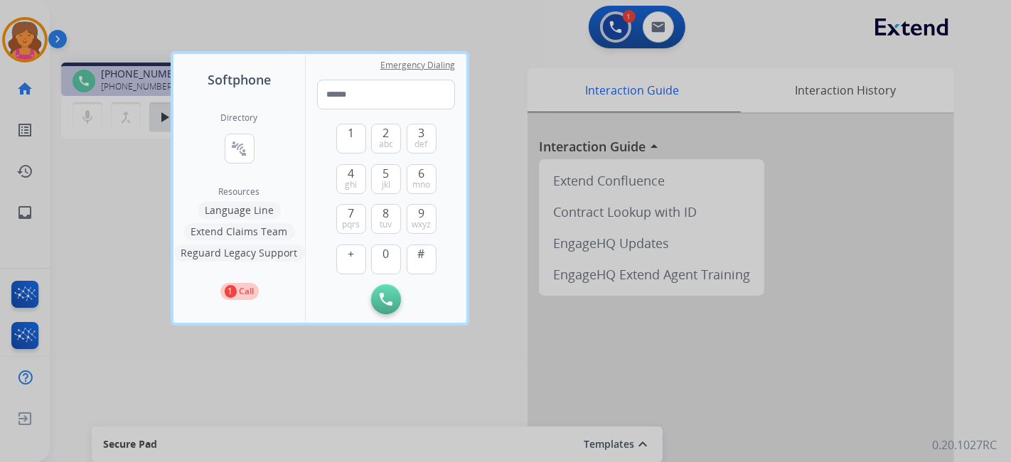
click at [252, 212] on button "Language Line" at bounding box center [239, 210] width 83 height 17
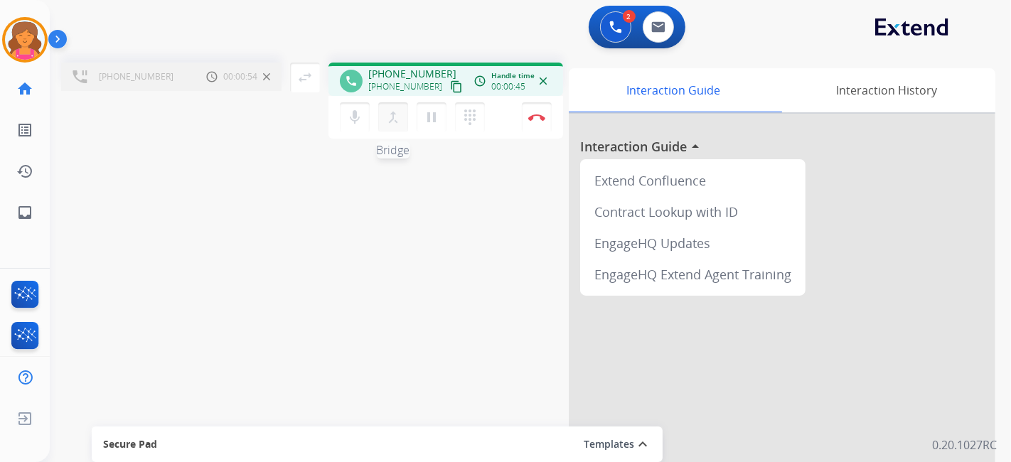
click at [386, 129] on button "merge_type Bridge" at bounding box center [393, 117] width 30 height 30
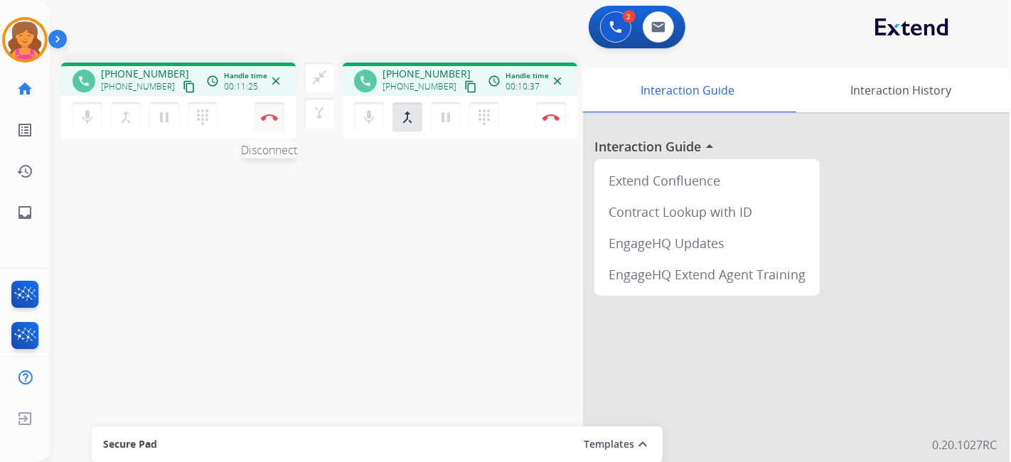
click at [272, 112] on button "Disconnect" at bounding box center [270, 117] width 30 height 30
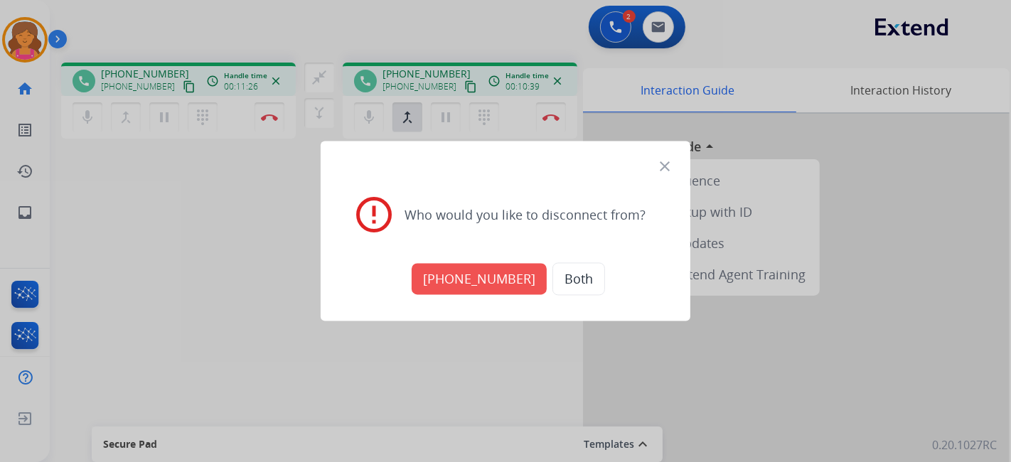
click at [457, 268] on button "[PHONE_NUMBER]" at bounding box center [479, 279] width 135 height 31
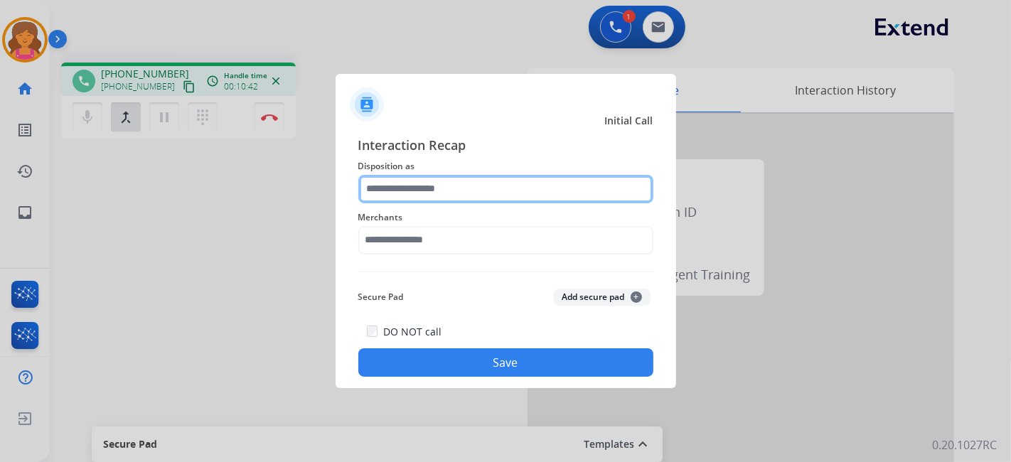
click at [400, 193] on input "text" at bounding box center [505, 189] width 295 height 28
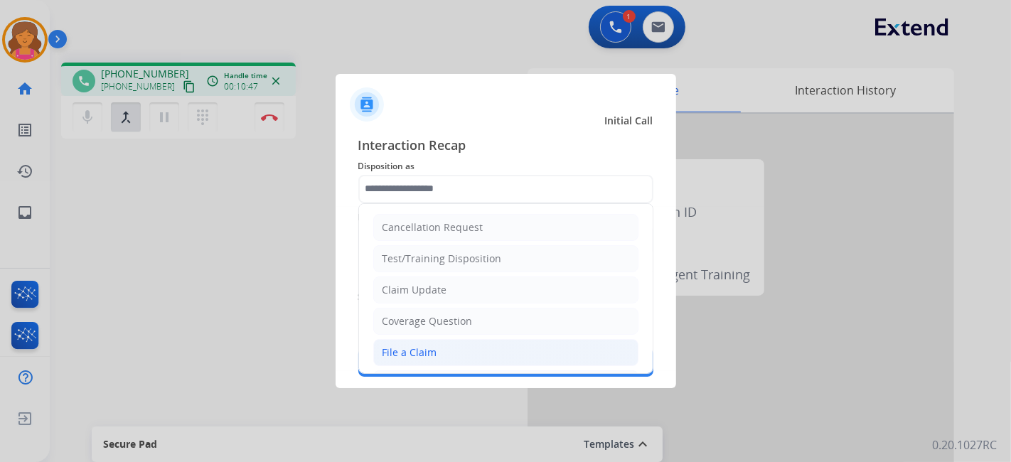
click at [427, 340] on li "File a Claim" at bounding box center [505, 352] width 265 height 27
type input "**********"
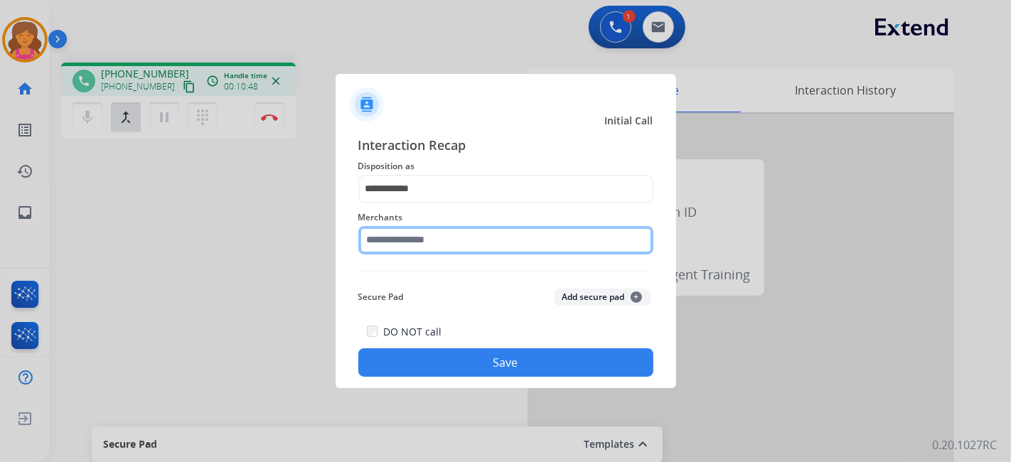
click at [419, 240] on input "text" at bounding box center [505, 240] width 295 height 28
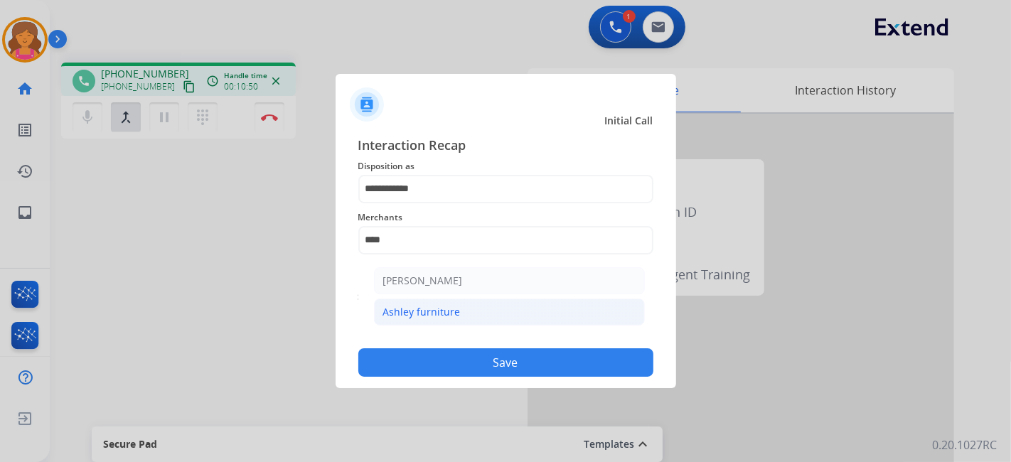
click at [426, 317] on div "Ashley furniture" at bounding box center [421, 312] width 77 height 14
type input "**********"
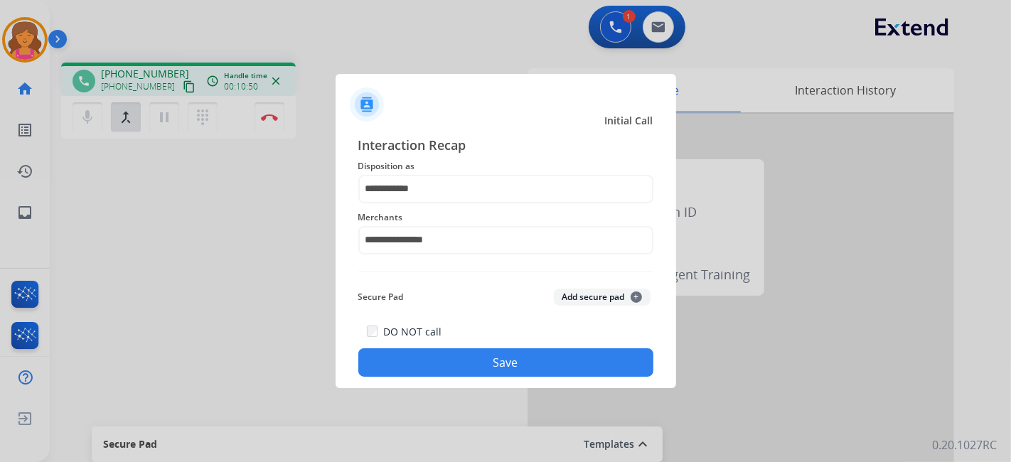
click at [432, 352] on button "Save" at bounding box center [505, 362] width 295 height 28
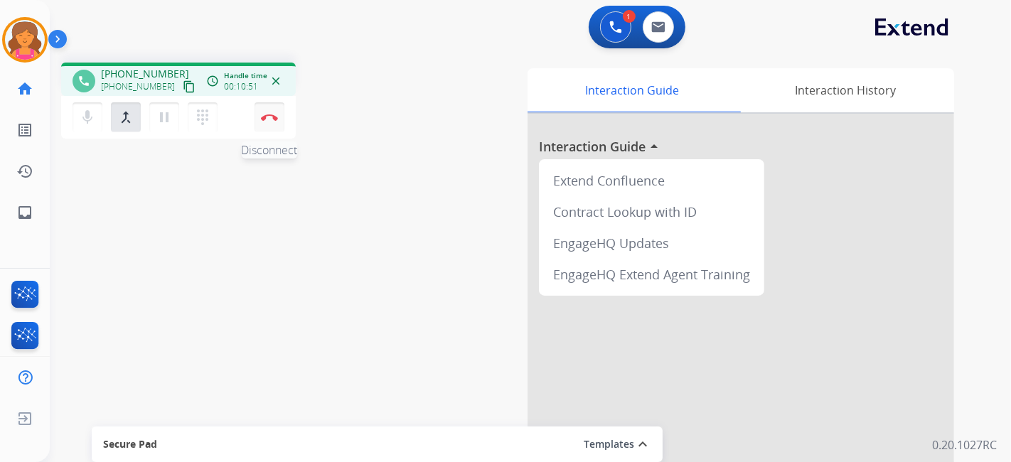
click at [262, 119] on img at bounding box center [269, 117] width 17 height 7
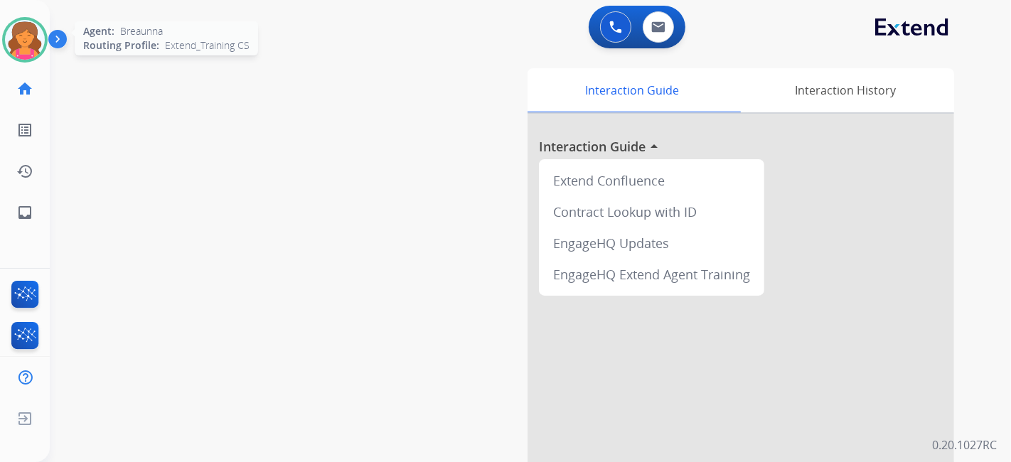
click at [24, 46] on img at bounding box center [25, 40] width 40 height 40
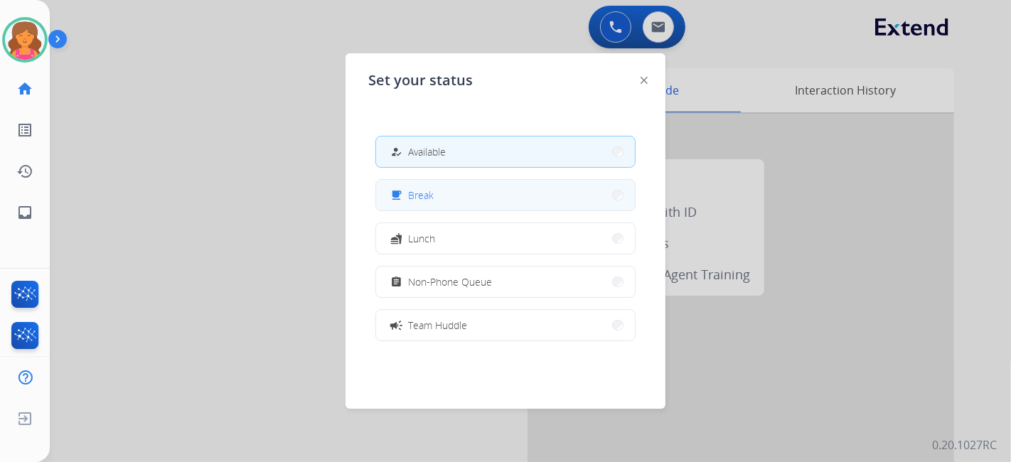
click at [451, 194] on button "free_breakfast Break" at bounding box center [505, 195] width 259 height 31
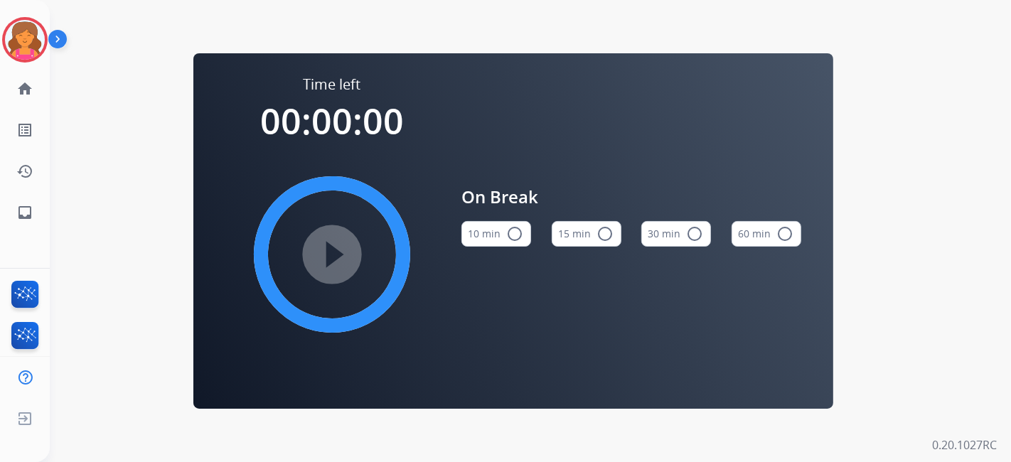
click at [579, 232] on button "15 min radio_button_unchecked" at bounding box center [587, 234] width 70 height 26
click at [327, 252] on mat-icon "play_circle_filled" at bounding box center [331, 254] width 17 height 17
drag, startPoint x: 132, startPoint y: 232, endPoint x: 129, endPoint y: 225, distance: 8.1
click at [129, 225] on div "Time left 00:00:00 play_circle_filled On Break 10 min radio_button_unchecked 15…" at bounding box center [513, 231] width 927 height 462
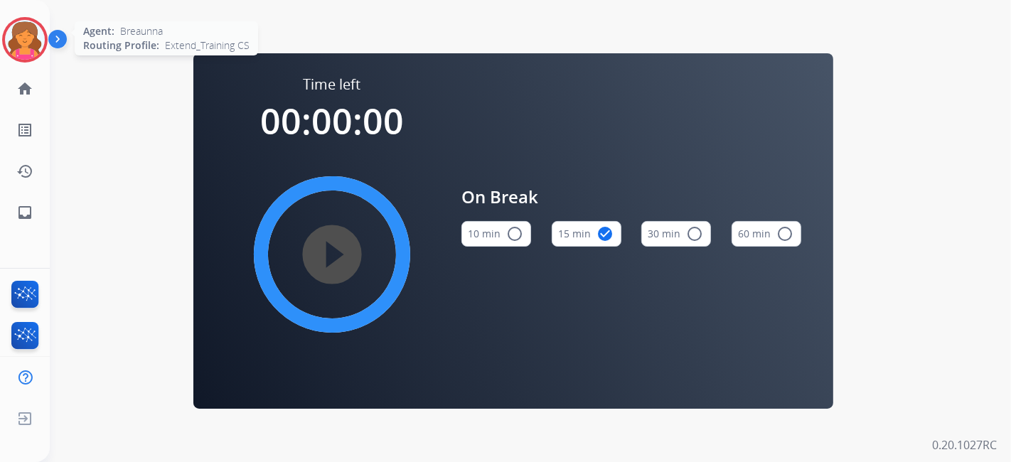
click at [16, 38] on img at bounding box center [25, 40] width 40 height 40
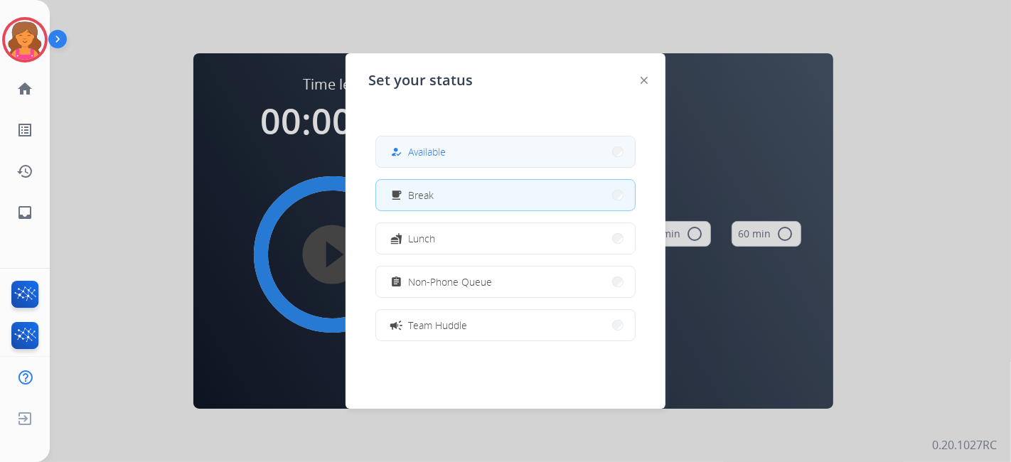
click at [500, 160] on button "how_to_reg Available" at bounding box center [505, 152] width 259 height 31
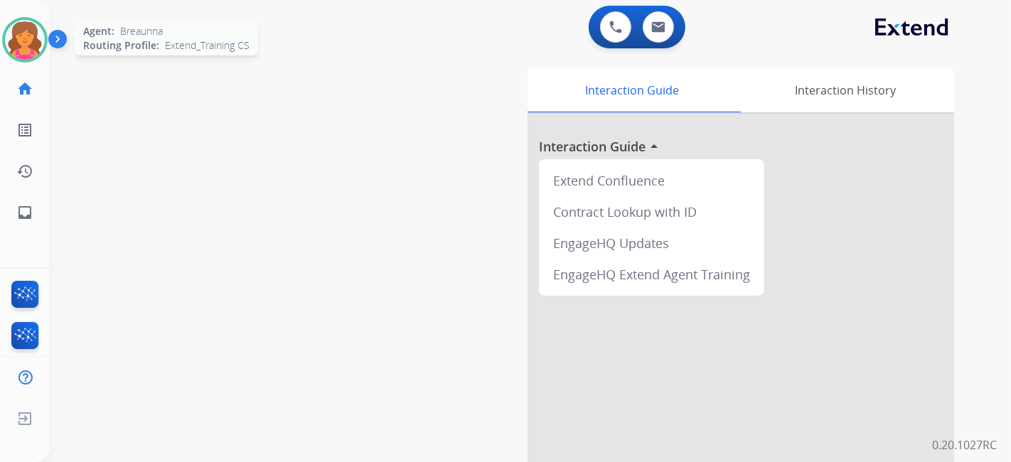
click at [6, 60] on div "Agent: [PERSON_NAME] Profile: Extend_Training CS" at bounding box center [25, 40] width 46 height 46
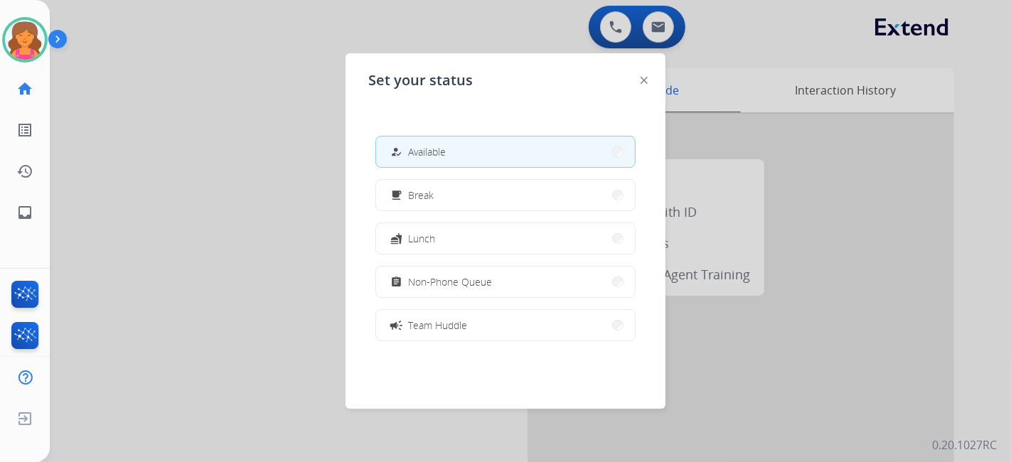
click at [272, 196] on div at bounding box center [505, 231] width 1011 height 462
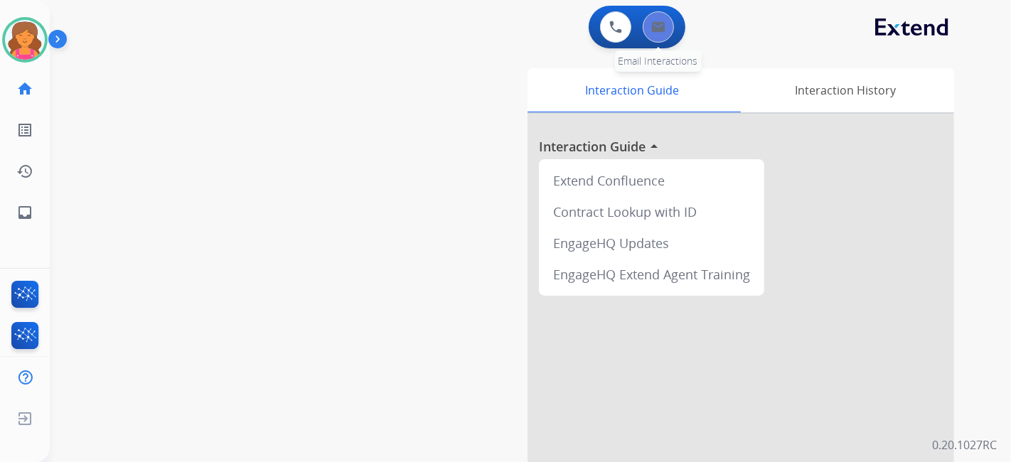
click at [665, 38] on button at bounding box center [658, 26] width 31 height 31
select select "**********"
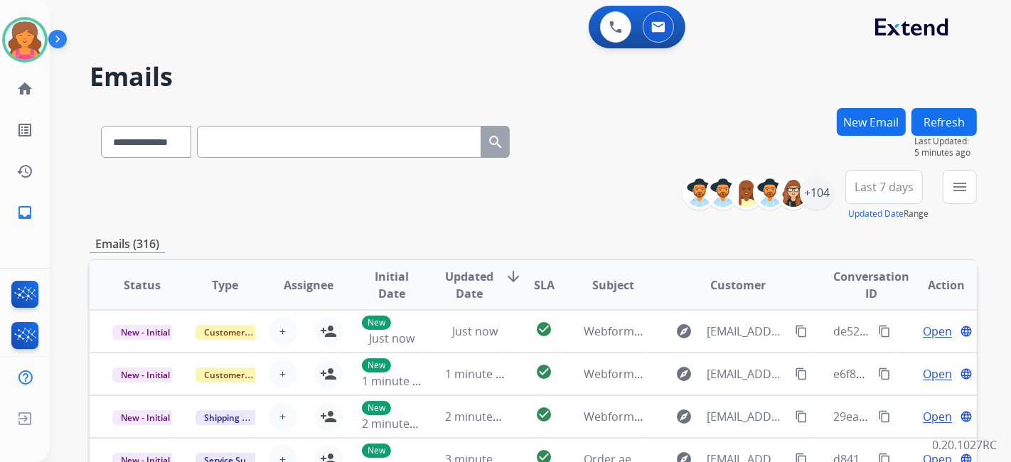
click at [672, 45] on div "0 Voice Interactions 0 Email Interactions" at bounding box center [637, 27] width 97 height 43
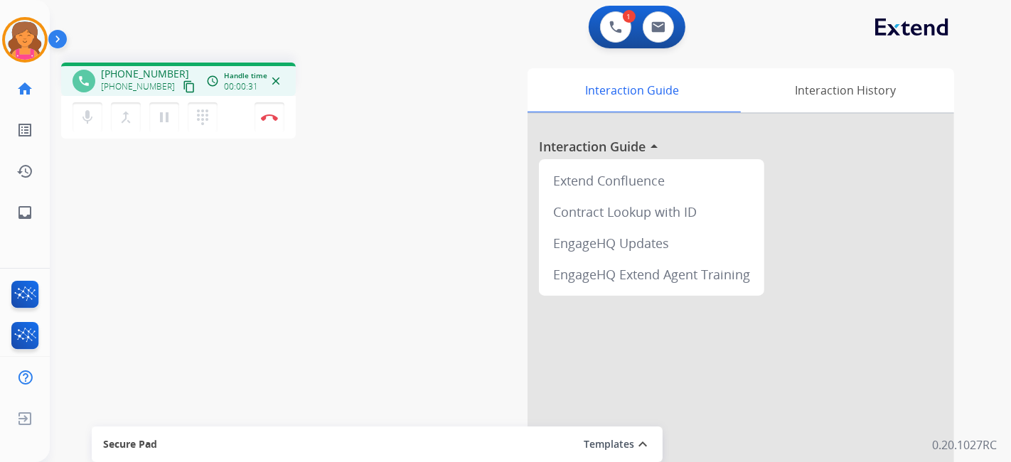
click at [183, 91] on mat-icon "content_copy" at bounding box center [189, 86] width 13 height 13
click at [267, 114] on img at bounding box center [269, 117] width 17 height 7
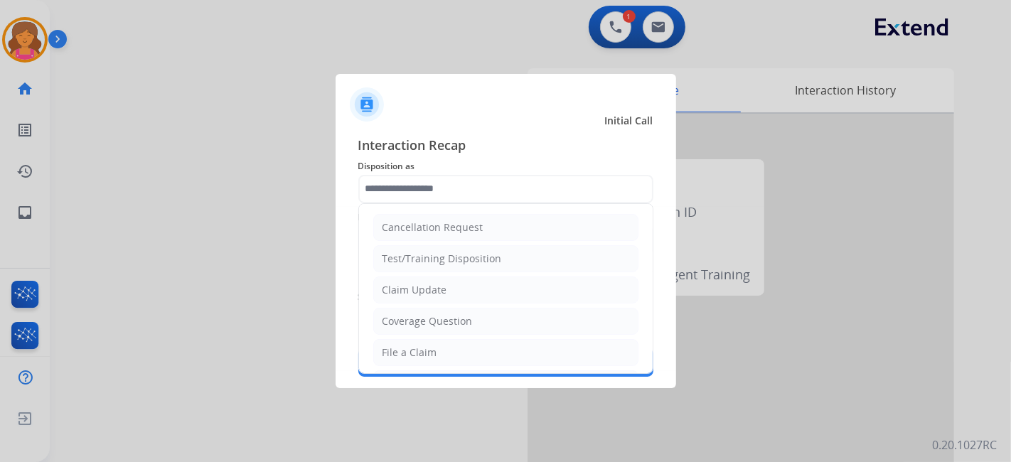
click at [488, 189] on input "text" at bounding box center [505, 189] width 295 height 28
click at [432, 348] on div "File a Claim" at bounding box center [410, 353] width 55 height 14
type input "**********"
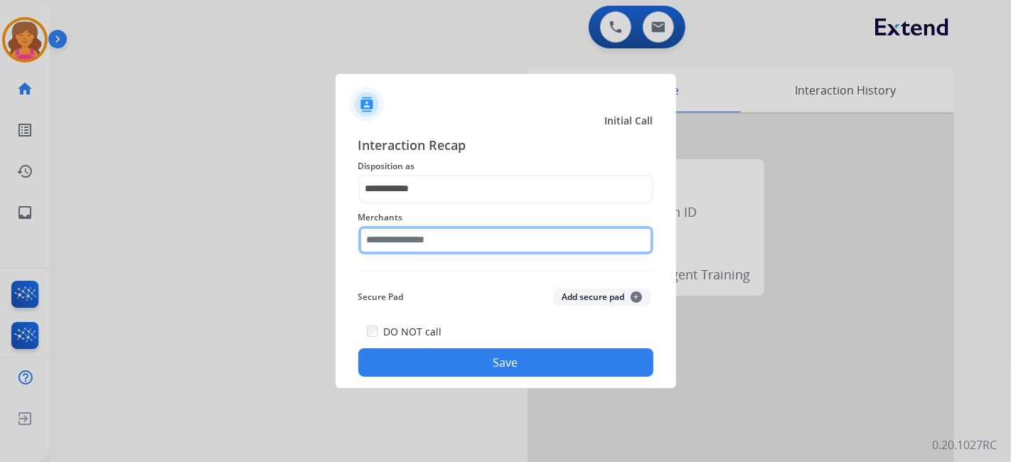
click at [408, 237] on input "text" at bounding box center [505, 240] width 295 height 28
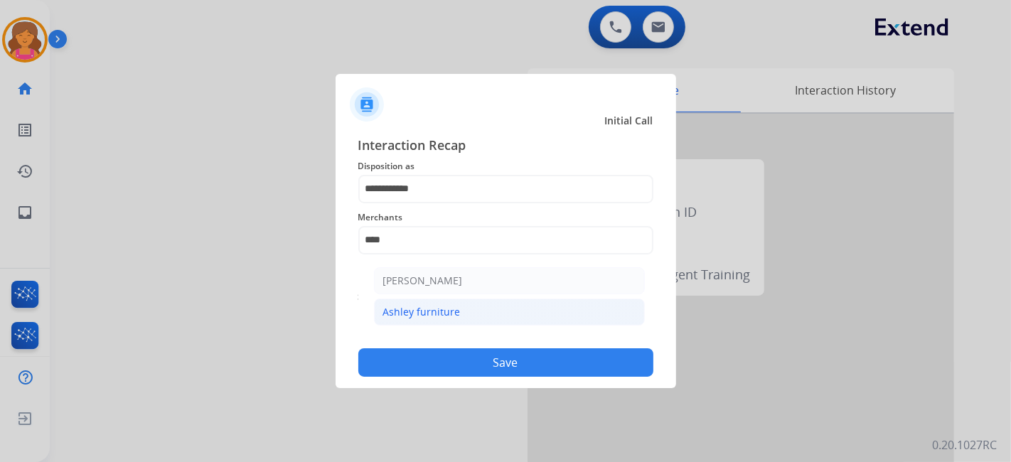
click at [444, 318] on div "Ashley furniture" at bounding box center [421, 312] width 77 height 14
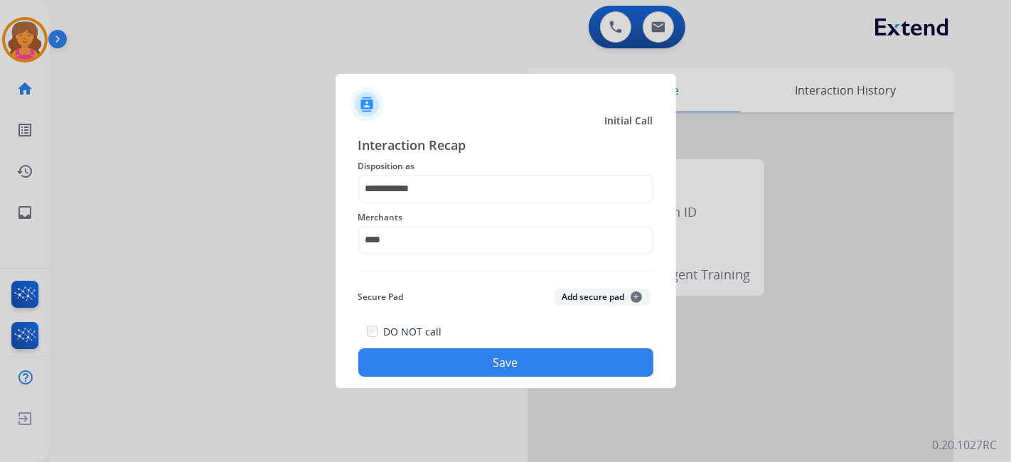
type input "**********"
click at [451, 354] on button "Save" at bounding box center [505, 362] width 295 height 28
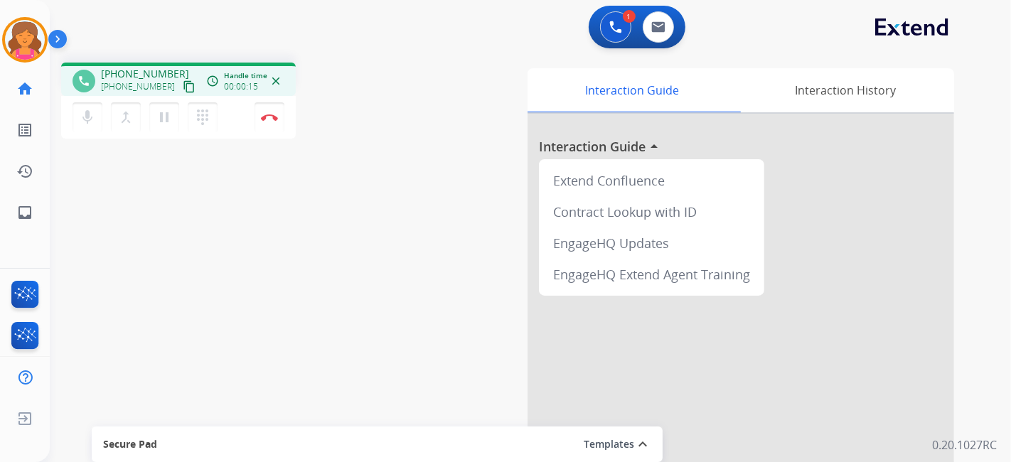
drag, startPoint x: 169, startPoint y: 84, endPoint x: 154, endPoint y: 84, distance: 15.6
click at [183, 85] on mat-icon "content_copy" at bounding box center [189, 86] width 13 height 13
click at [268, 122] on button "Disconnect" at bounding box center [270, 117] width 30 height 30
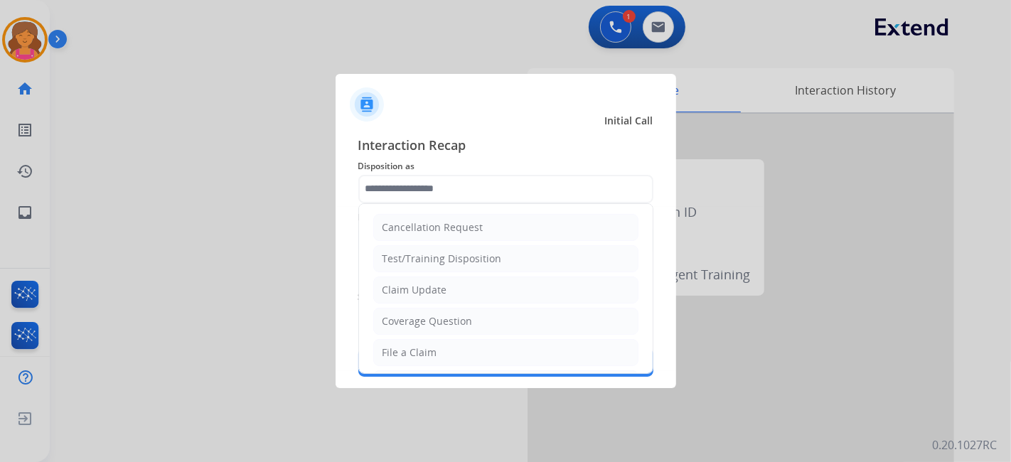
click at [379, 179] on input "text" at bounding box center [505, 189] width 295 height 28
click at [446, 350] on li "File a Claim" at bounding box center [505, 352] width 265 height 27
type input "**********"
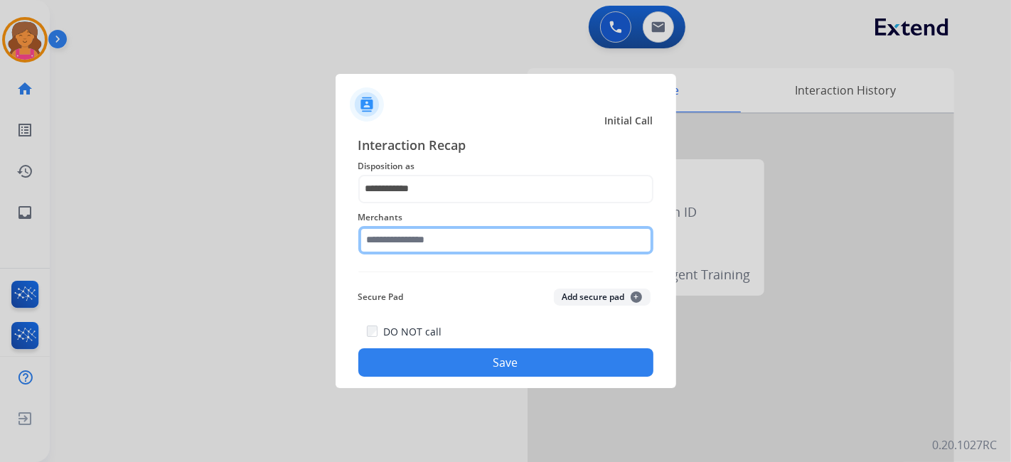
click at [421, 239] on input "text" at bounding box center [505, 240] width 295 height 28
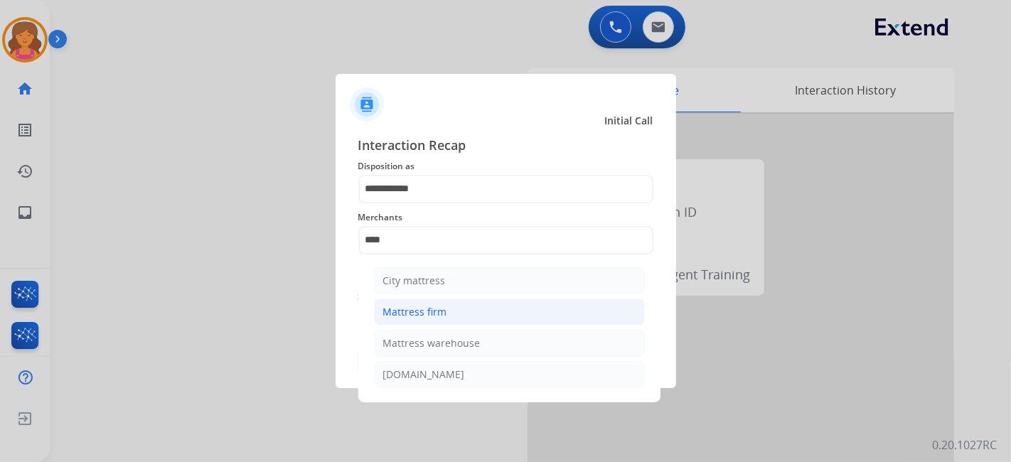
click at [393, 308] on div "Mattress firm" at bounding box center [415, 312] width 64 height 14
type input "**********"
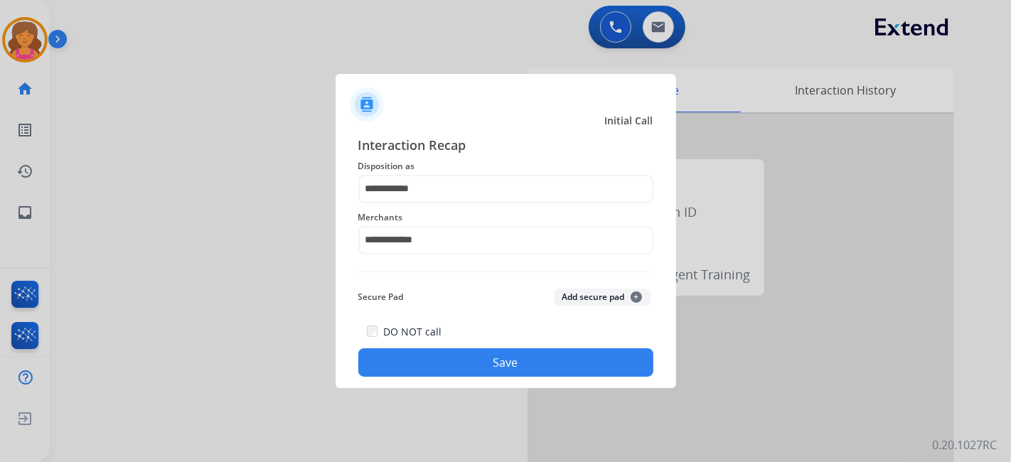
click at [414, 389] on div at bounding box center [505, 231] width 1011 height 462
click at [412, 377] on div "DO NOT call Save" at bounding box center [505, 350] width 295 height 54
click at [414, 346] on div "DO NOT call Save" at bounding box center [505, 350] width 295 height 54
click at [416, 365] on button "Save" at bounding box center [505, 362] width 295 height 28
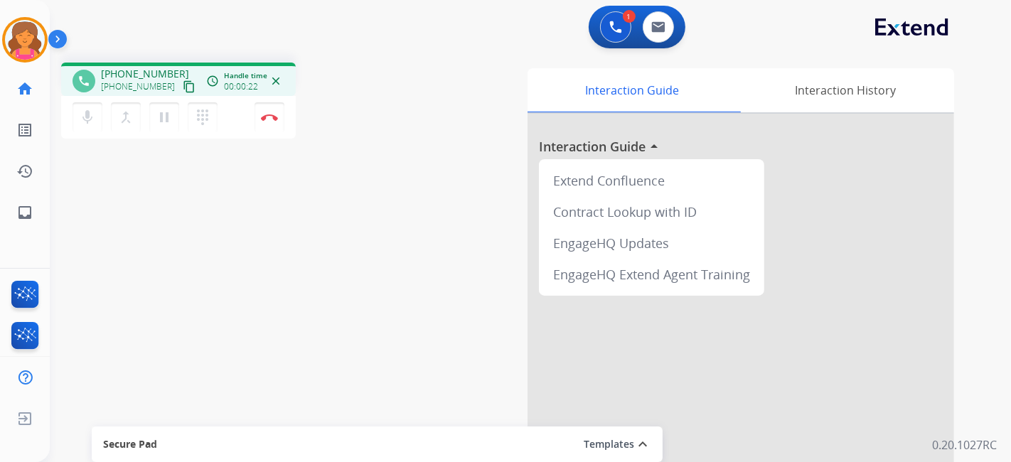
click at [183, 87] on mat-icon "content_copy" at bounding box center [189, 86] width 13 height 13
click at [270, 114] on img at bounding box center [269, 117] width 17 height 7
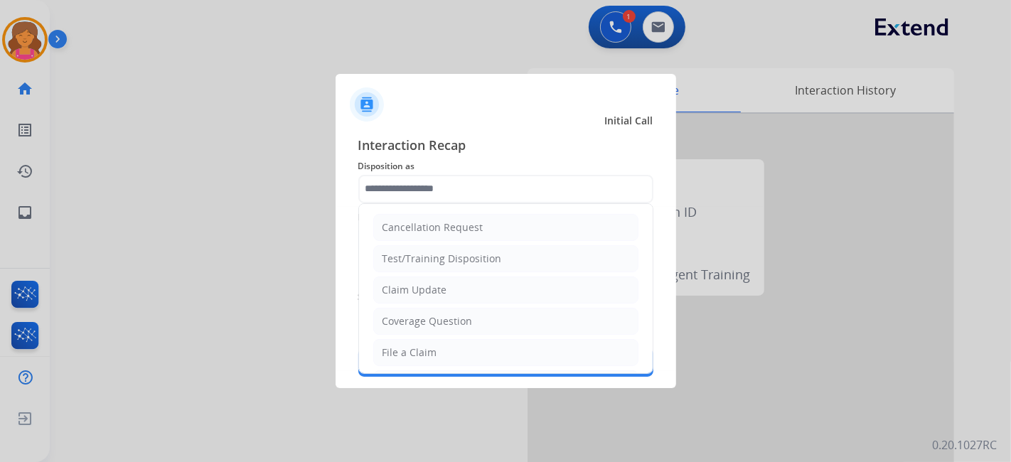
click at [396, 184] on input "text" at bounding box center [505, 189] width 295 height 28
click at [419, 320] on div "Coverage Question" at bounding box center [428, 321] width 90 height 14
type input "**********"
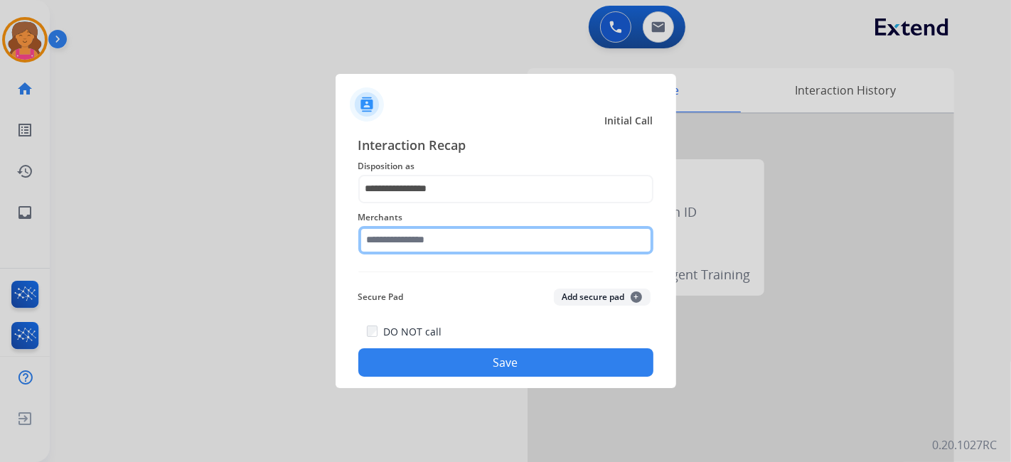
click at [387, 228] on input "text" at bounding box center [505, 240] width 295 height 28
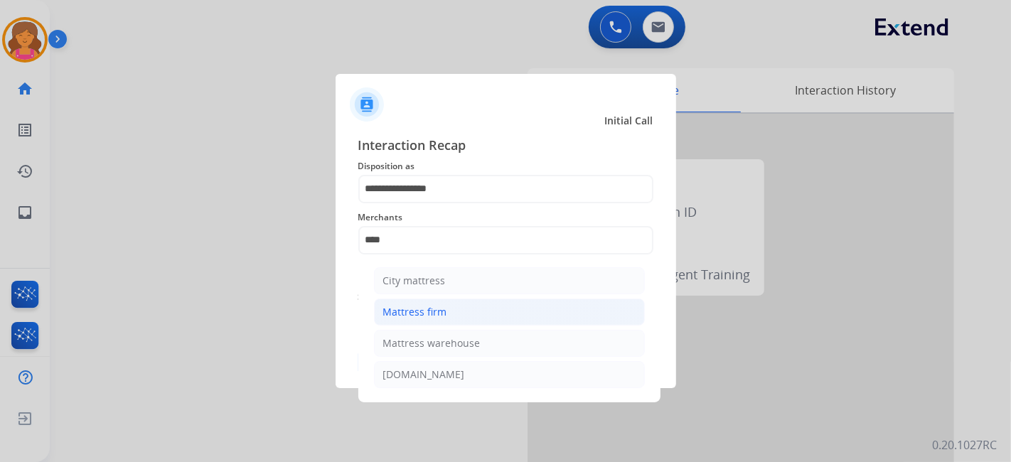
click at [459, 303] on li "Mattress firm" at bounding box center [509, 312] width 271 height 27
type input "**********"
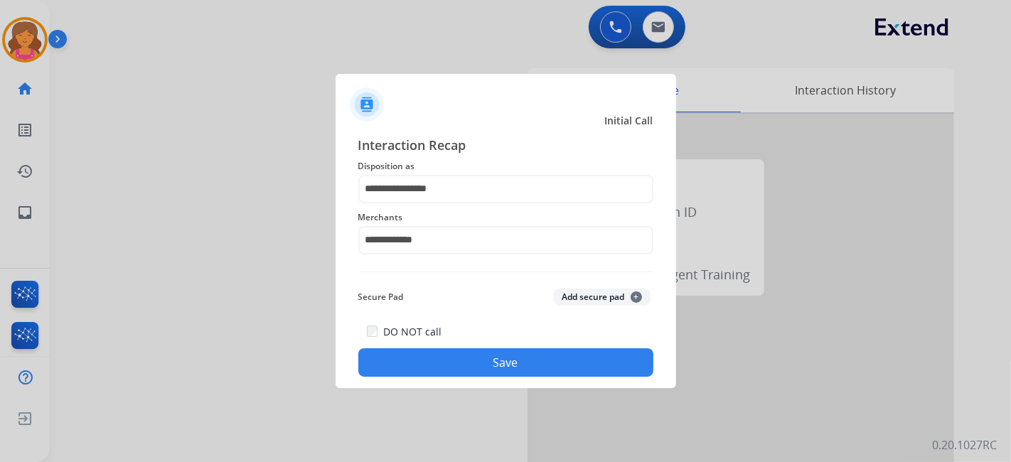
click at [460, 354] on button "Save" at bounding box center [505, 362] width 295 height 28
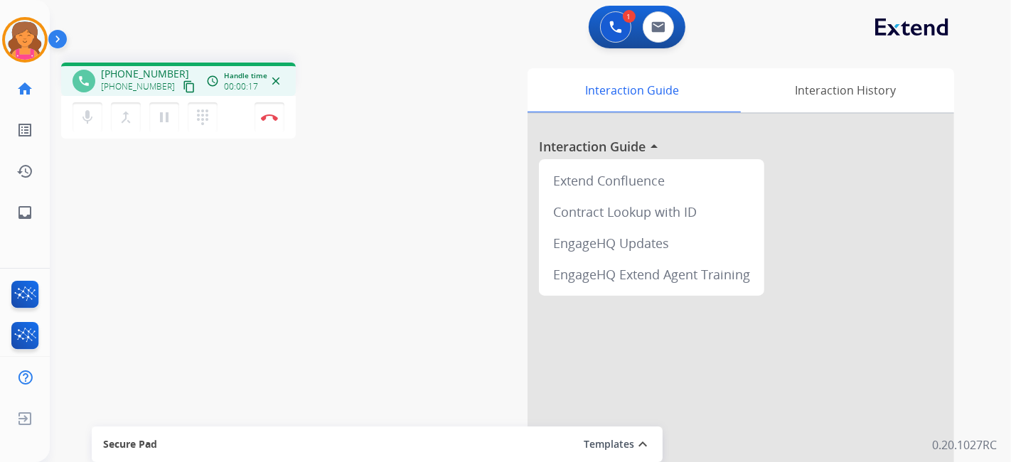
click at [181, 91] on button "content_copy" at bounding box center [189, 86] width 17 height 17
click at [266, 123] on button "Disconnect" at bounding box center [270, 117] width 30 height 30
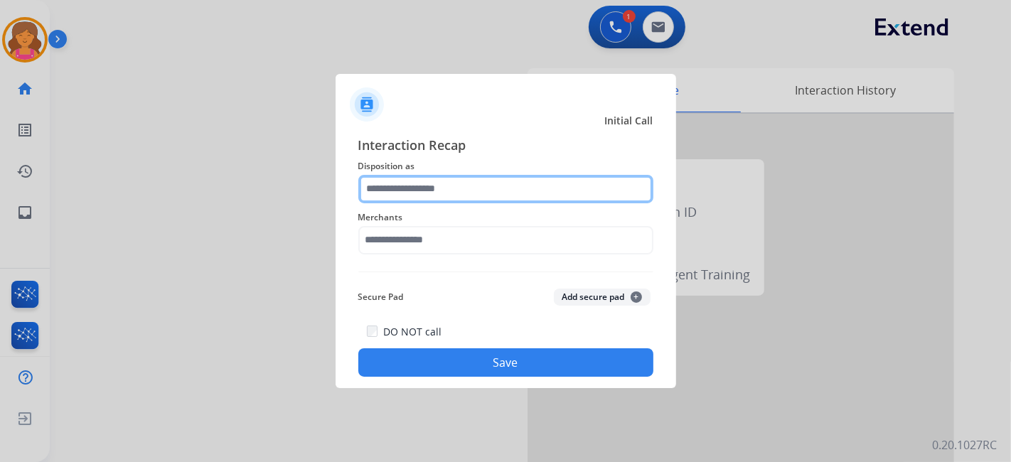
click at [395, 188] on input "text" at bounding box center [505, 189] width 295 height 28
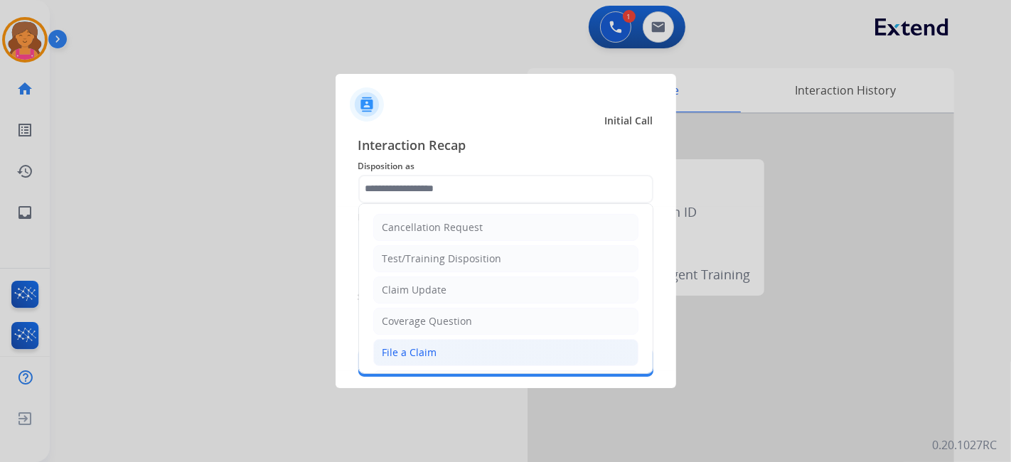
click at [407, 352] on div "File a Claim" at bounding box center [410, 353] width 55 height 14
type input "**********"
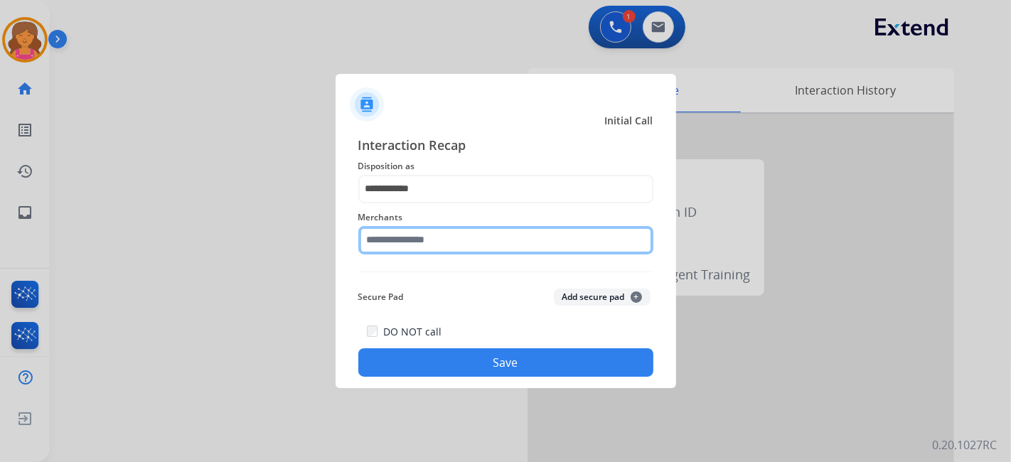
click at [421, 239] on input "text" at bounding box center [505, 240] width 295 height 28
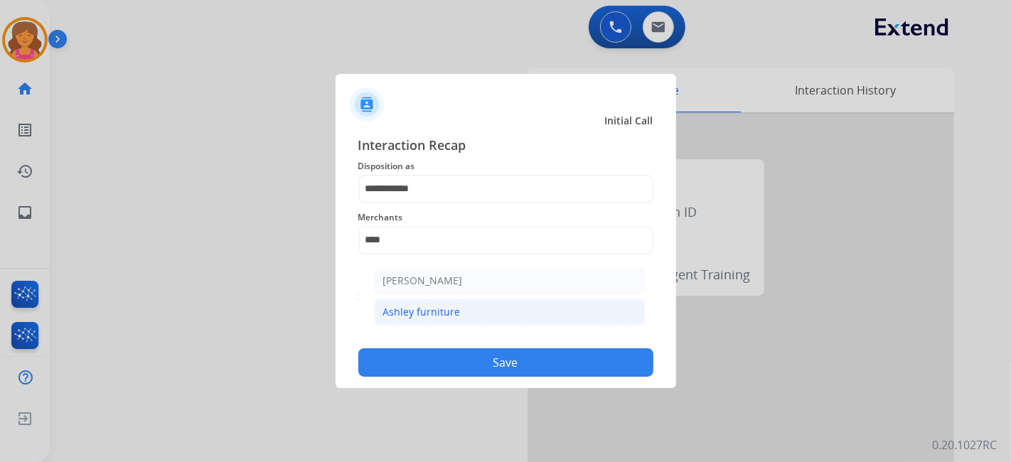
click at [439, 312] on div "Ashley furniture" at bounding box center [421, 312] width 77 height 14
type input "**********"
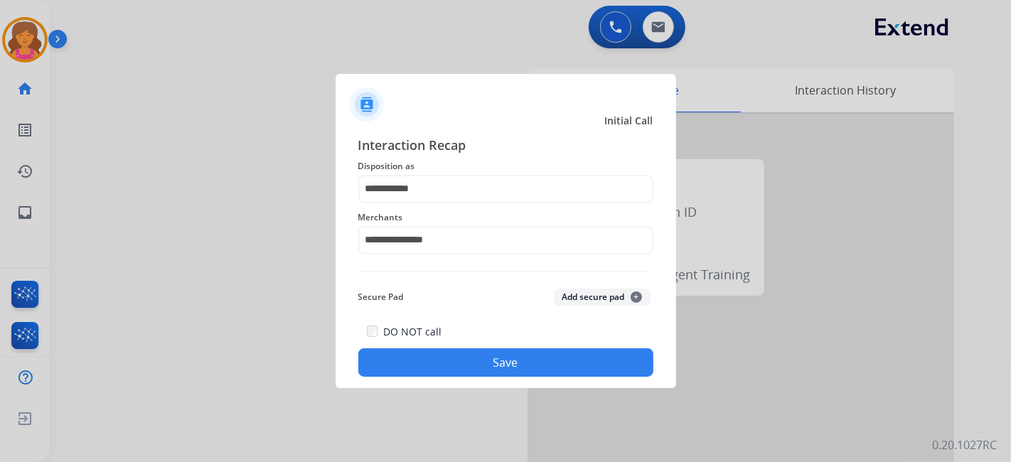
click at [446, 371] on button "Save" at bounding box center [505, 362] width 295 height 28
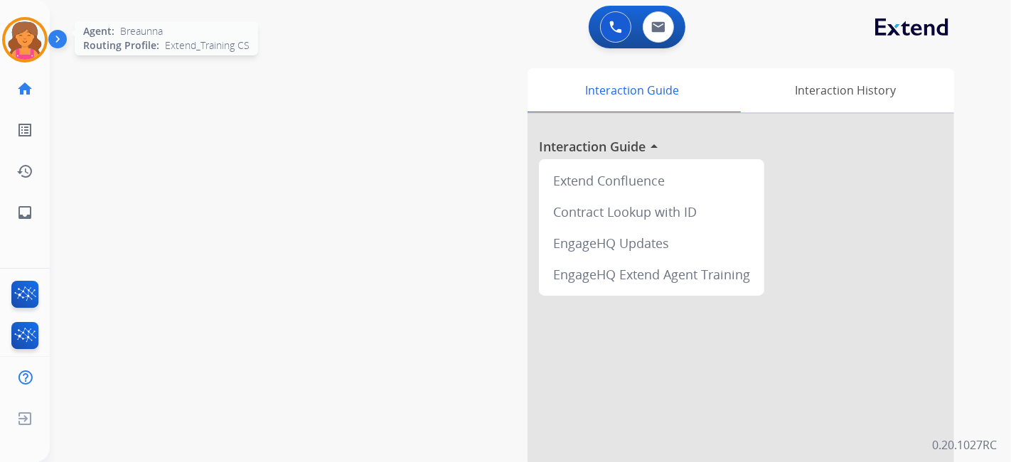
click at [12, 33] on img at bounding box center [25, 40] width 40 height 40
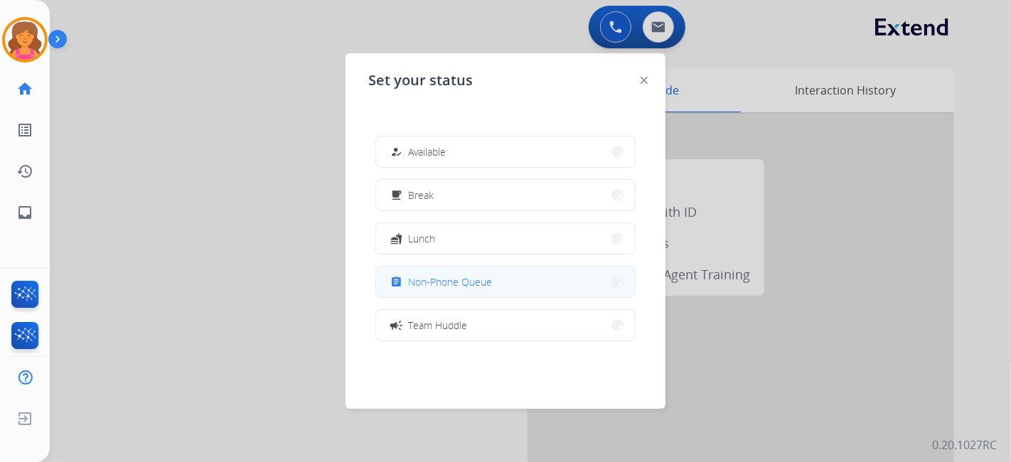
click at [393, 281] on div "assignment" at bounding box center [397, 282] width 21 height 17
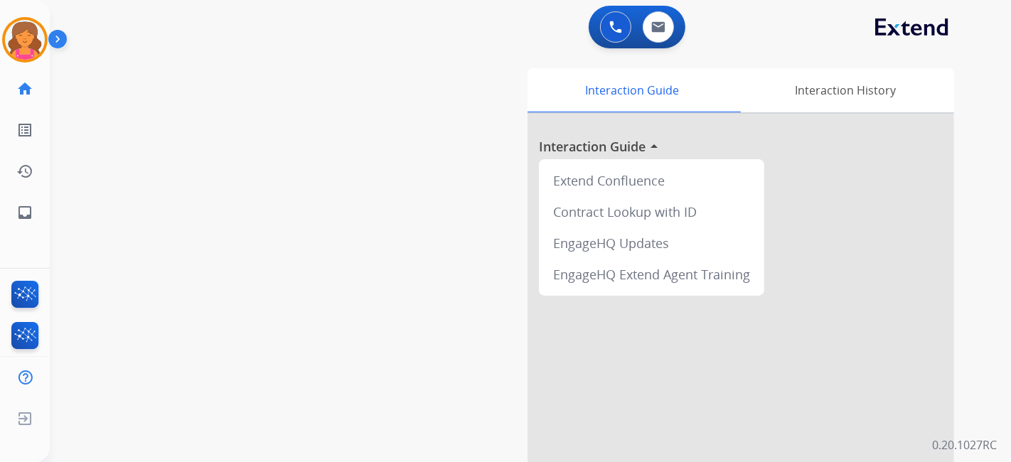
click at [393, 281] on div "swap_horiz Break voice bridge close_fullscreen Connect 3-Way Call merge_type Se…" at bounding box center [513, 347] width 927 height 593
click at [646, 16] on div "0 Email Interactions" at bounding box center [658, 26] width 43 height 31
click at [651, 28] on img at bounding box center [658, 26] width 14 height 11
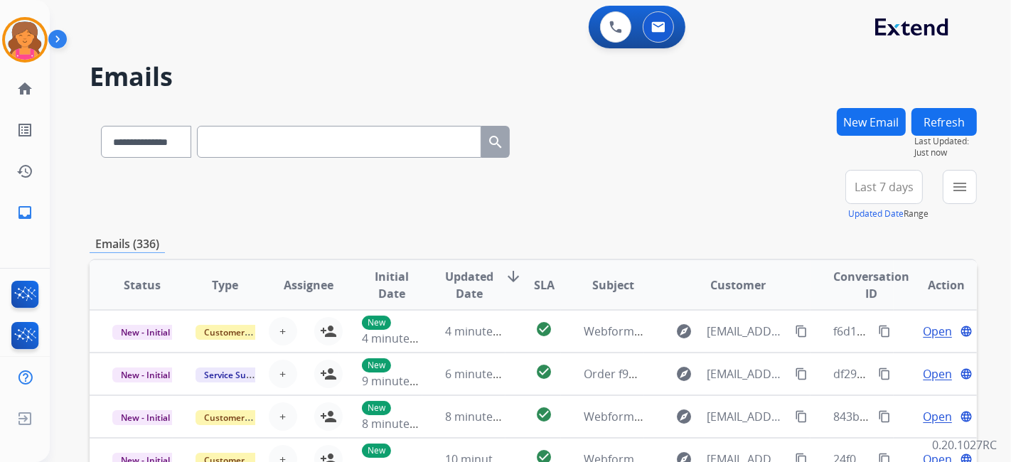
click at [873, 184] on span "Last 7 days" at bounding box center [884, 187] width 59 height 6
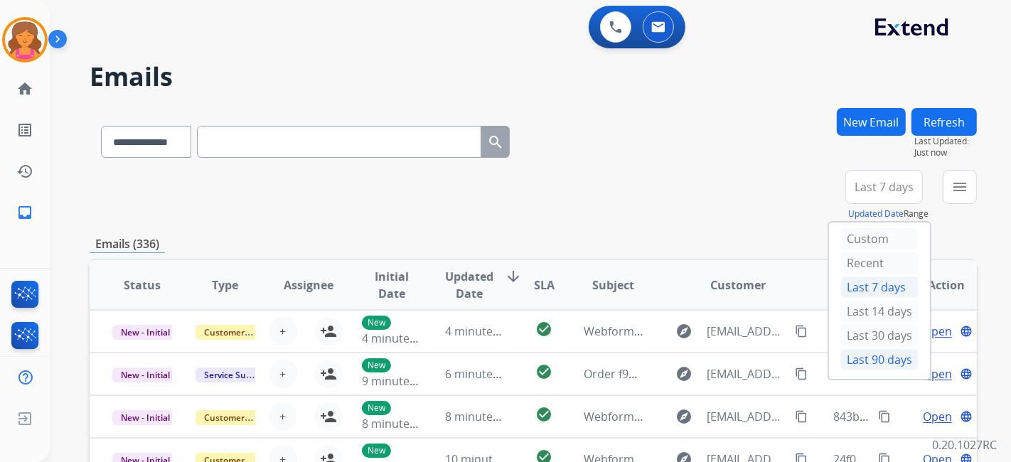
click at [878, 363] on div "Last 90 days" at bounding box center [879, 359] width 78 height 21
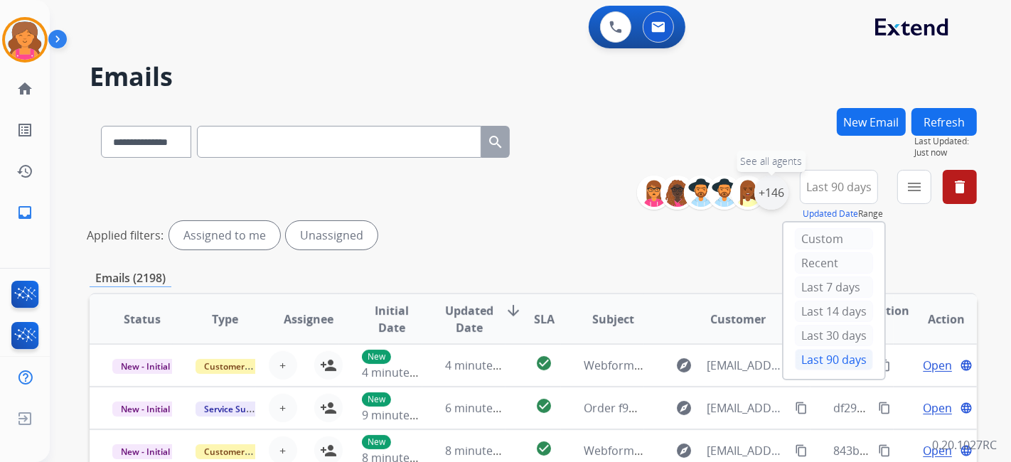
click at [768, 196] on div "+146" at bounding box center [771, 193] width 34 height 34
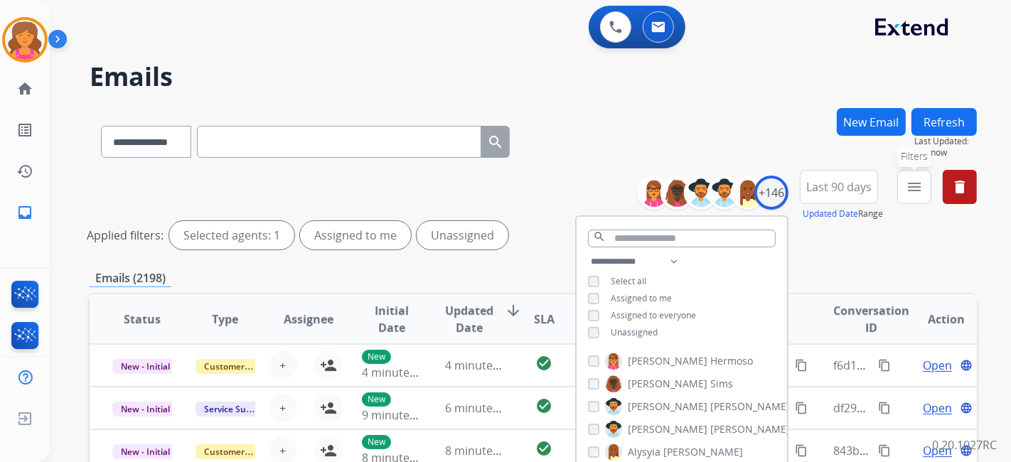
click at [926, 189] on button "menu Filters" at bounding box center [914, 187] width 34 height 34
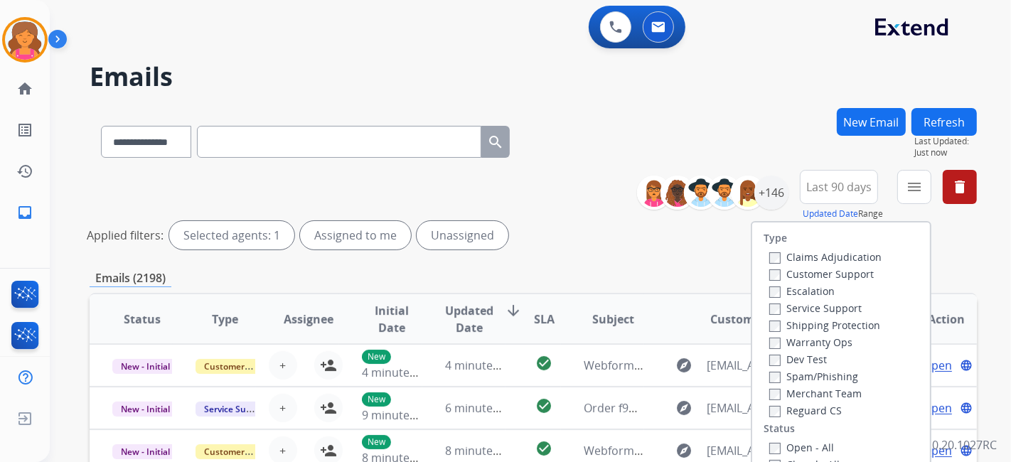
click at [806, 273] on label "Customer Support" at bounding box center [821, 274] width 105 height 14
click at [790, 326] on label "Shipping Protection" at bounding box center [824, 326] width 111 height 14
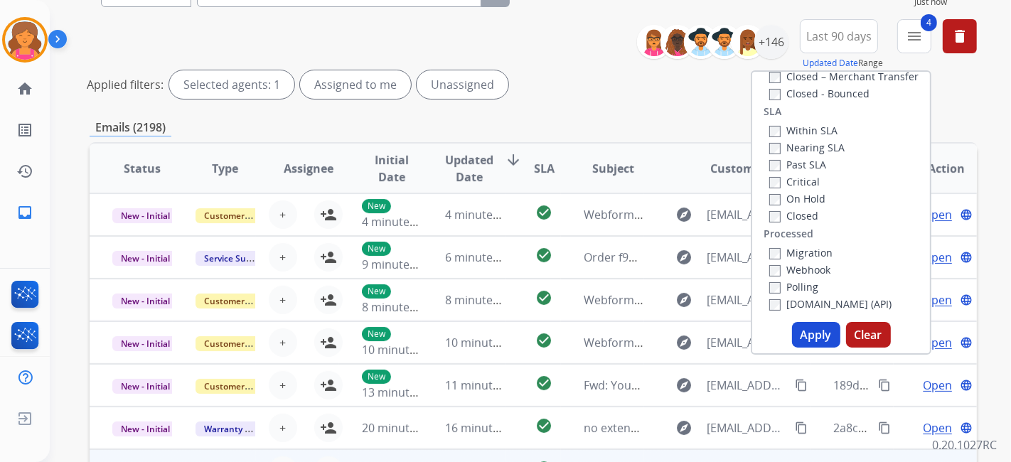
scroll to position [237, 0]
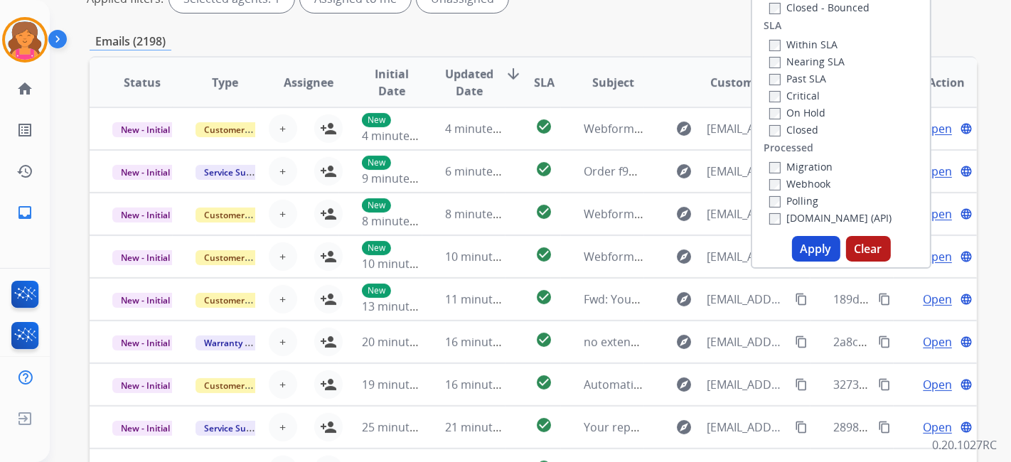
click at [809, 249] on button "Apply" at bounding box center [816, 249] width 48 height 26
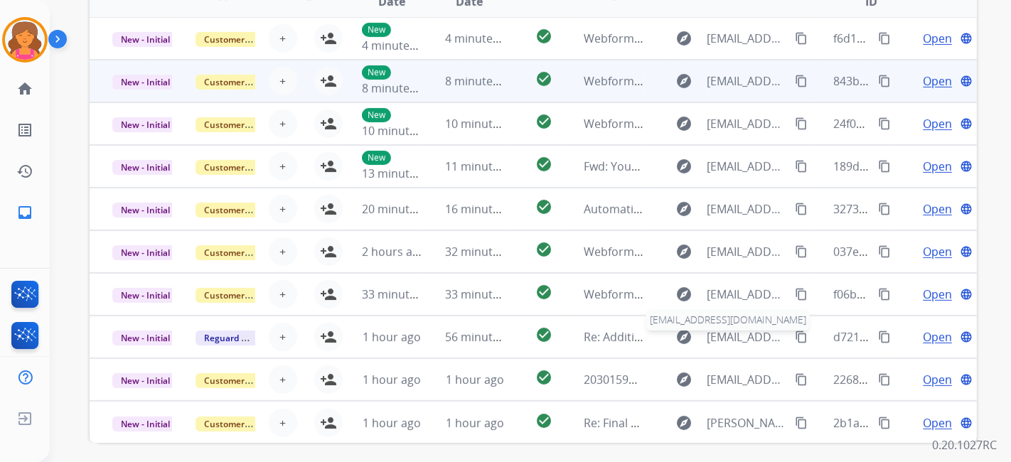
scroll to position [449, 0]
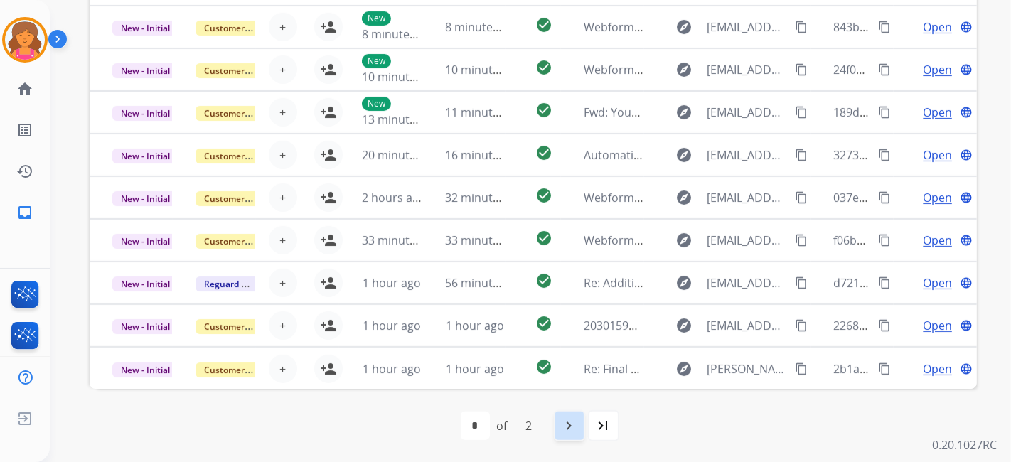
click at [567, 422] on mat-icon "navigate_next" at bounding box center [569, 425] width 17 height 17
select select "*"
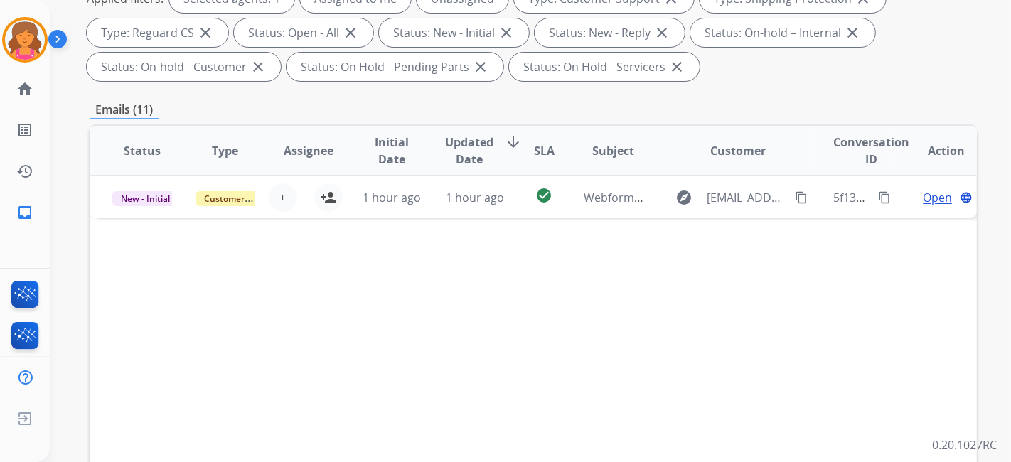
scroll to position [0, 0]
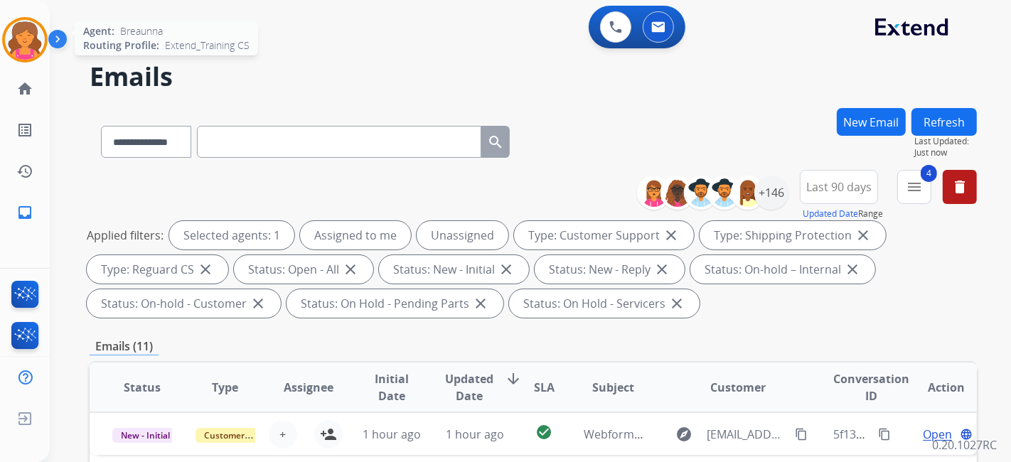
click at [40, 39] on img at bounding box center [25, 40] width 40 height 40
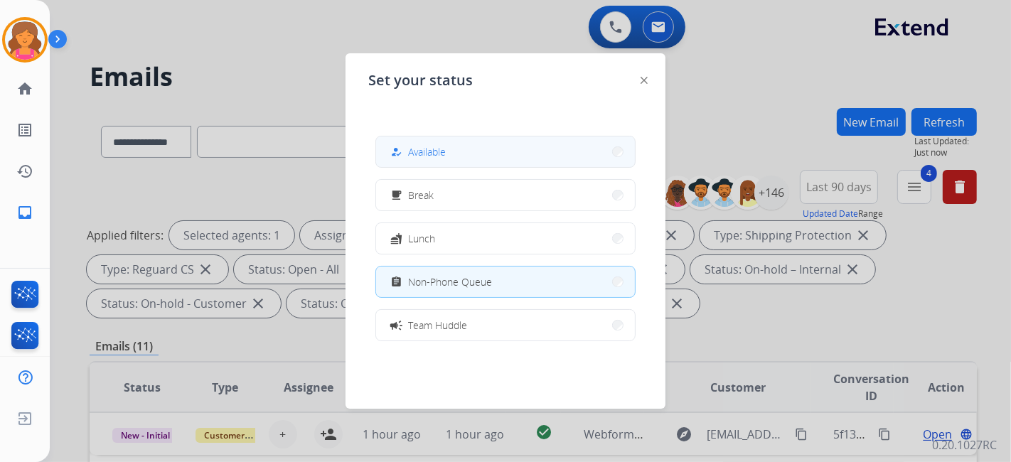
click at [417, 139] on button "how_to_reg Available" at bounding box center [505, 152] width 259 height 31
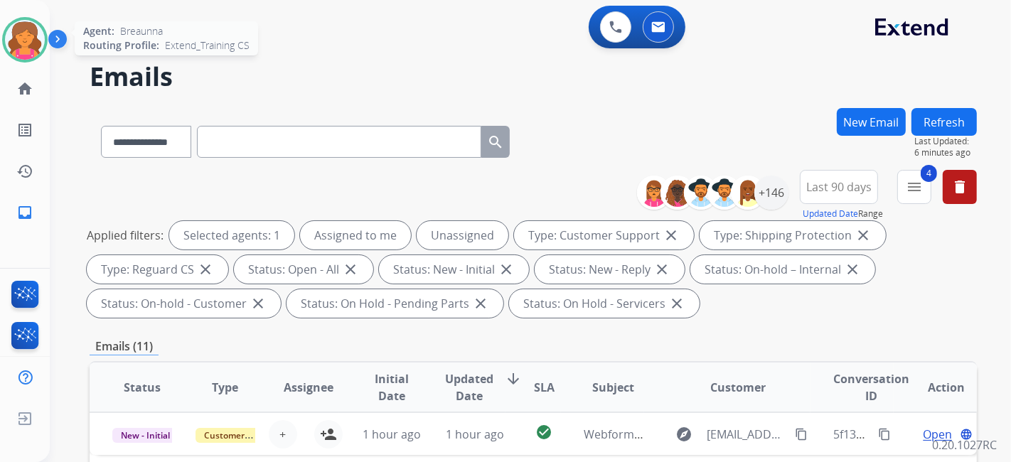
click at [38, 41] on img at bounding box center [25, 40] width 40 height 40
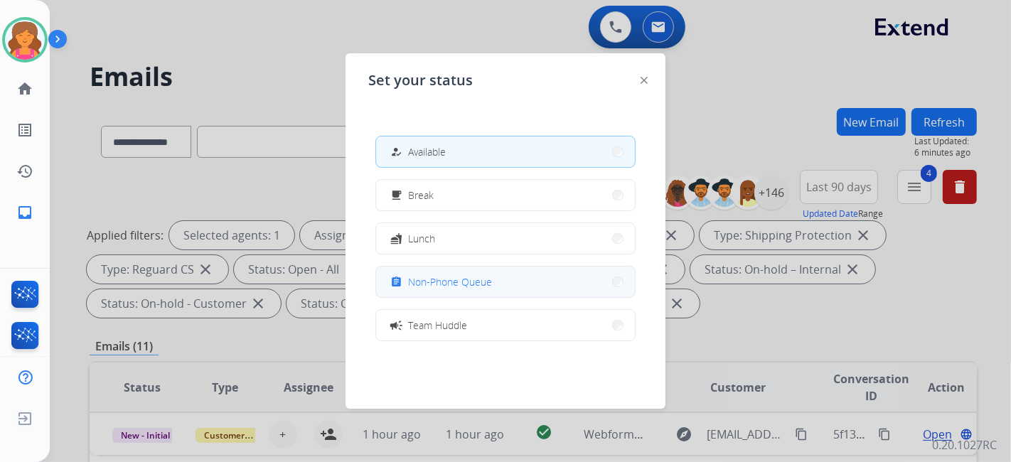
click at [465, 286] on span "Non-Phone Queue" at bounding box center [450, 281] width 84 height 15
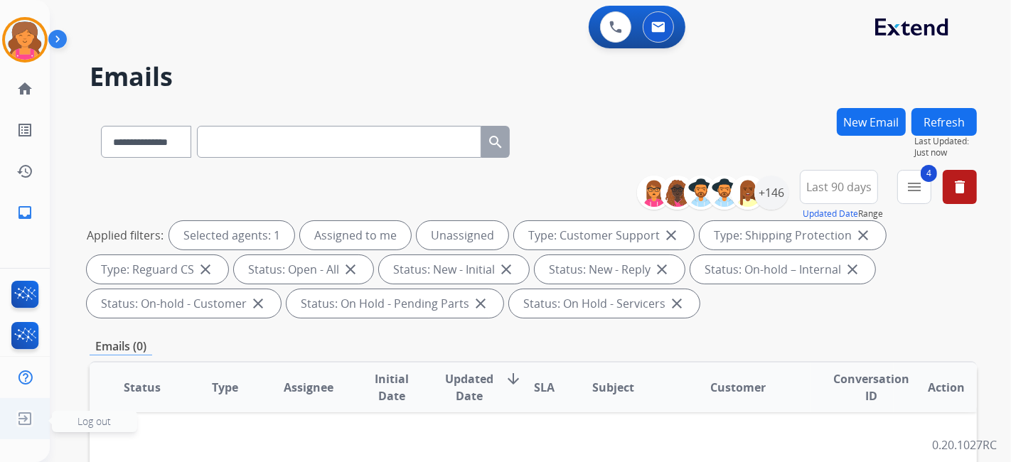
click at [32, 417] on img at bounding box center [25, 418] width 26 height 27
